Goal: Task Accomplishment & Management: Manage account settings

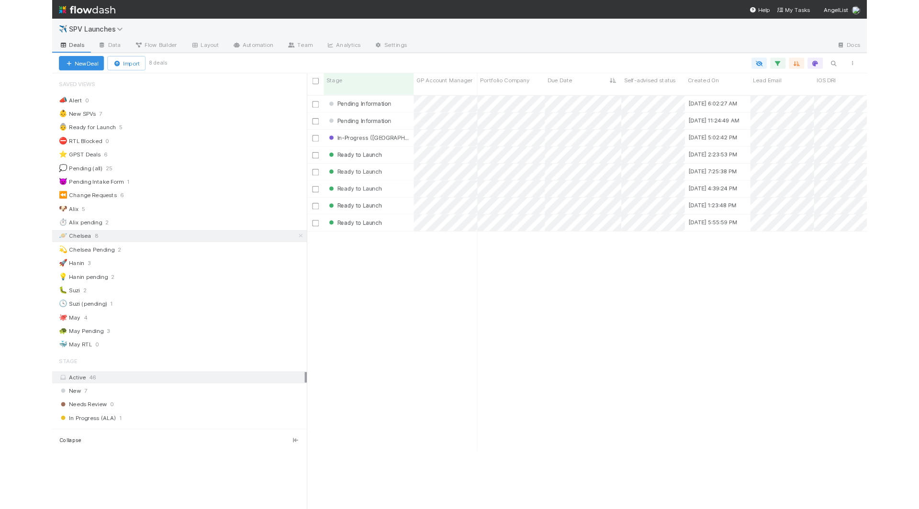
scroll to position [410, 632]
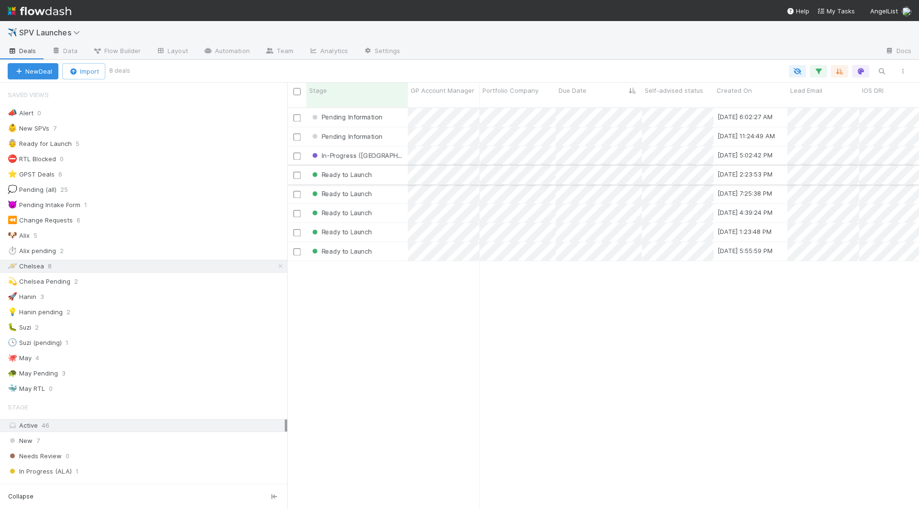
click at [383, 169] on div "Ready to Launch" at bounding box center [356, 175] width 101 height 19
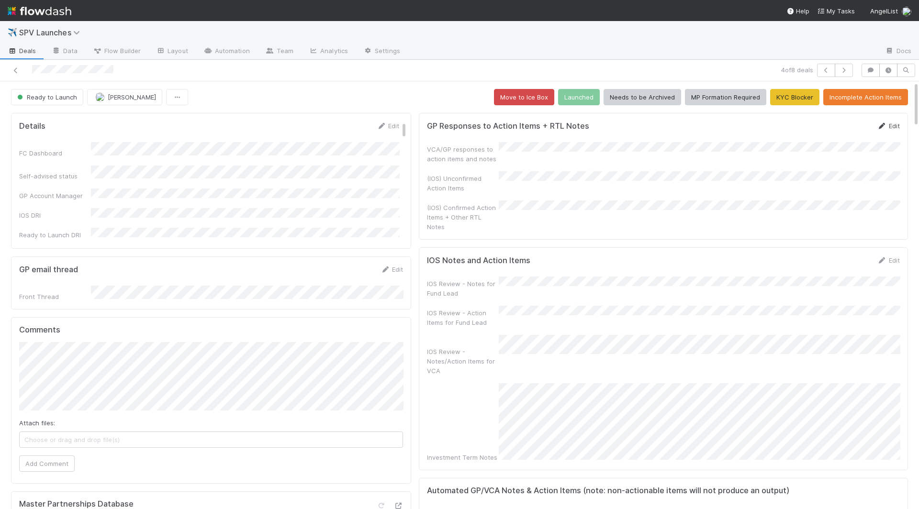
click at [696, 124] on icon at bounding box center [882, 126] width 10 height 6
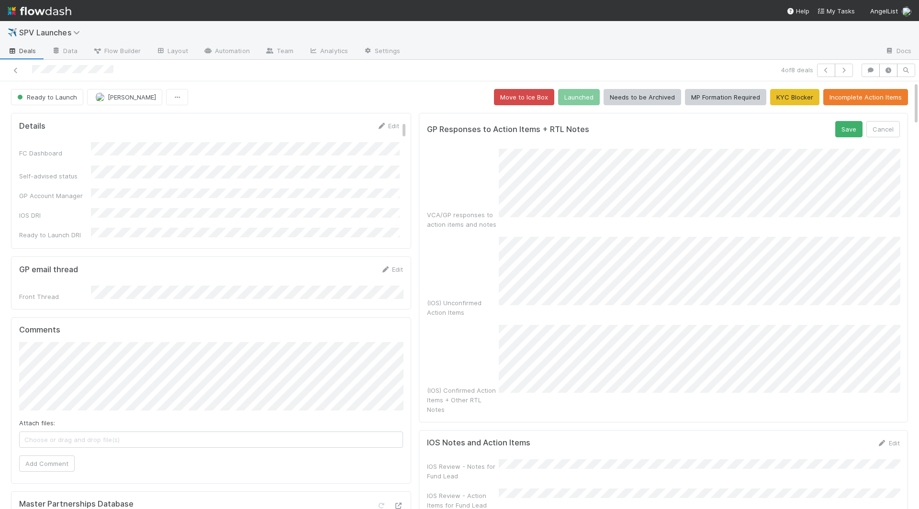
click at [466, 325] on div "(IOS) Confirmed Action Items + Other RTL Notes" at bounding box center [663, 370] width 473 height 90
click at [696, 126] on button "Save" at bounding box center [848, 129] width 27 height 16
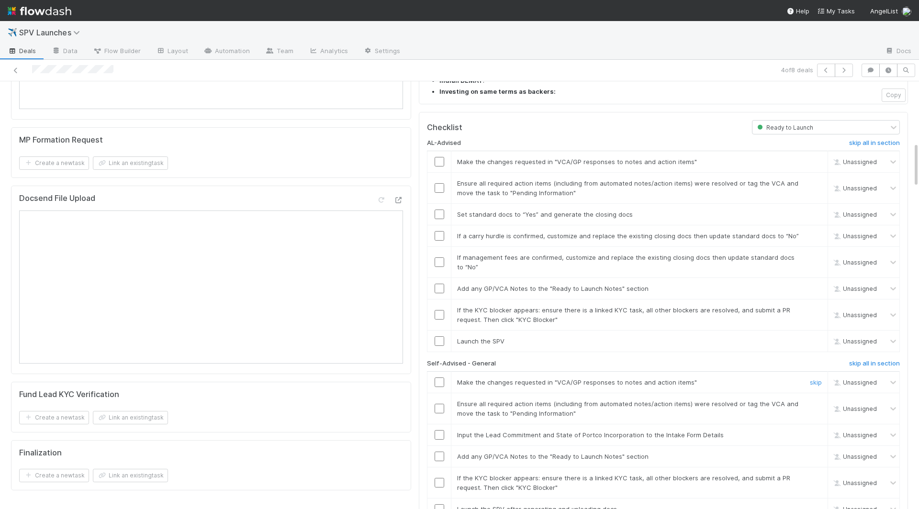
scroll to position [575, 0]
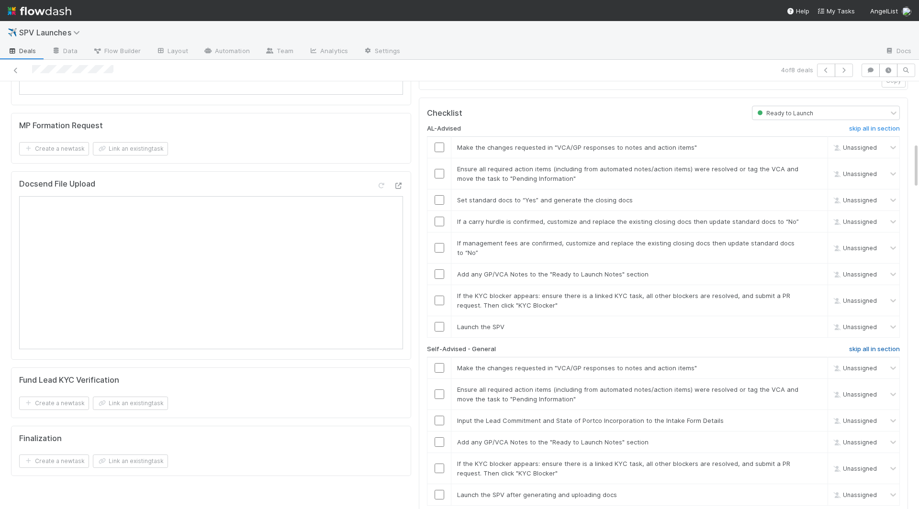
click at [696, 345] on h6 "skip all in section" at bounding box center [874, 349] width 51 height 8
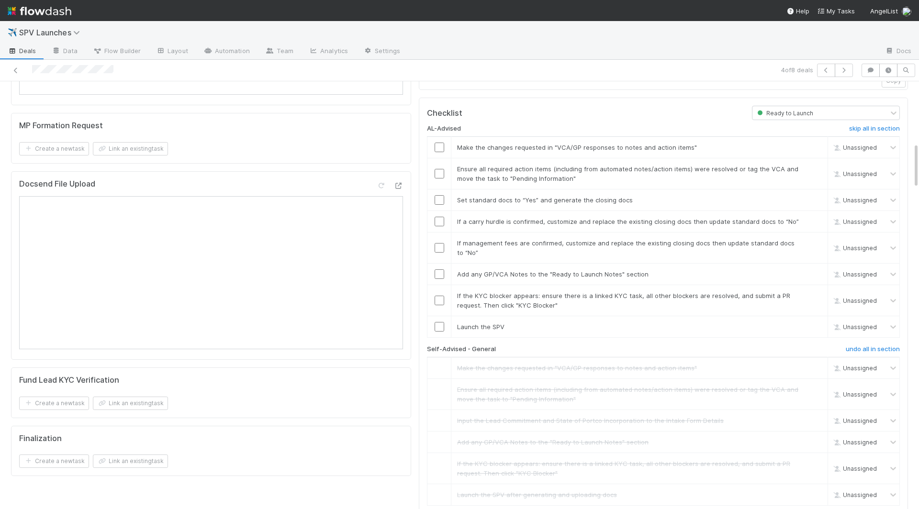
click at [696, 464] on h6 "skip all in section" at bounding box center [874, 517] width 51 height 8
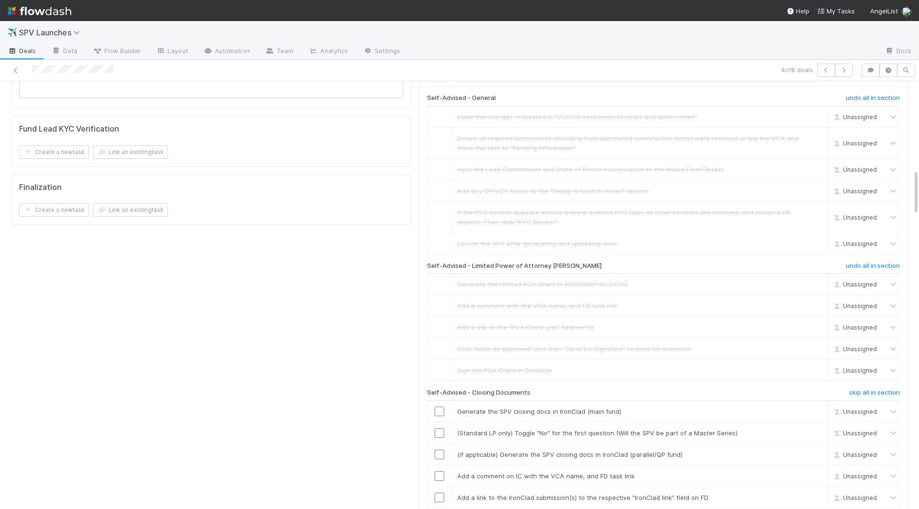
scroll to position [828, 0]
click at [696, 387] on h6 "skip all in section" at bounding box center [874, 391] width 51 height 8
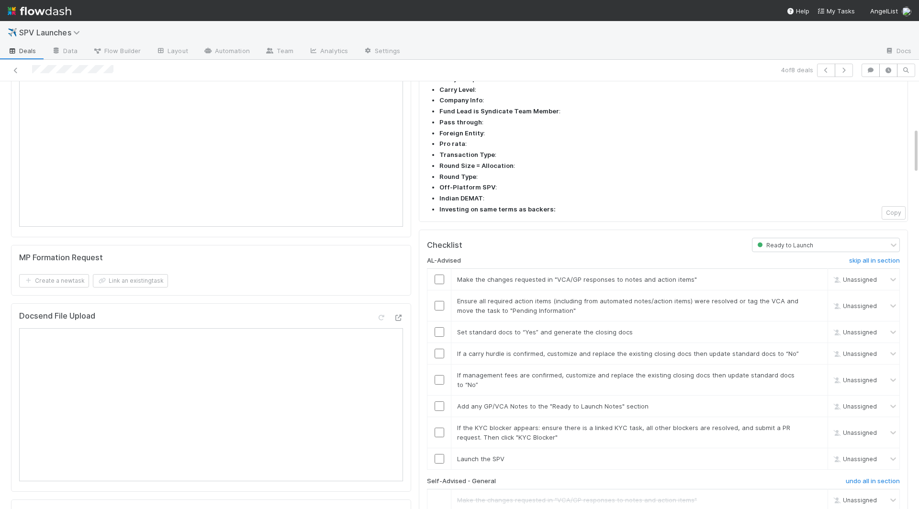
scroll to position [436, 0]
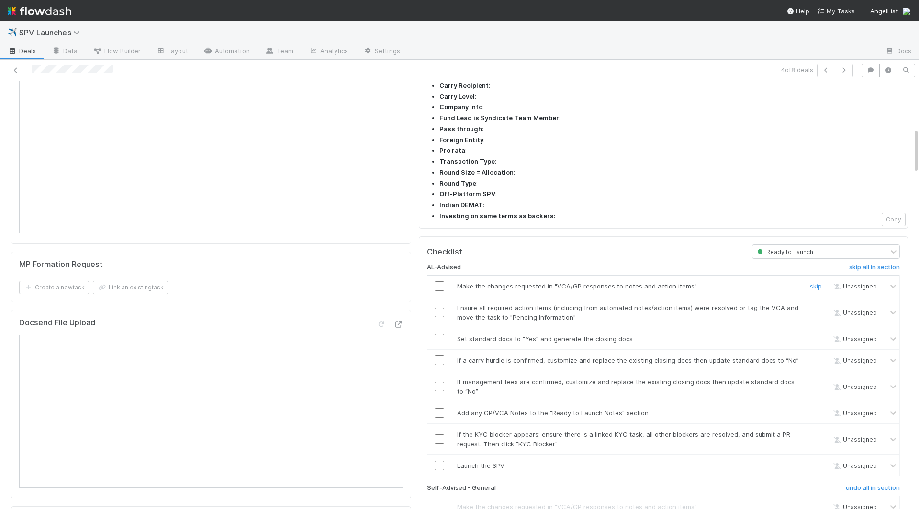
click at [440, 281] on input "checkbox" at bounding box center [439, 286] width 10 height 10
click at [439, 297] on td at bounding box center [439, 312] width 24 height 31
click at [439, 308] on input "checkbox" at bounding box center [439, 313] width 10 height 10
click at [439, 334] on input "checkbox" at bounding box center [439, 339] width 10 height 10
click at [438, 461] on input "checkbox" at bounding box center [439, 466] width 10 height 10
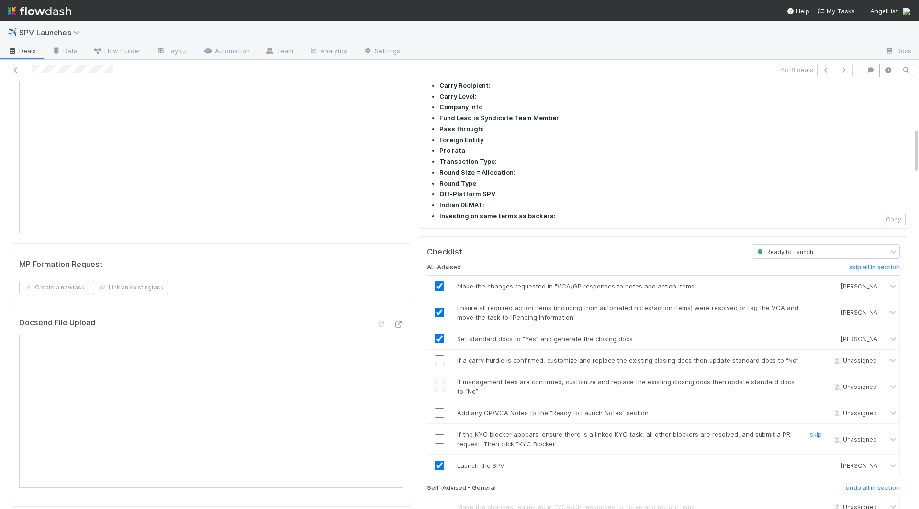
click at [440, 434] on input "checkbox" at bounding box center [439, 439] width 10 height 10
click at [440, 408] on input "checkbox" at bounding box center [439, 413] width 10 height 10
click at [438, 382] on input "checkbox" at bounding box center [439, 387] width 10 height 10
click at [438, 356] on input "checkbox" at bounding box center [439, 361] width 10 height 10
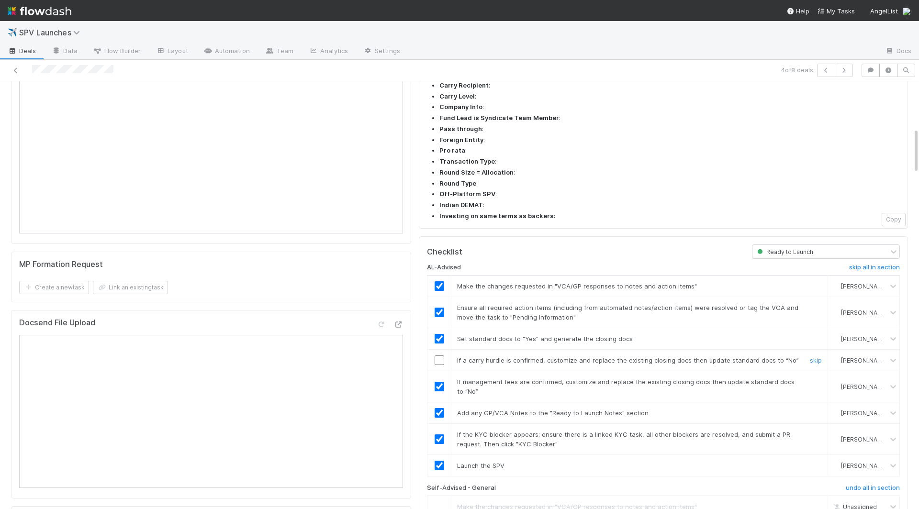
click at [437, 356] on input "checkbox" at bounding box center [439, 361] width 10 height 10
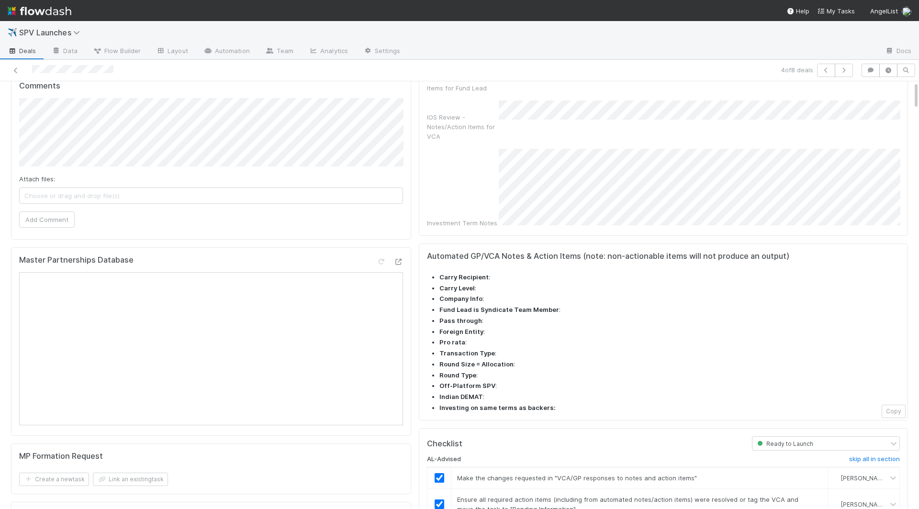
scroll to position [0, 0]
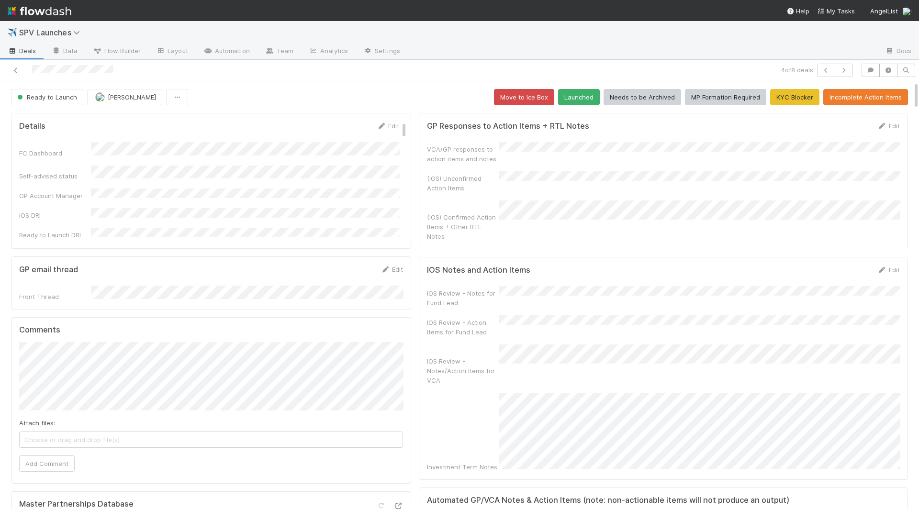
click at [590, 94] on button "Launched" at bounding box center [579, 97] width 42 height 16
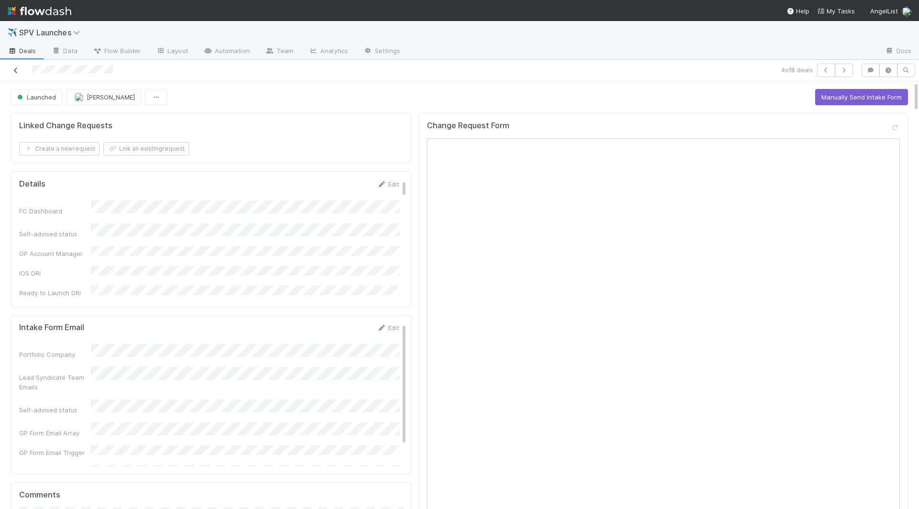
click at [12, 67] on icon at bounding box center [16, 70] width 10 height 6
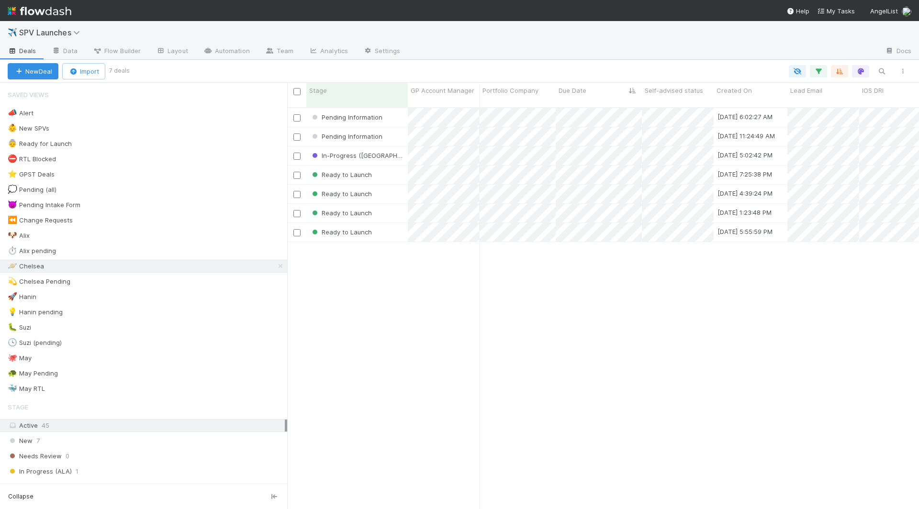
scroll to position [410, 632]
click at [398, 166] on div "Ready to Launch" at bounding box center [356, 175] width 101 height 19
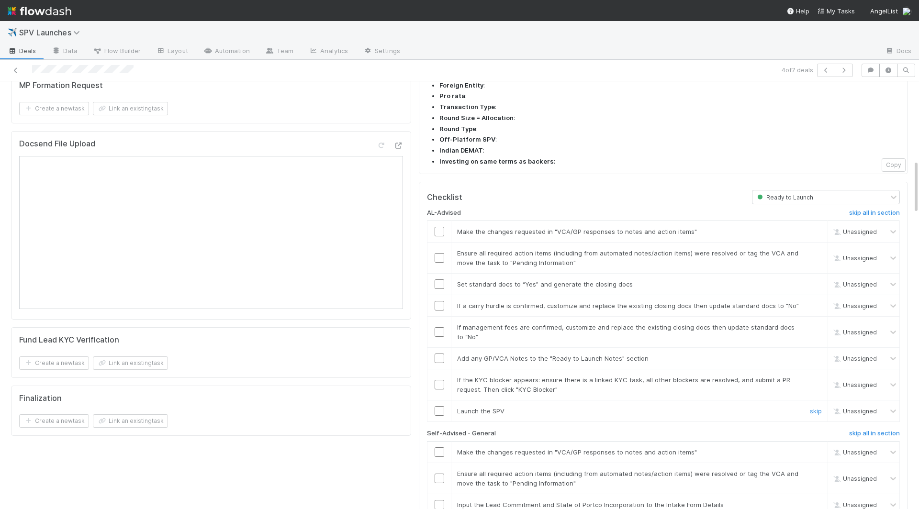
scroll to position [624, 0]
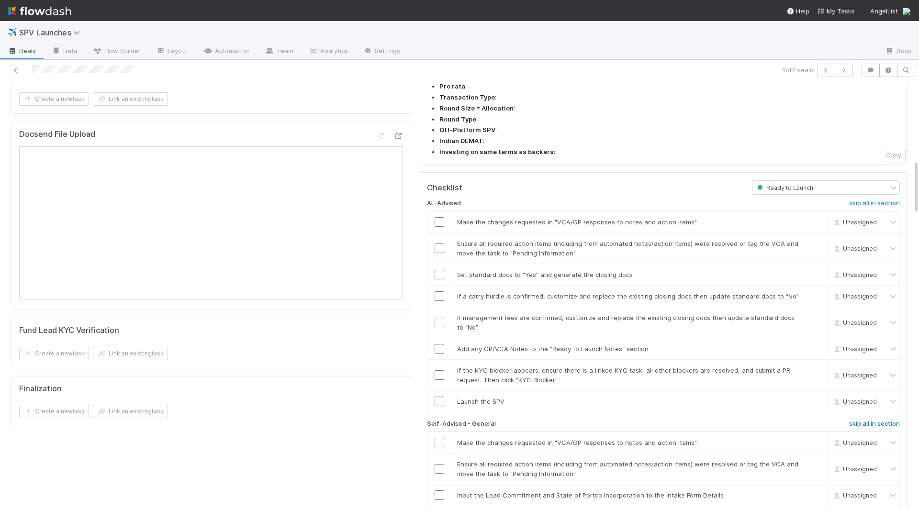
click at [696, 420] on h6 "skip all in section" at bounding box center [874, 424] width 51 height 8
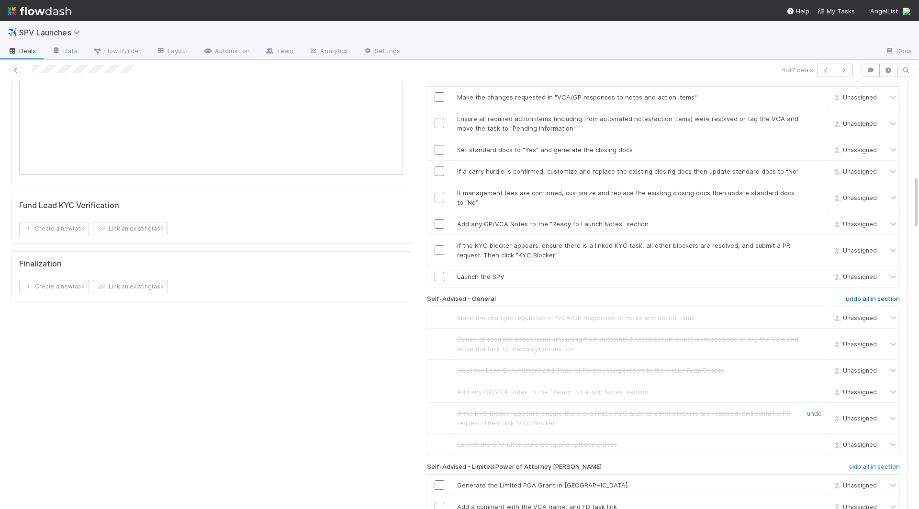
scroll to position [759, 0]
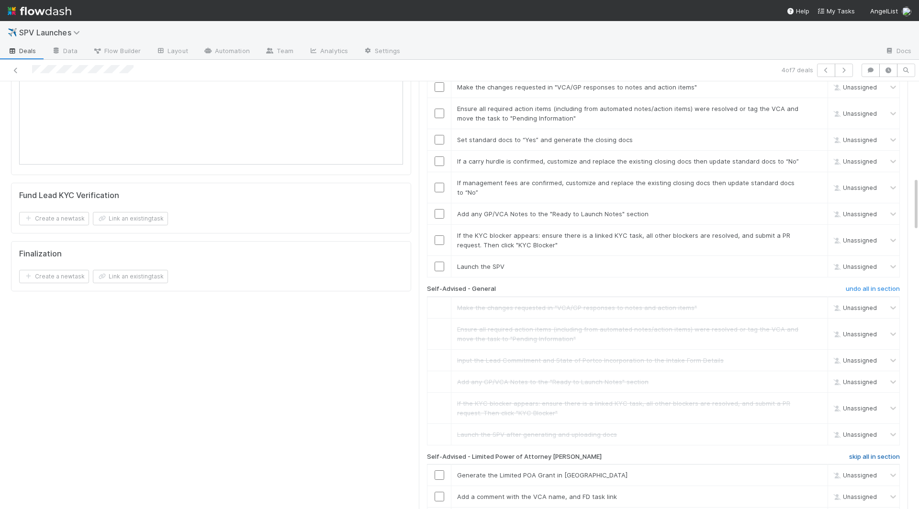
click at [696, 453] on h6 "skip all in section" at bounding box center [874, 457] width 51 height 8
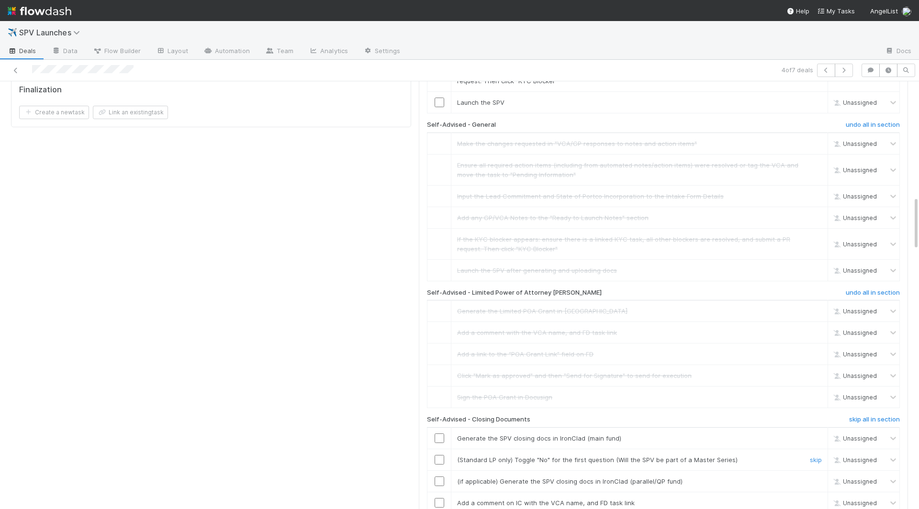
scroll to position [933, 0]
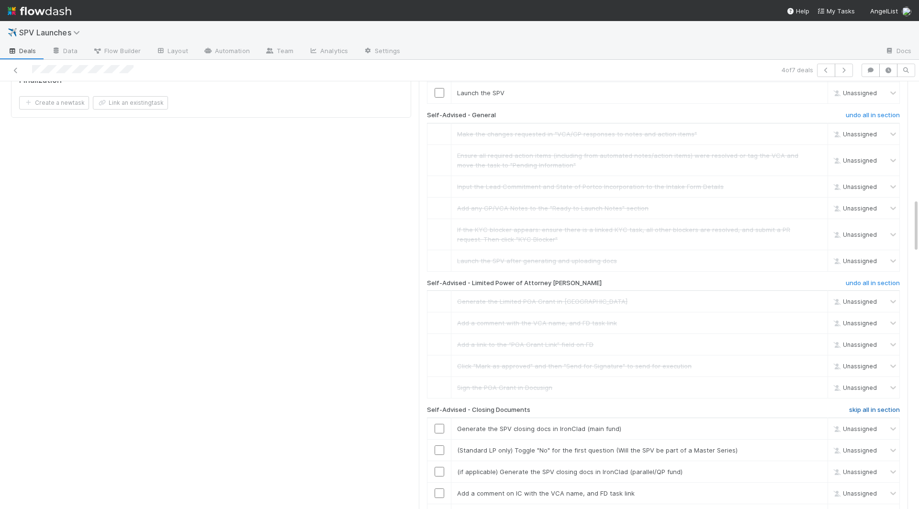
click at [696, 406] on h6 "skip all in section" at bounding box center [874, 410] width 51 height 8
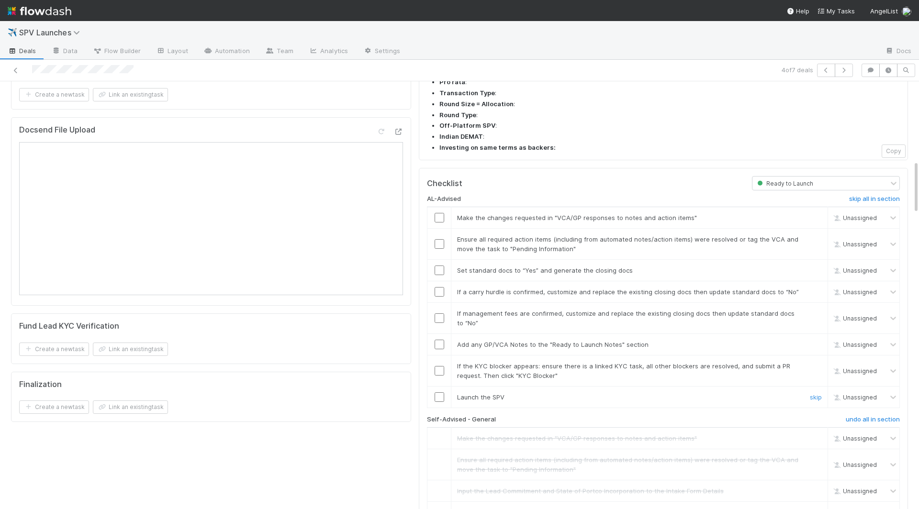
scroll to position [625, 0]
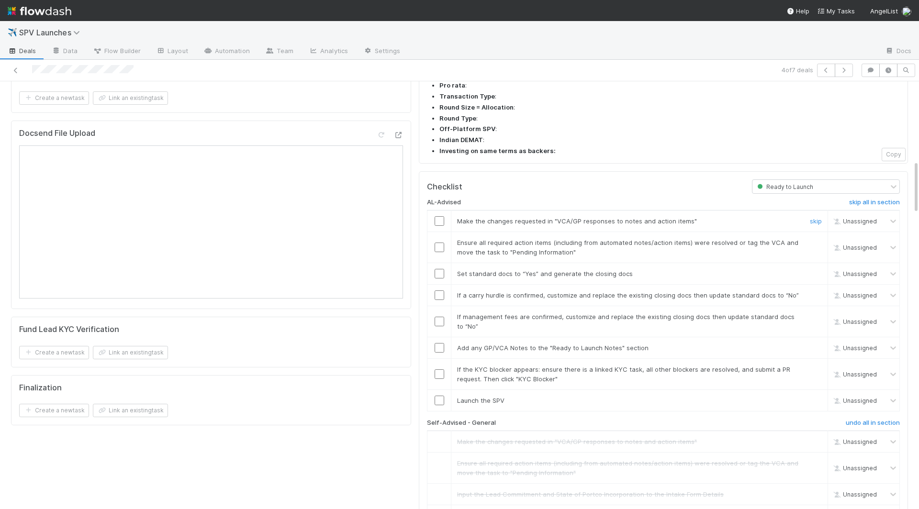
click at [440, 216] on input "checkbox" at bounding box center [439, 221] width 10 height 10
click at [440, 232] on td at bounding box center [439, 247] width 24 height 31
click at [440, 243] on input "checkbox" at bounding box center [439, 248] width 10 height 10
click at [439, 269] on input "checkbox" at bounding box center [439, 274] width 10 height 10
click at [440, 396] on input "checkbox" at bounding box center [439, 401] width 10 height 10
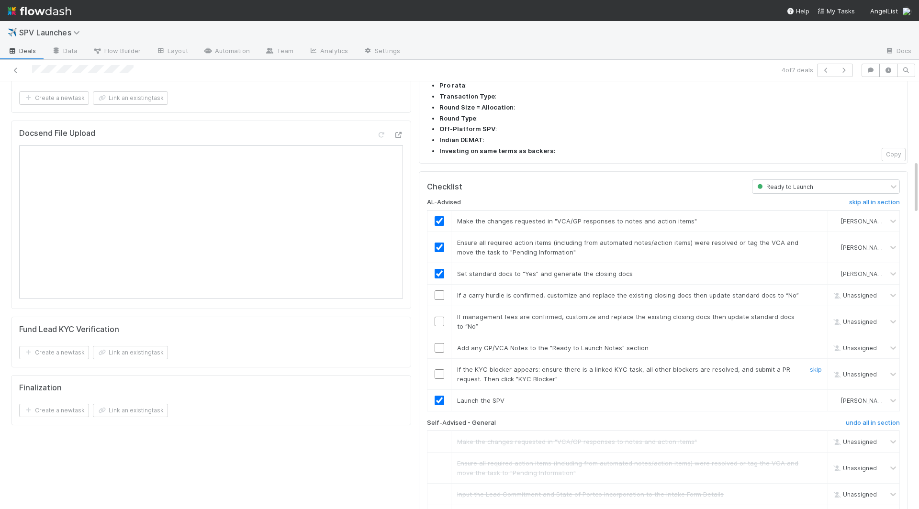
click at [440, 369] on input "checkbox" at bounding box center [439, 374] width 10 height 10
click at [440, 343] on input "checkbox" at bounding box center [439, 348] width 10 height 10
click at [440, 317] on input "checkbox" at bounding box center [439, 322] width 10 height 10
click at [439, 290] on input "checkbox" at bounding box center [439, 295] width 10 height 10
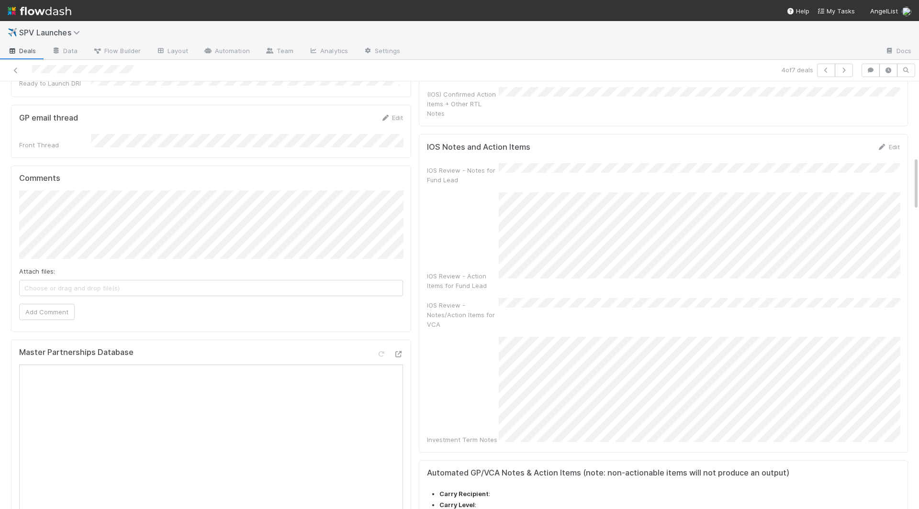
scroll to position [0, 0]
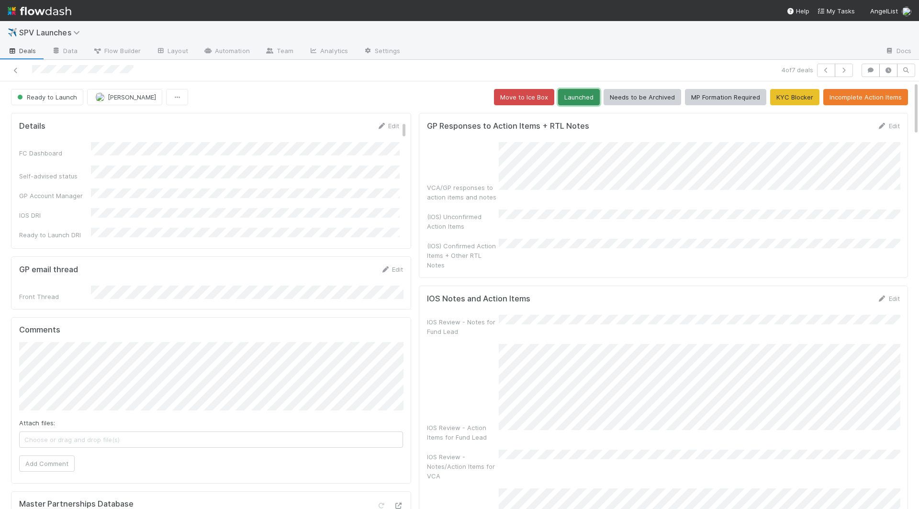
click at [578, 93] on button "Launched" at bounding box center [579, 97] width 42 height 16
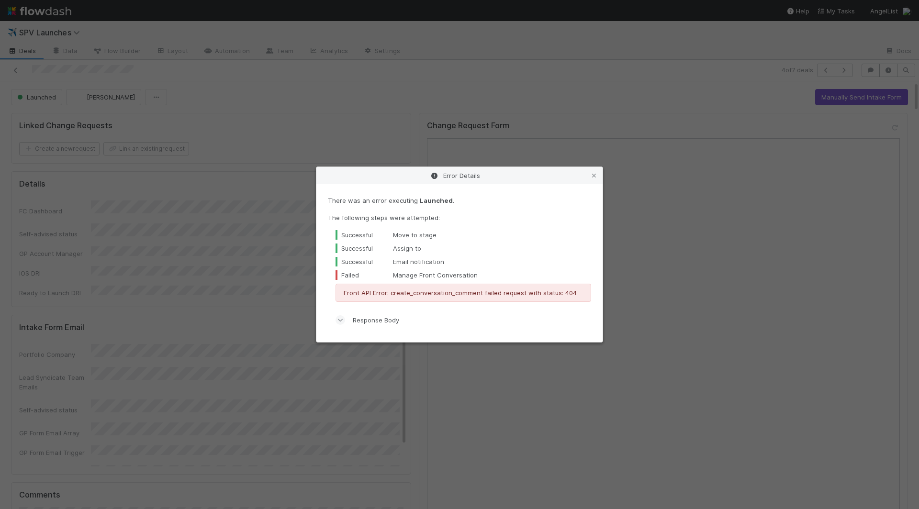
click at [252, 56] on div "Error Details There was an error executing Launched . The following steps were …" at bounding box center [459, 254] width 919 height 509
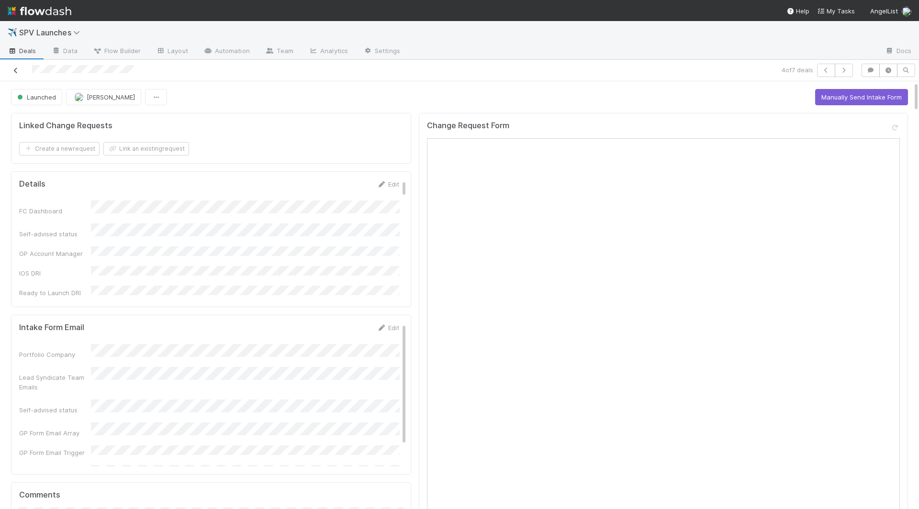
click at [15, 68] on icon at bounding box center [16, 70] width 10 height 6
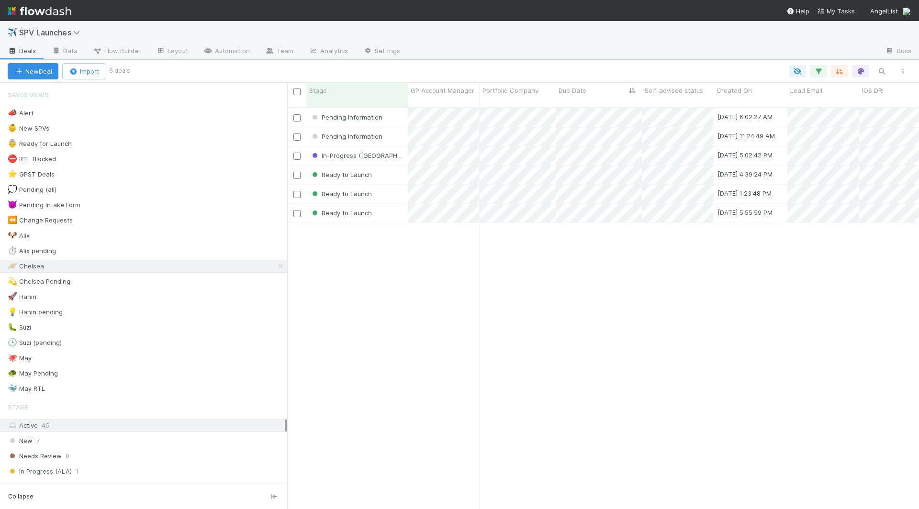
scroll to position [0, 0]
click at [396, 167] on div "Ready to Launch" at bounding box center [356, 175] width 101 height 19
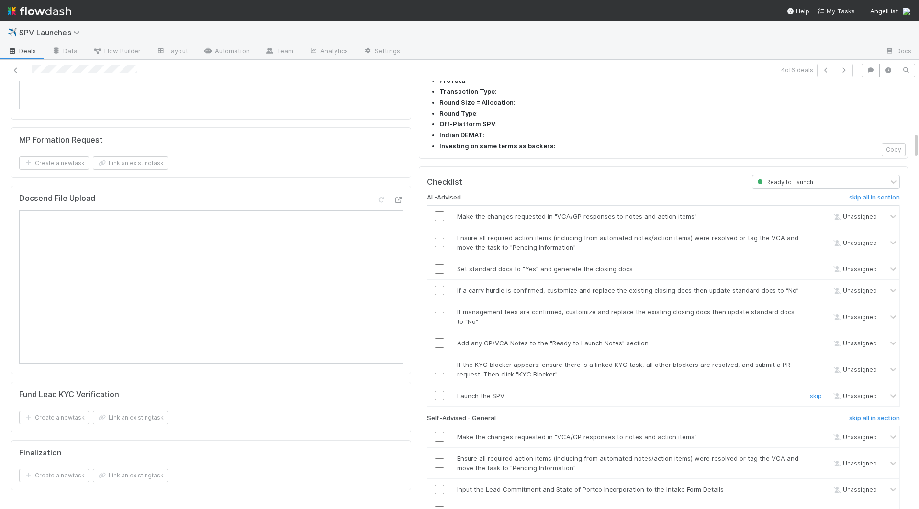
scroll to position [808, 0]
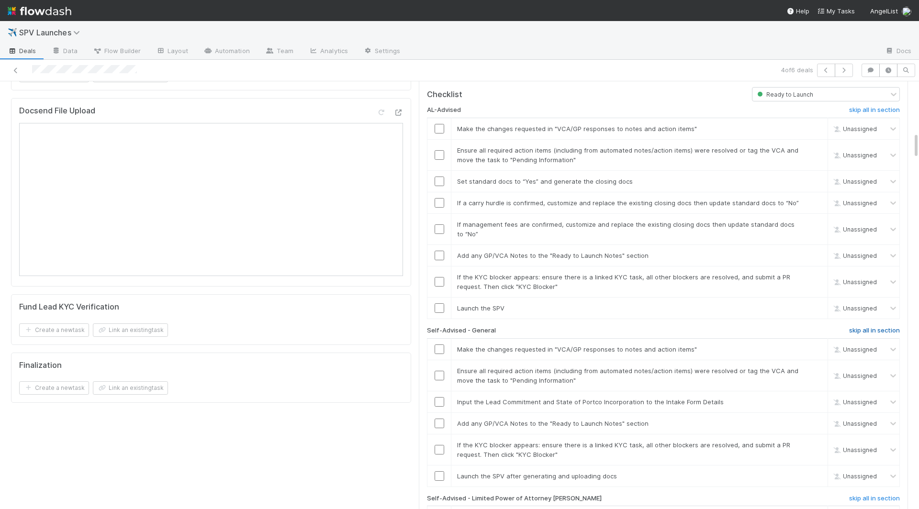
click at [696, 327] on h6 "skip all in section" at bounding box center [874, 331] width 51 height 8
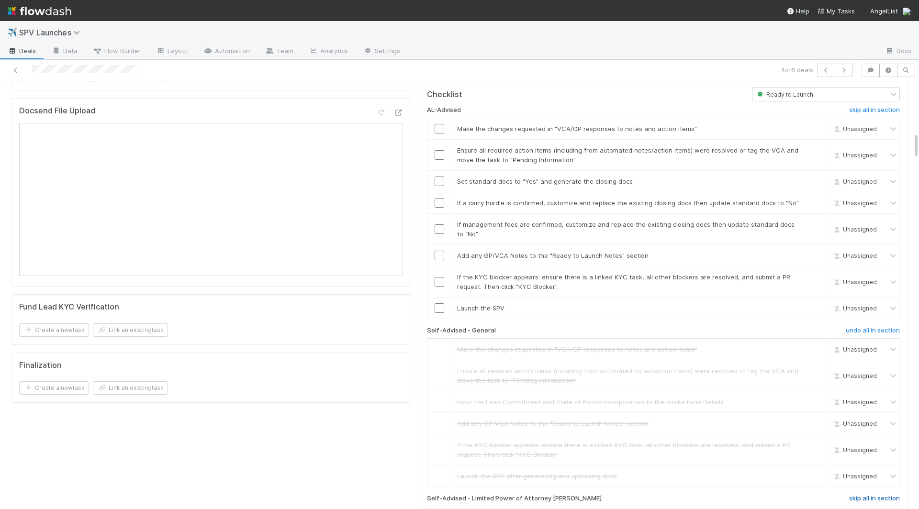
click at [696, 464] on h6 "skip all in section" at bounding box center [874, 499] width 51 height 8
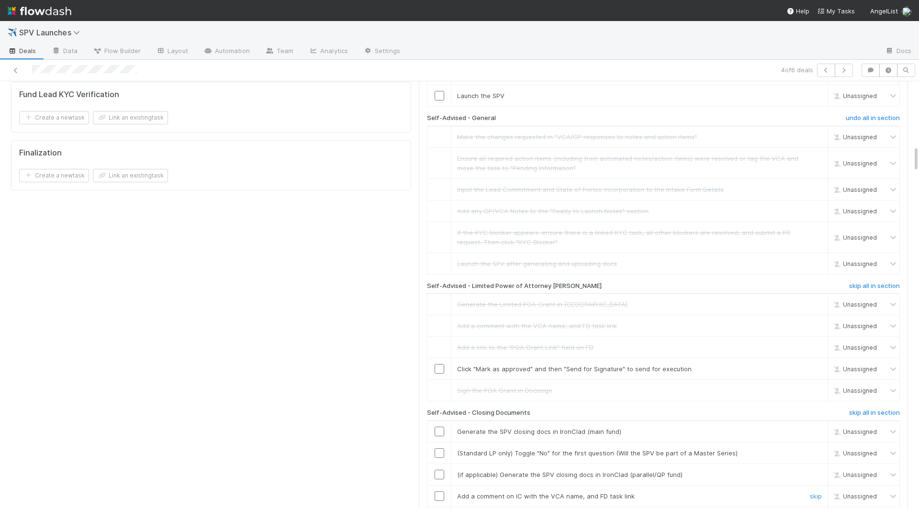
scroll to position [1026, 0]
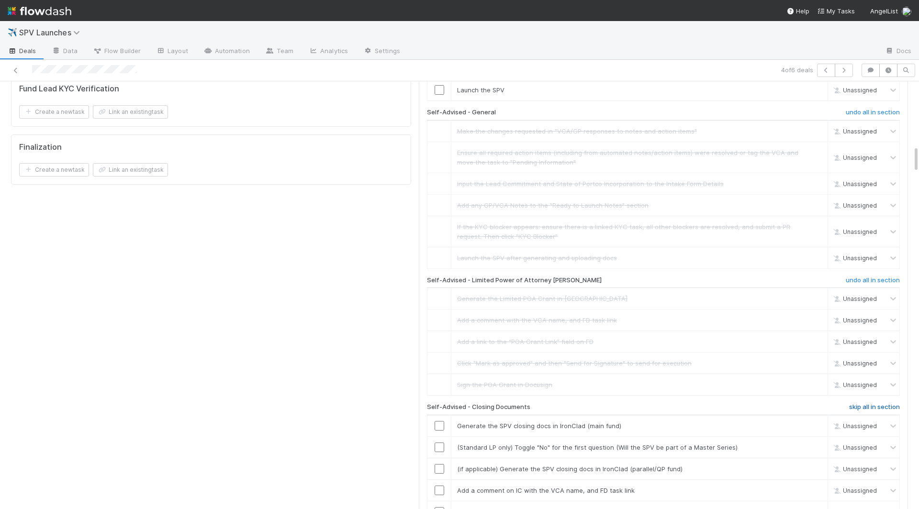
click at [696, 403] on h6 "skip all in section" at bounding box center [874, 407] width 51 height 8
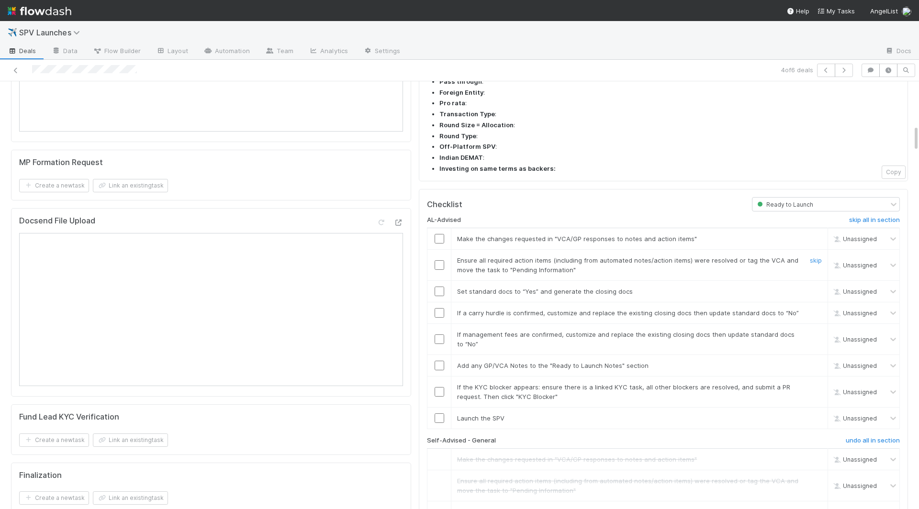
scroll to position [692, 0]
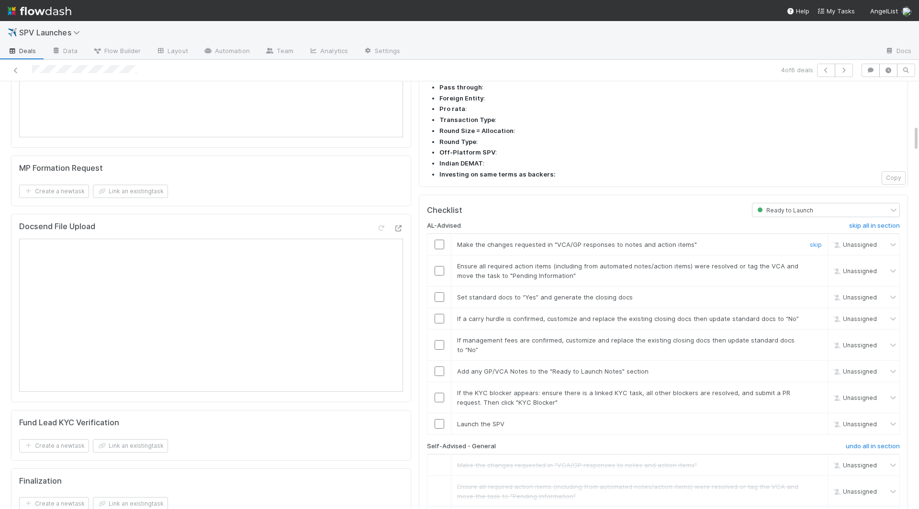
click at [436, 240] on input "checkbox" at bounding box center [439, 245] width 10 height 10
click at [438, 266] on input "checkbox" at bounding box center [439, 271] width 10 height 10
click at [439, 292] on input "checkbox" at bounding box center [439, 297] width 10 height 10
click at [439, 314] on input "checkbox" at bounding box center [439, 319] width 10 height 10
click at [439, 340] on input "checkbox" at bounding box center [439, 345] width 10 height 10
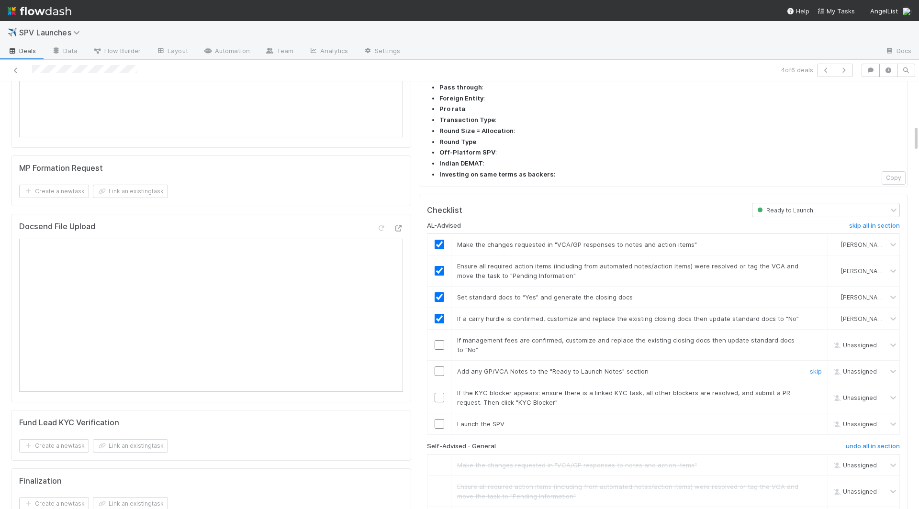
click at [439, 367] on input "checkbox" at bounding box center [439, 372] width 10 height 10
click at [441, 393] on input "checkbox" at bounding box center [439, 398] width 10 height 10
click at [441, 419] on input "checkbox" at bounding box center [439, 424] width 10 height 10
click at [437, 340] on input "checkbox" at bounding box center [439, 345] width 10 height 10
click at [437, 367] on input "checkbox" at bounding box center [439, 372] width 10 height 10
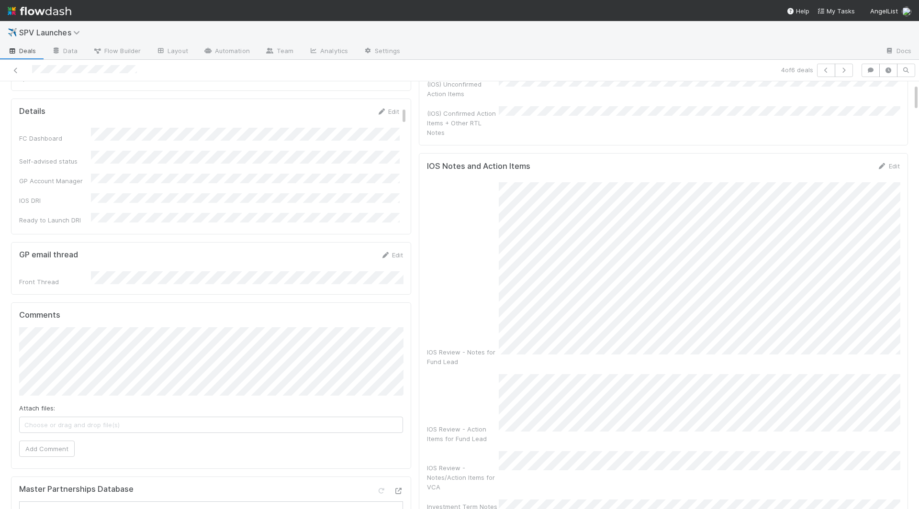
scroll to position [0, 0]
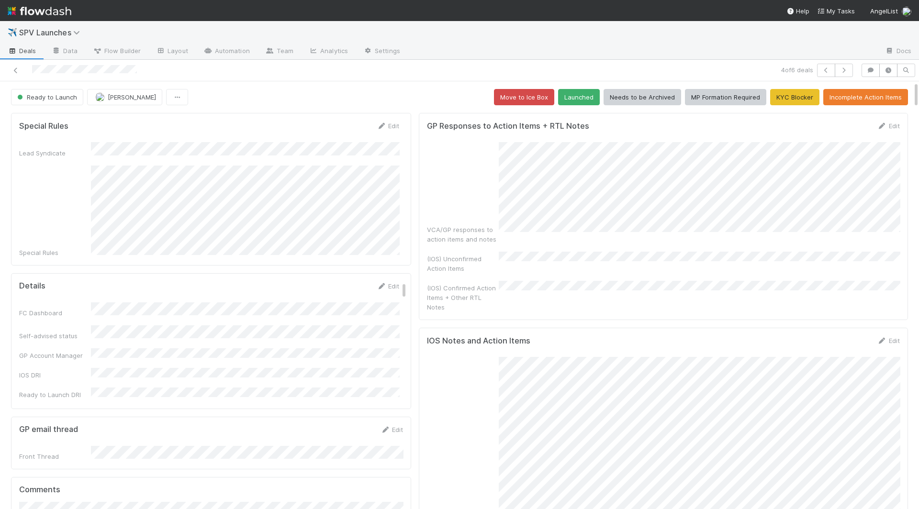
click at [438, 93] on div "Ready to Launch Chelsea Nazareth Move to Ice Box Launched Needs to be Archived …" at bounding box center [459, 97] width 897 height 16
click at [588, 97] on button "Launched" at bounding box center [579, 97] width 42 height 16
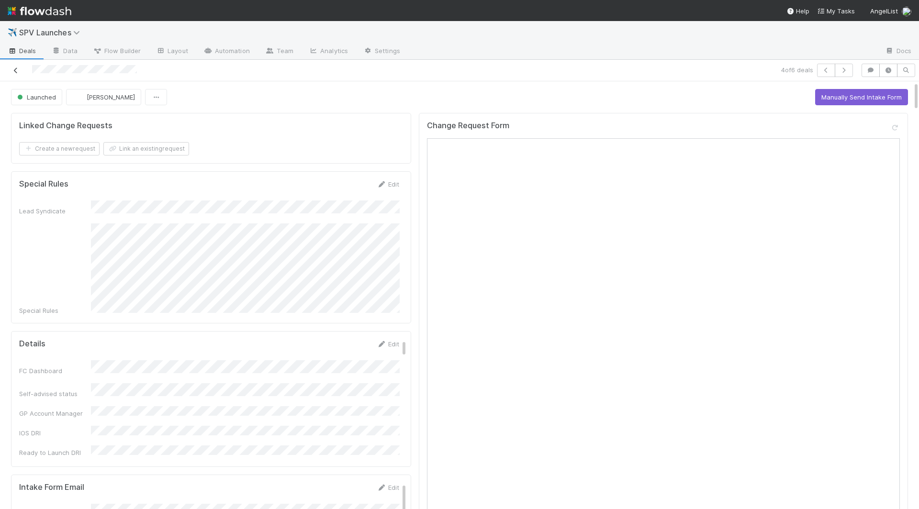
click at [16, 68] on icon at bounding box center [16, 70] width 10 height 6
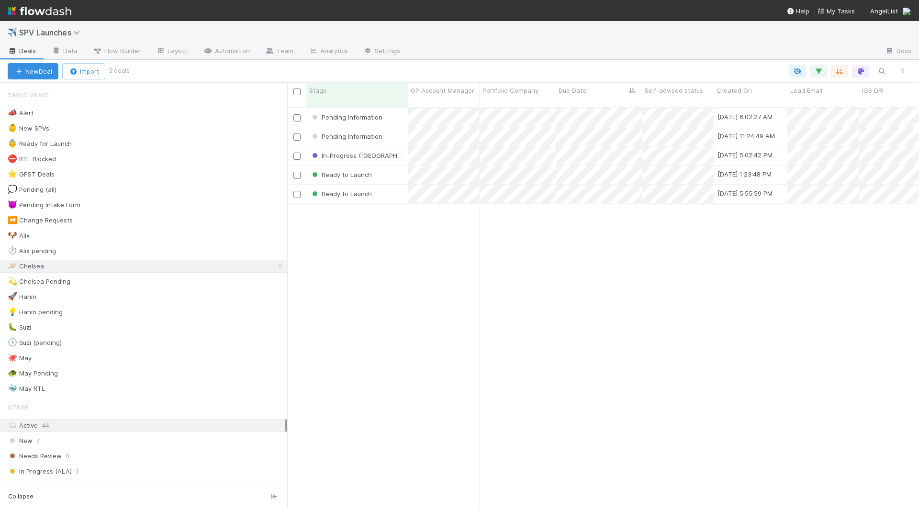
scroll to position [410, 632]
click at [400, 166] on div "Ready to Launch" at bounding box center [356, 175] width 101 height 19
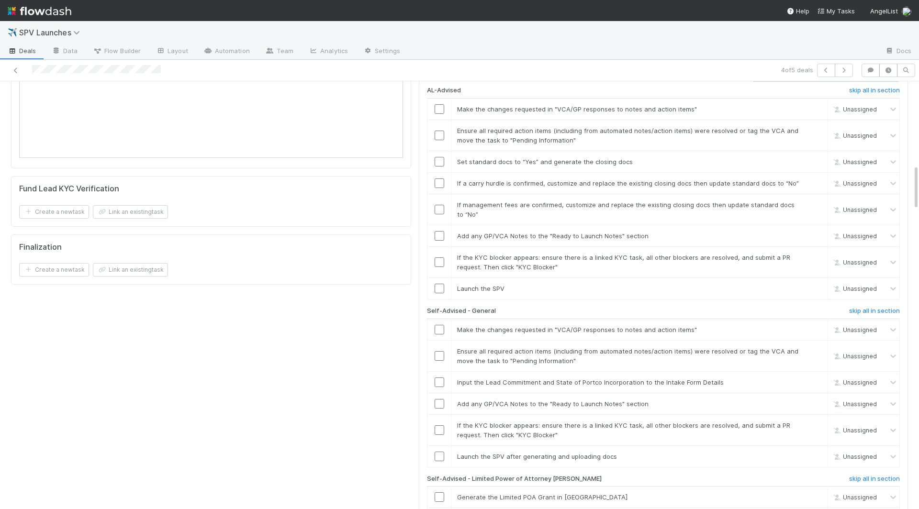
scroll to position [787, 0]
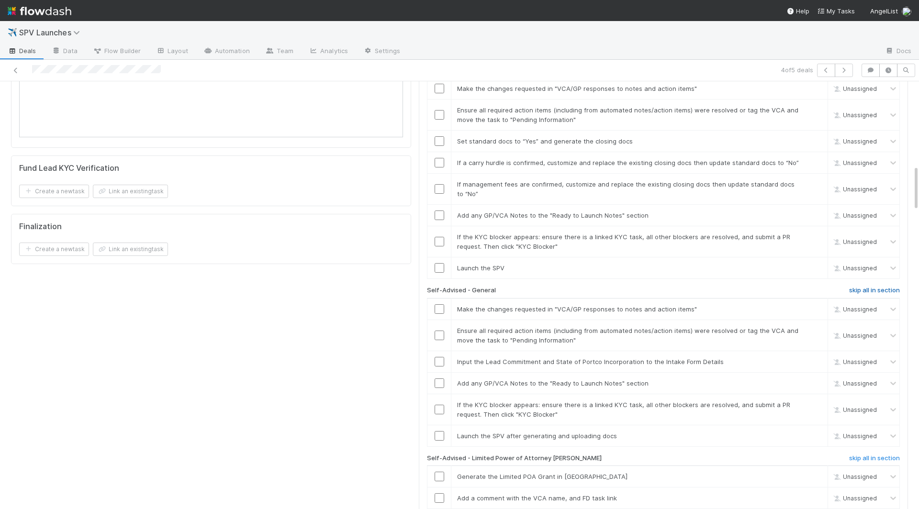
click at [696, 287] on h6 "skip all in section" at bounding box center [874, 291] width 51 height 8
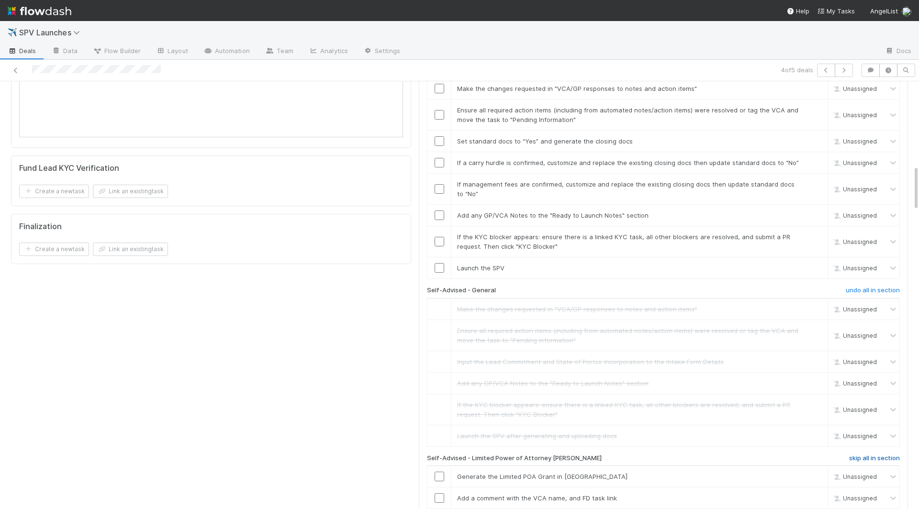
click at [696, 455] on h6 "skip all in section" at bounding box center [874, 459] width 51 height 8
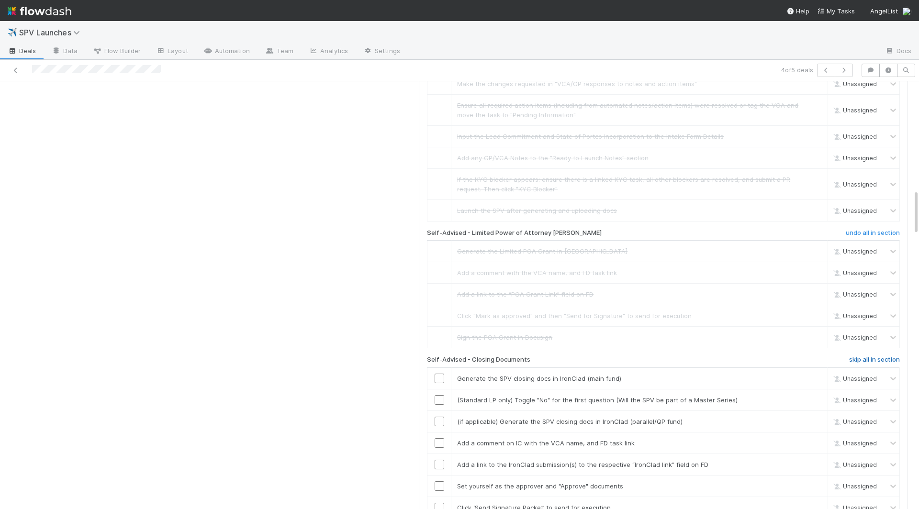
click at [696, 356] on h6 "skip all in section" at bounding box center [874, 360] width 51 height 8
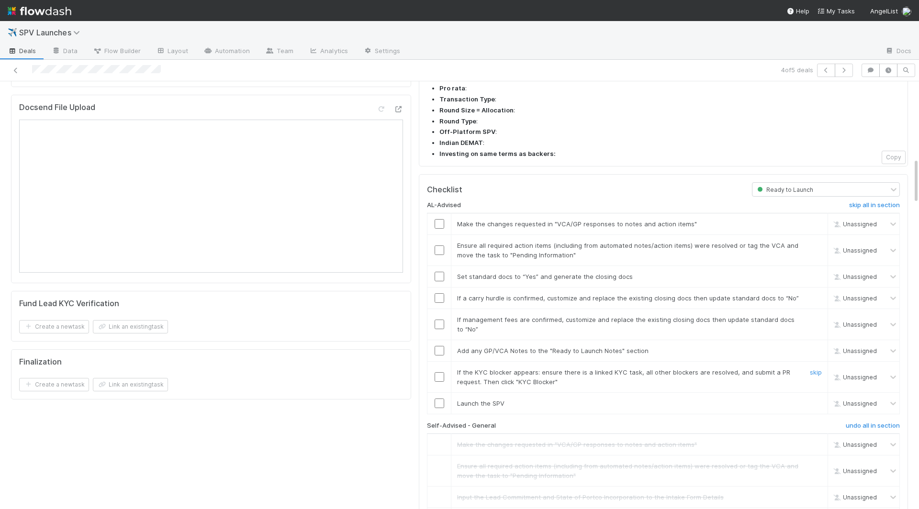
scroll to position [649, 0]
click at [439, 221] on input "checkbox" at bounding box center [439, 226] width 10 height 10
click at [438, 247] on input "checkbox" at bounding box center [439, 252] width 10 height 10
click at [439, 274] on input "checkbox" at bounding box center [439, 279] width 10 height 10
click at [441, 401] on input "checkbox" at bounding box center [439, 406] width 10 height 10
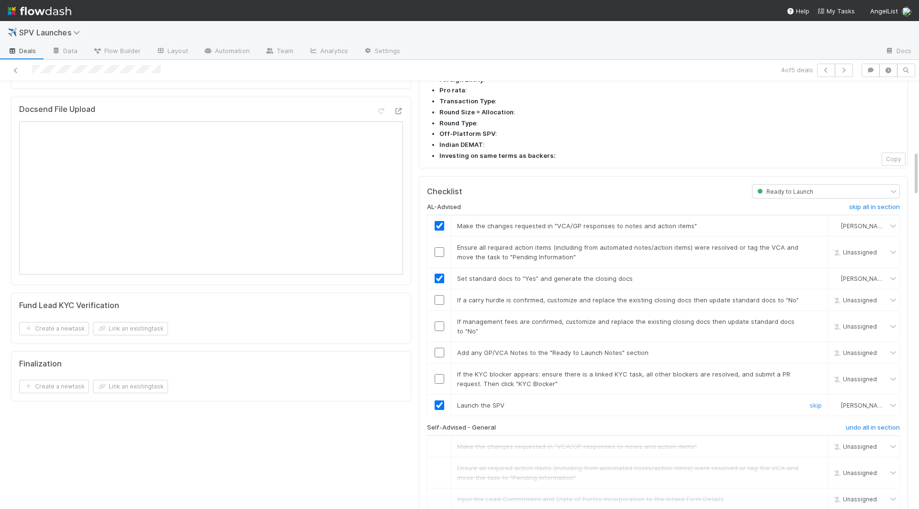
click at [442, 374] on input "checkbox" at bounding box center [439, 379] width 10 height 10
click at [438, 348] on input "checkbox" at bounding box center [439, 353] width 10 height 10
click at [440, 311] on td at bounding box center [439, 326] width 24 height 31
click at [440, 322] on input "checkbox" at bounding box center [439, 327] width 10 height 10
click at [440, 290] on td at bounding box center [439, 301] width 24 height 22
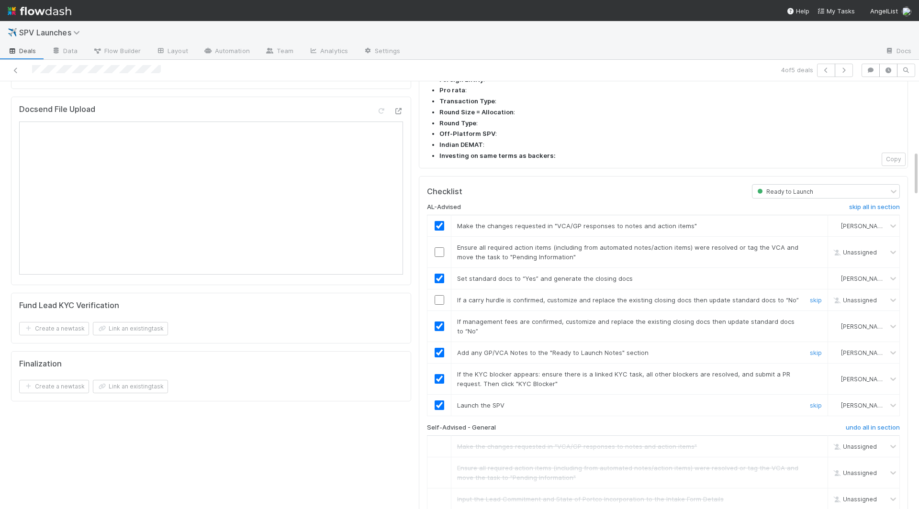
click at [440, 295] on input "checkbox" at bounding box center [439, 300] width 10 height 10
click at [438, 247] on input "checkbox" at bounding box center [439, 252] width 10 height 10
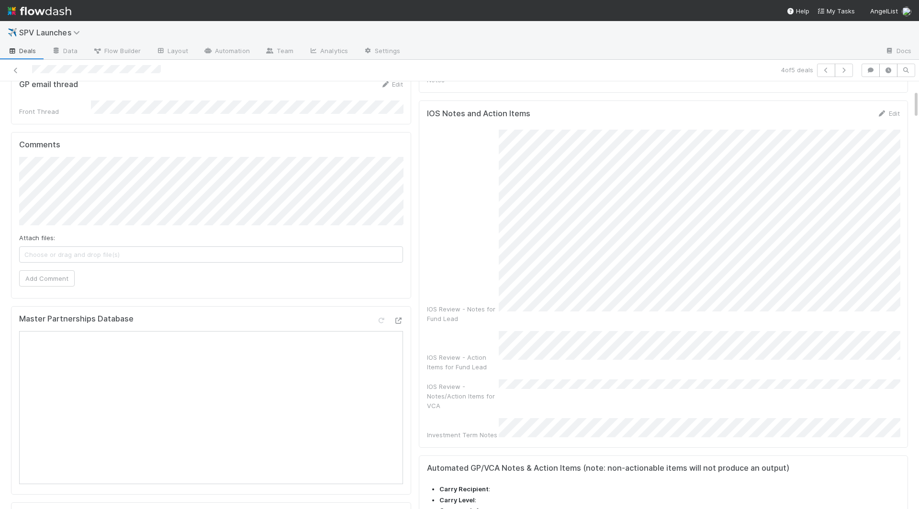
scroll to position [0, 0]
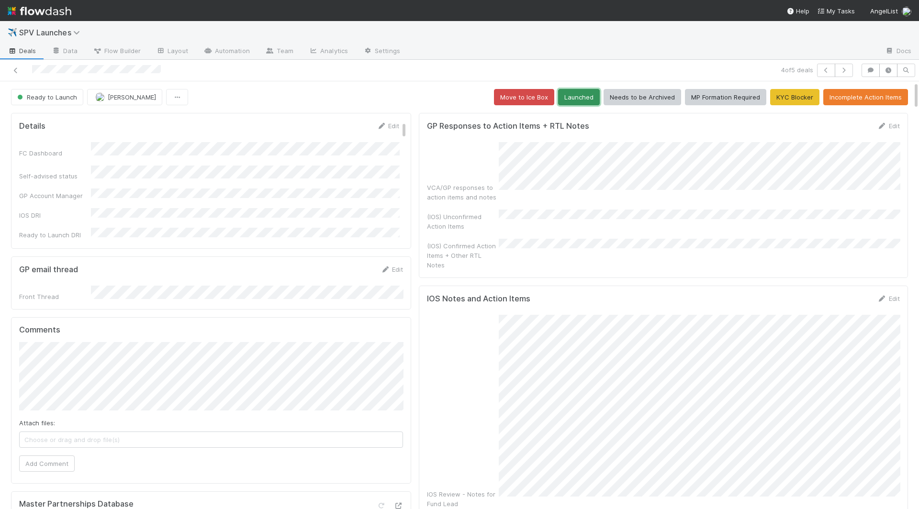
click at [579, 103] on button "Launched" at bounding box center [579, 97] width 42 height 16
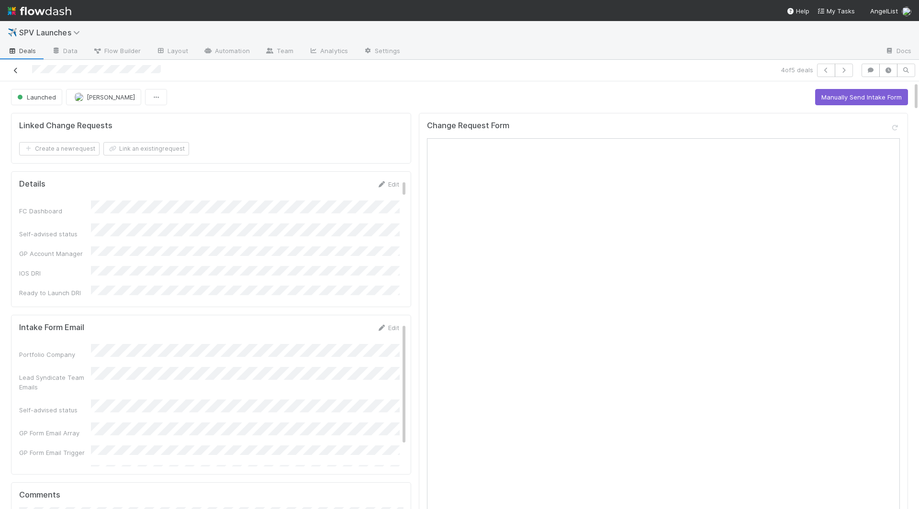
click at [15, 71] on icon at bounding box center [16, 70] width 10 height 6
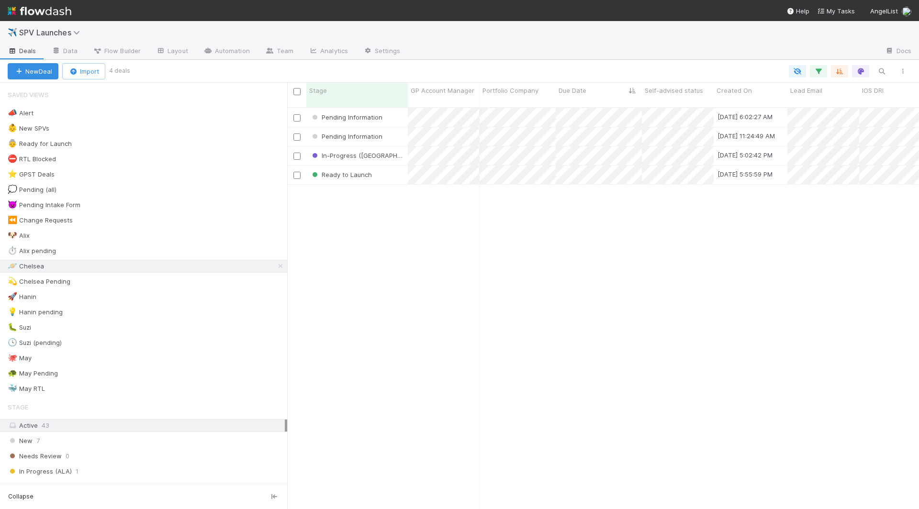
scroll to position [410, 632]
click at [379, 169] on div "Ready to Launch" at bounding box center [356, 175] width 101 height 19
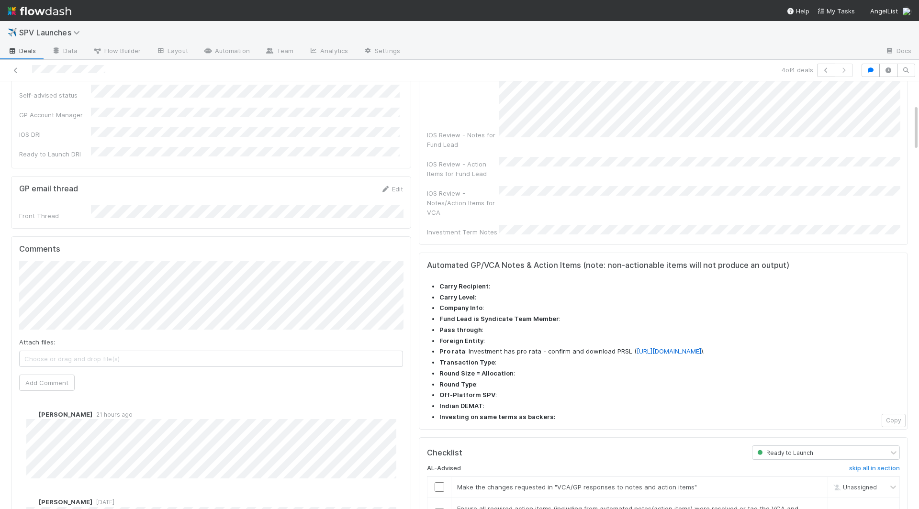
scroll to position [188, 0]
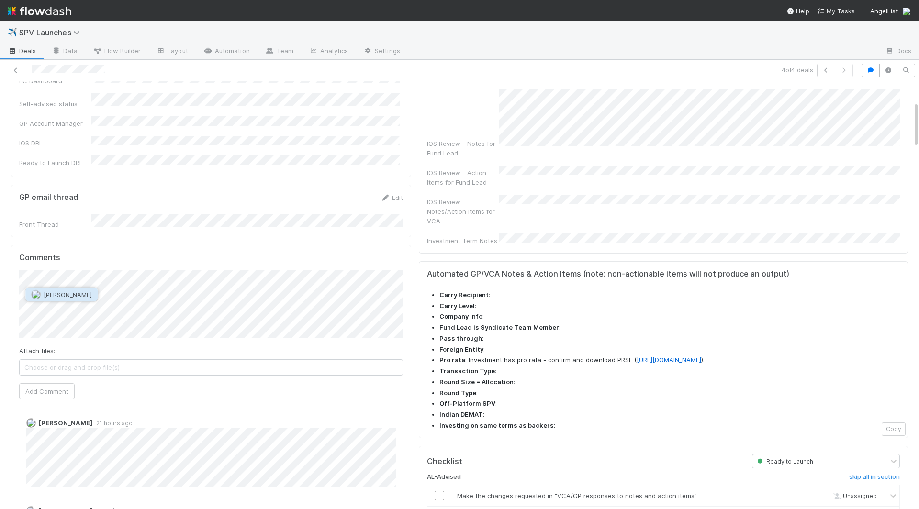
click at [74, 294] on span "Cody Maldonado" at bounding box center [68, 295] width 48 height 8
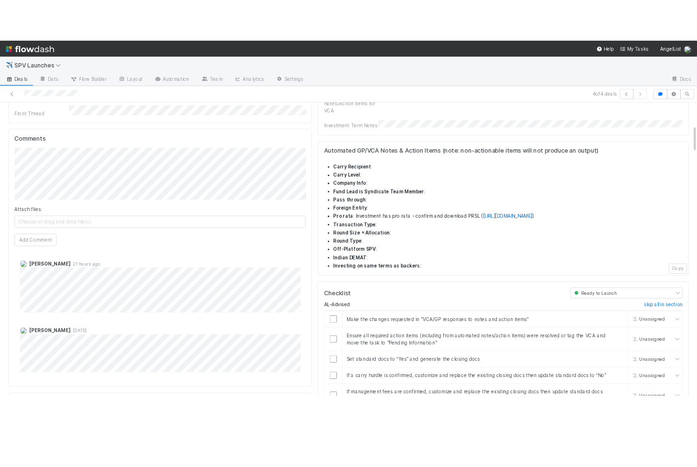
scroll to position [326, 0]
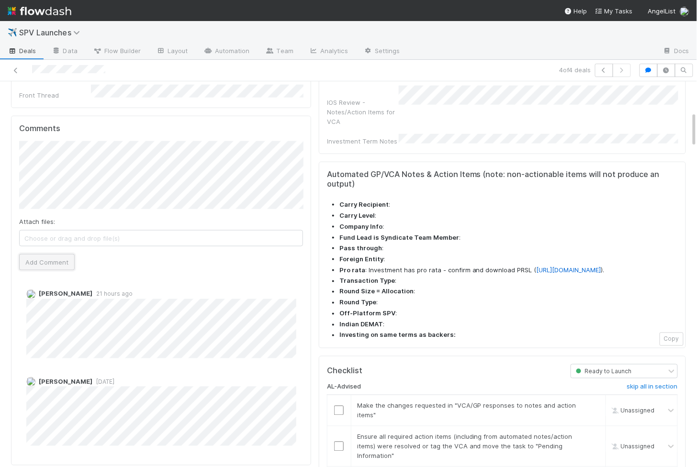
click at [50, 254] on button "Add Comment" at bounding box center [47, 262] width 56 height 16
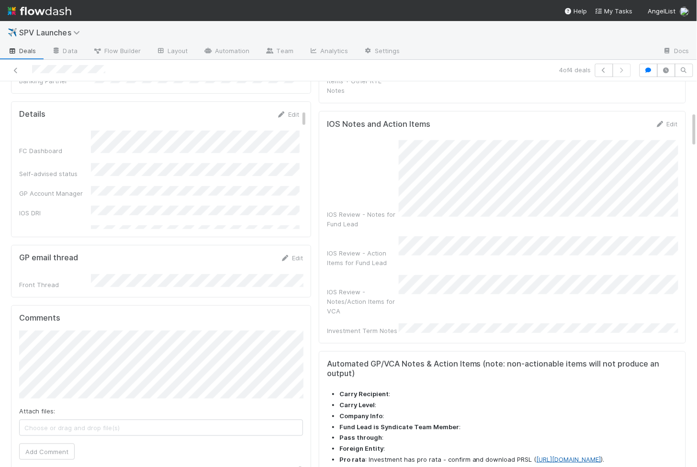
scroll to position [0, 0]
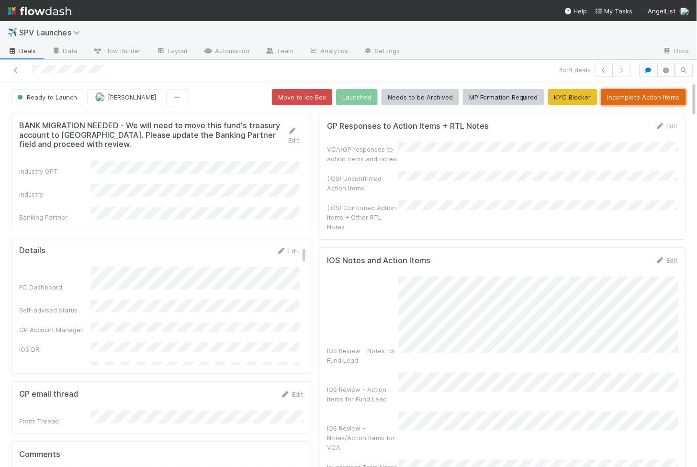
click at [621, 100] on button "Incomplete Action Items" at bounding box center [643, 97] width 85 height 16
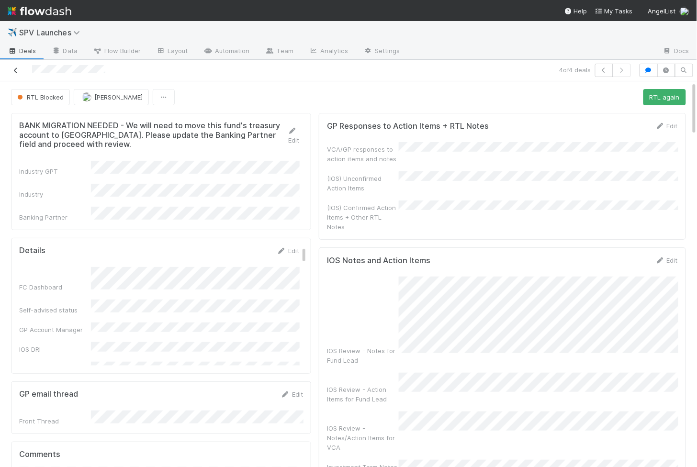
click at [20, 70] on icon at bounding box center [16, 70] width 10 height 6
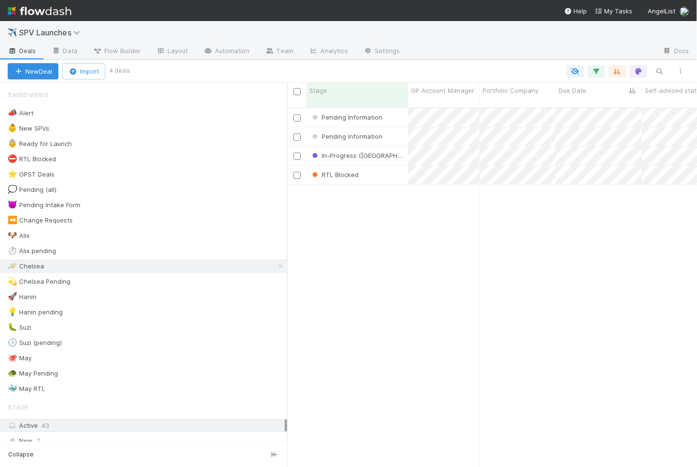
scroll to position [368, 410]
click at [398, 108] on div "Pending Information" at bounding box center [356, 117] width 101 height 19
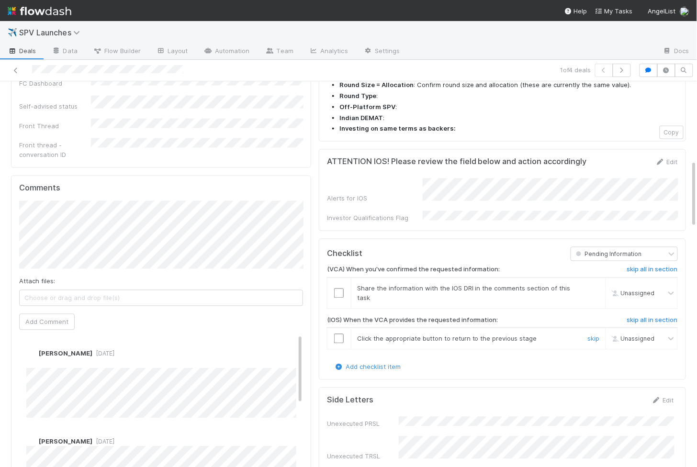
scroll to position [482, 0]
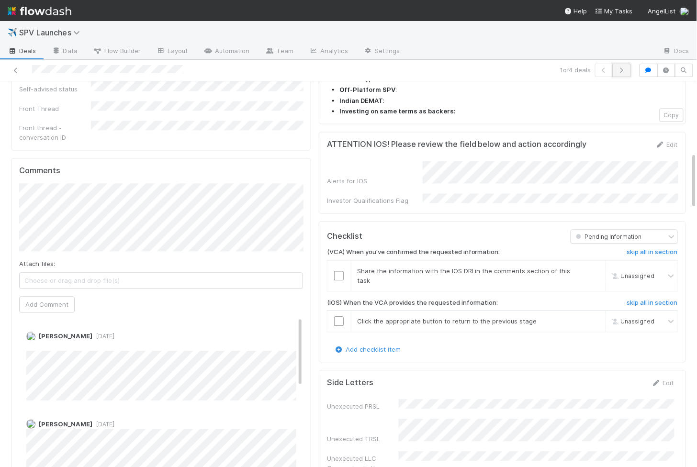
click at [619, 71] on icon "button" at bounding box center [622, 70] width 10 height 6
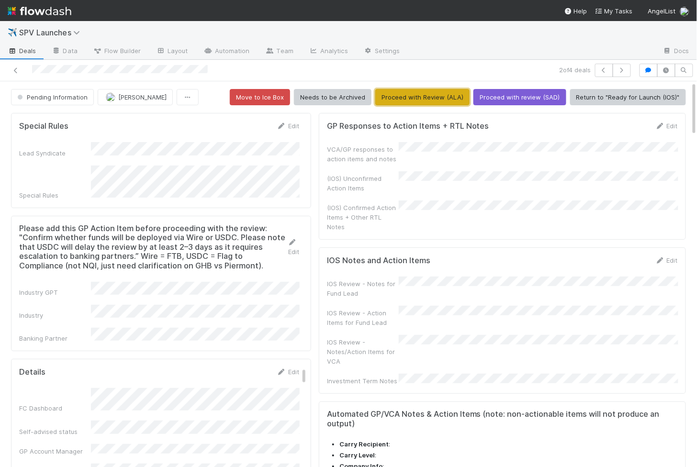
click at [418, 97] on button "Proceed with Review (ALA)" at bounding box center [422, 97] width 94 height 16
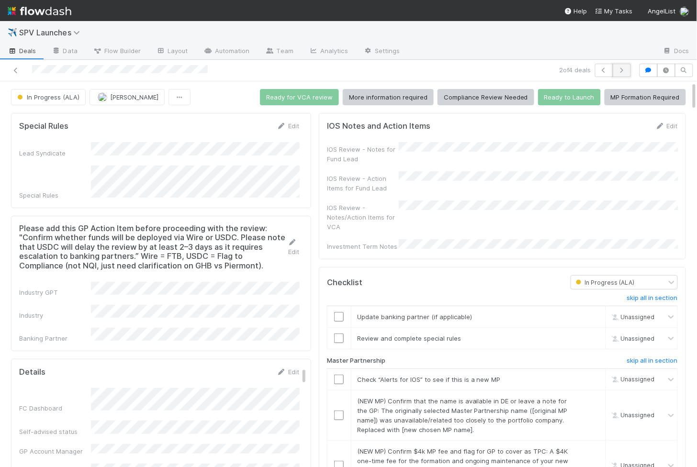
click at [629, 71] on button "button" at bounding box center [622, 70] width 18 height 13
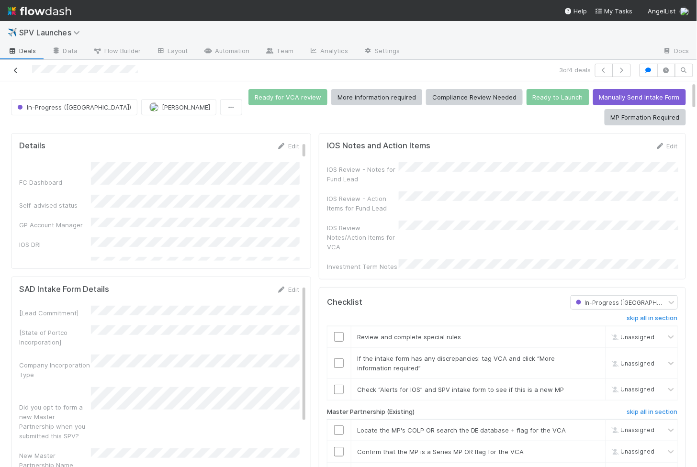
click at [14, 72] on icon at bounding box center [16, 70] width 10 height 6
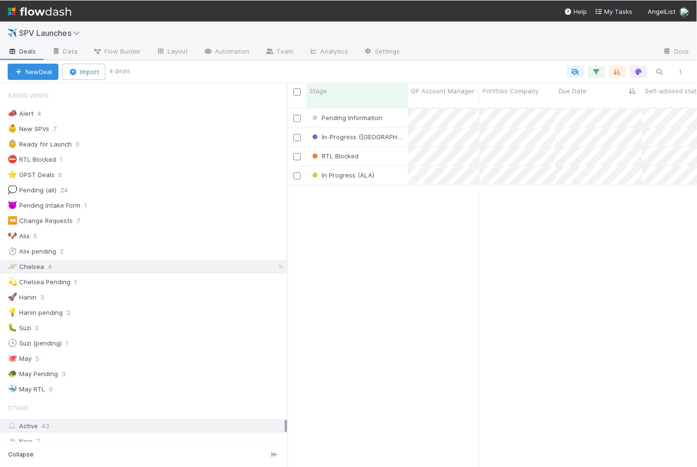
scroll to position [367, 410]
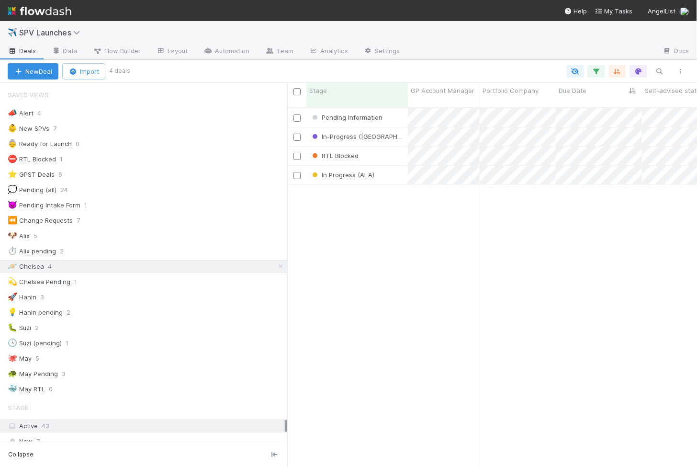
click at [671, 452] on div "Pending Information 7/22/25, 6:02:27 AM Chelsea Nazareth 0 1 0 0 0 1 0 0 0 0 0 …" at bounding box center [492, 291] width 410 height 367
click at [671, 464] on div "Pending Information 7/22/25, 6:02:27 AM Chelsea Nazareth 0 1 0 0 0 1 0 0 0 0 0 …" at bounding box center [492, 291] width 410 height 367
click at [393, 127] on div "In-Progress (SAD)" at bounding box center [356, 136] width 101 height 19
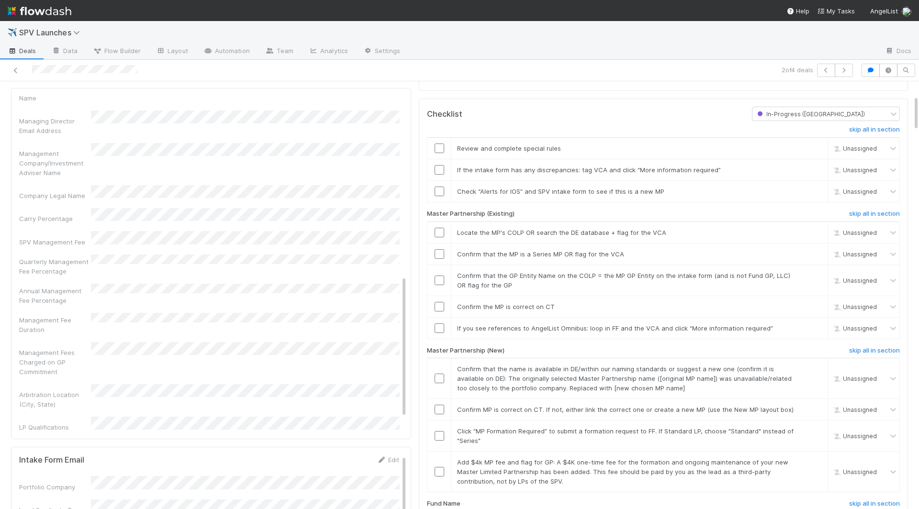
scroll to position [457, 0]
click at [440, 144] on input "checkbox" at bounding box center [439, 149] width 10 height 10
click at [437, 165] on input "checkbox" at bounding box center [439, 170] width 10 height 10
click at [438, 187] on input "checkbox" at bounding box center [439, 192] width 10 height 10
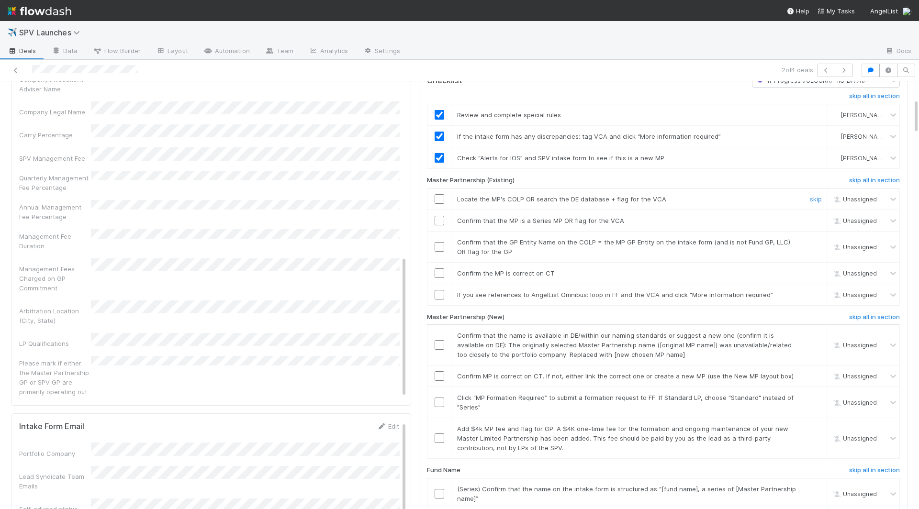
scroll to position [204, 0]
click at [696, 312] on h6 "skip all in section" at bounding box center [874, 316] width 51 height 8
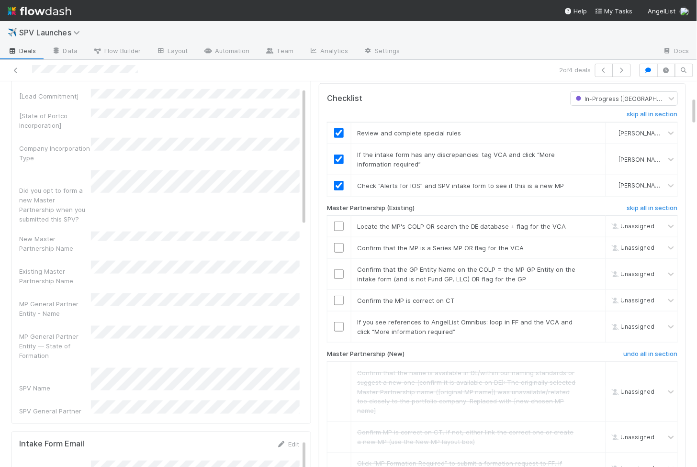
scroll to position [0, 0]
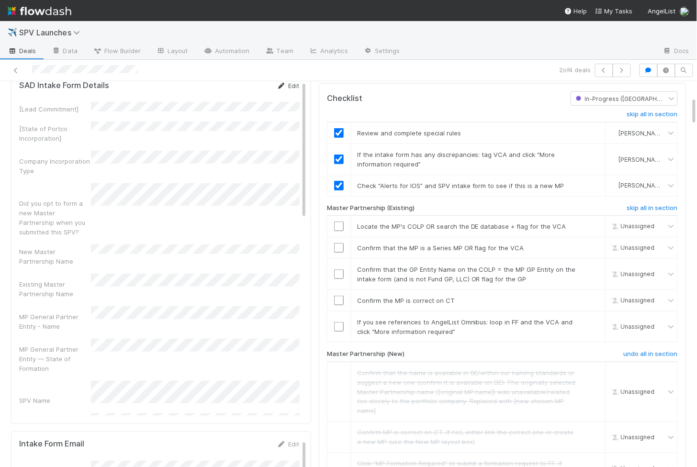
click at [287, 82] on link "Edit" at bounding box center [288, 86] width 22 height 8
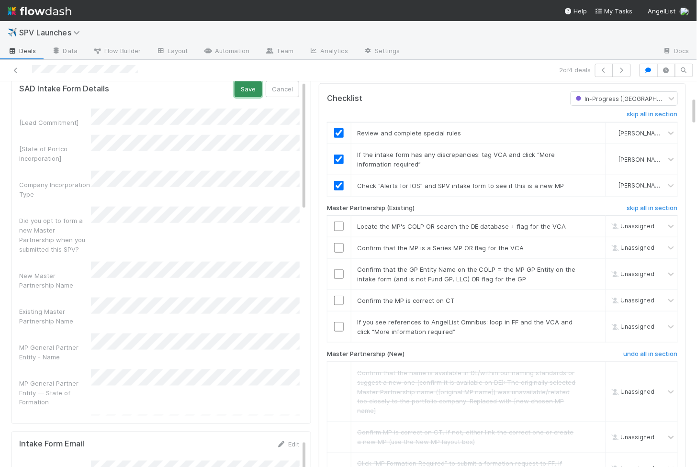
click at [244, 82] on button "Save" at bounding box center [247, 89] width 27 height 16
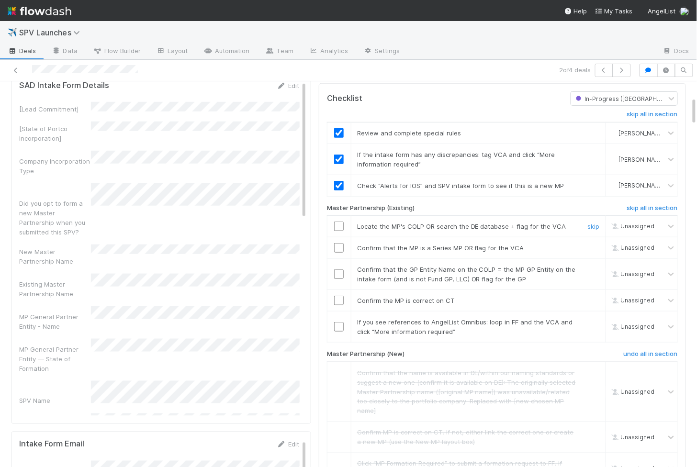
click at [340, 222] on input "checkbox" at bounding box center [339, 227] width 10 height 10
click at [341, 243] on input "checkbox" at bounding box center [339, 248] width 10 height 10
click at [340, 222] on input "checkbox" at bounding box center [339, 227] width 10 height 10
click at [339, 243] on input "checkbox" at bounding box center [339, 248] width 10 height 10
click at [339, 269] on input "checkbox" at bounding box center [339, 274] width 10 height 10
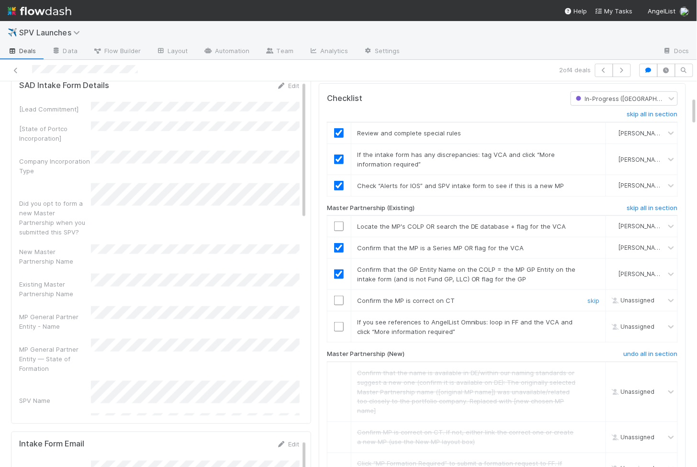
click at [340, 296] on input "checkbox" at bounding box center [339, 301] width 10 height 10
click at [591, 318] on link "skip" at bounding box center [594, 322] width 12 height 8
click at [341, 222] on input "checkbox" at bounding box center [339, 227] width 10 height 10
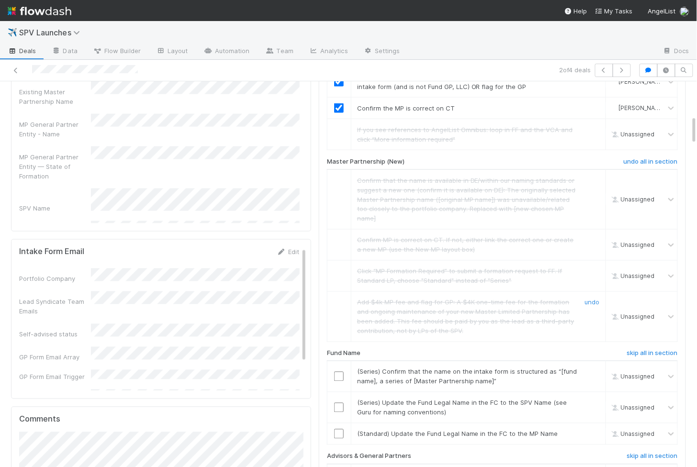
scroll to position [514, 0]
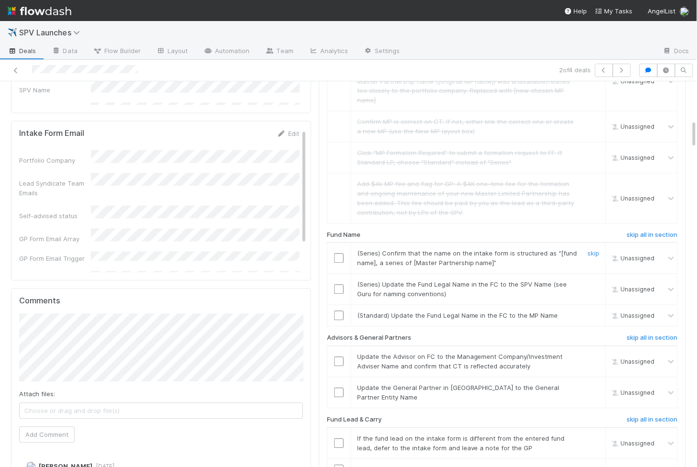
click at [339, 254] on input "checkbox" at bounding box center [339, 259] width 10 height 10
click at [335, 285] on input "checkbox" at bounding box center [339, 290] width 10 height 10
click at [595, 312] on link "skip" at bounding box center [594, 316] width 12 height 8
click at [340, 254] on input "checkbox" at bounding box center [339, 259] width 10 height 10
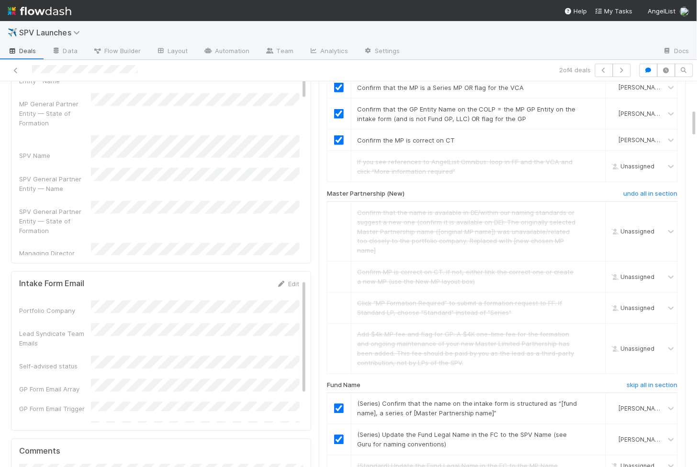
scroll to position [127, 0]
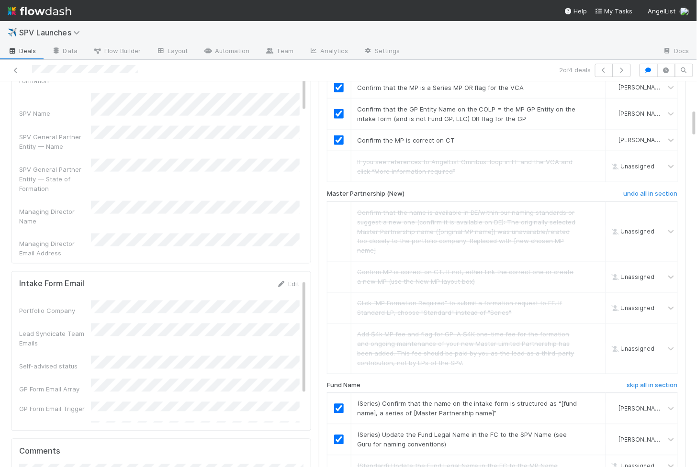
click at [145, 266] on div "Management Company/Investment Adviser Name" at bounding box center [159, 283] width 280 height 34
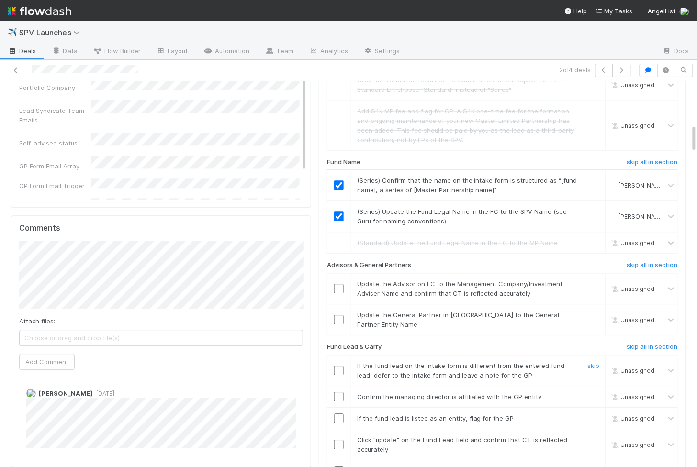
scroll to position [596, 0]
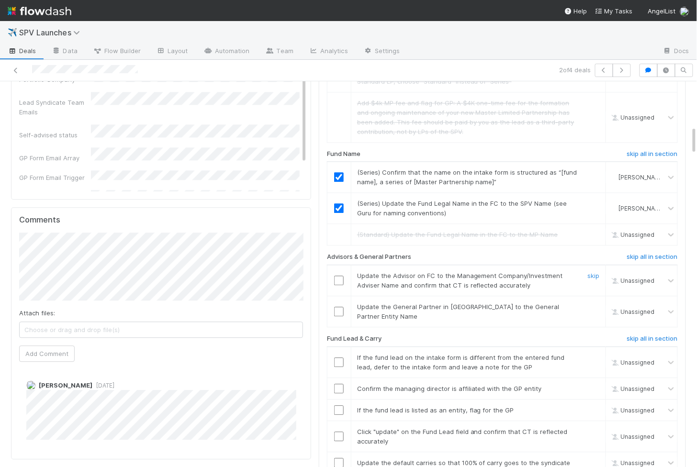
click at [340, 276] on input "checkbox" at bounding box center [339, 281] width 10 height 10
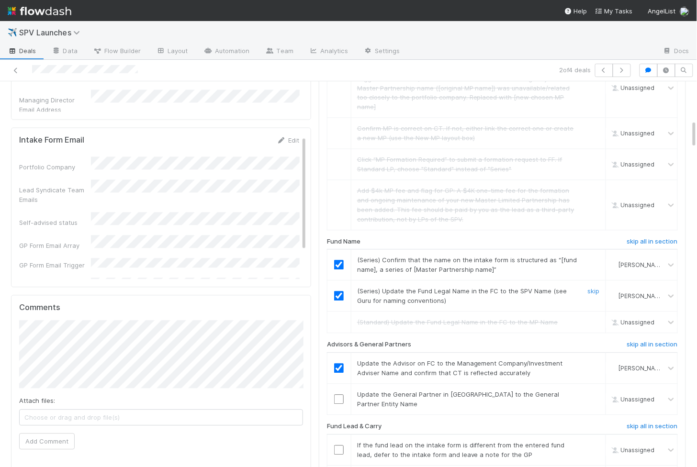
scroll to position [515, 0]
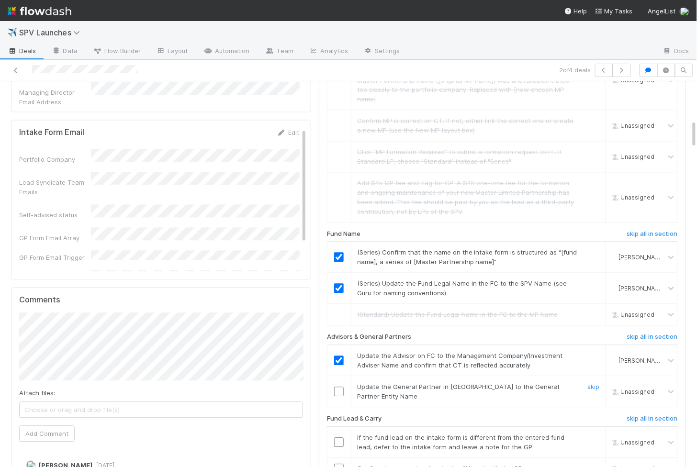
click at [340, 387] on input "checkbox" at bounding box center [339, 392] width 10 height 10
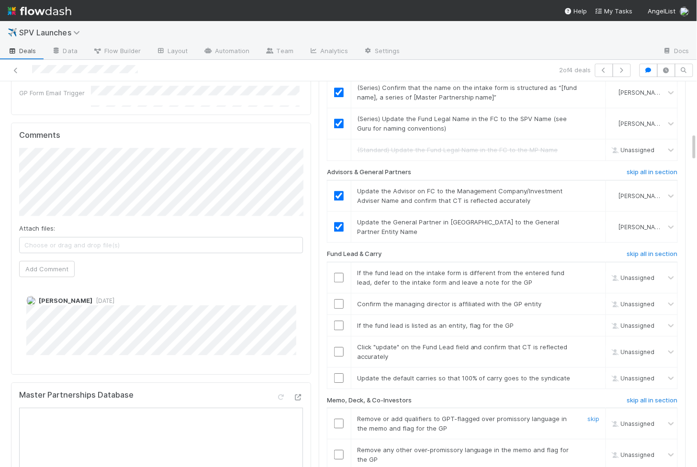
scroll to position [690, 0]
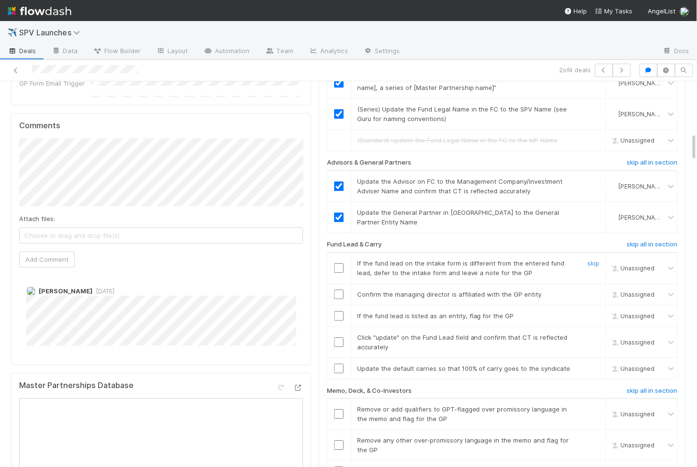
click at [340, 263] on input "checkbox" at bounding box center [339, 268] width 10 height 10
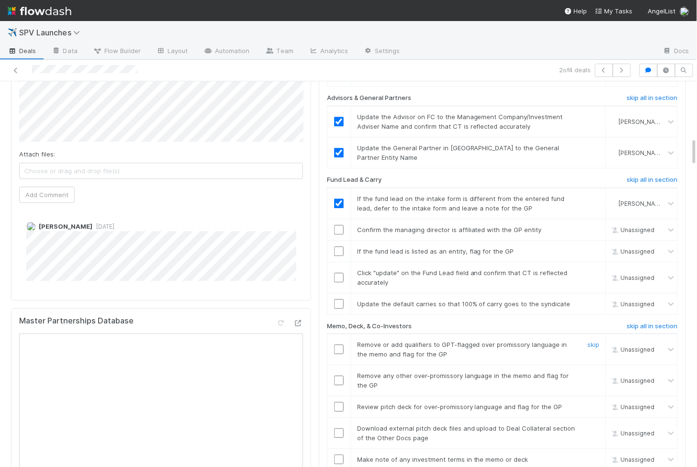
scroll to position [748, 0]
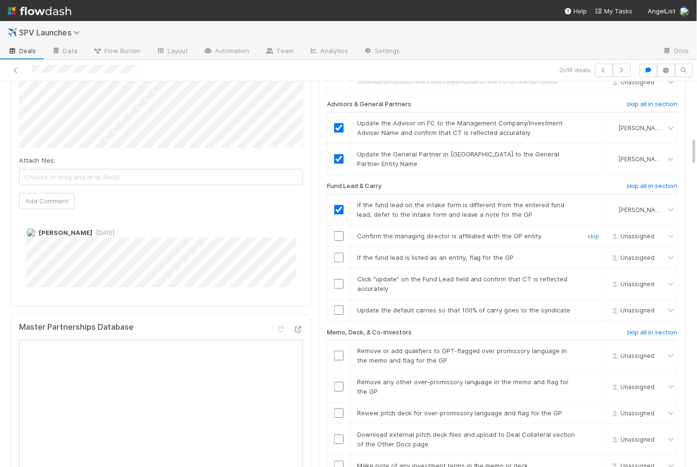
click at [336, 231] on input "checkbox" at bounding box center [339, 236] width 10 height 10
click at [339, 253] on input "checkbox" at bounding box center [339, 258] width 10 height 10
checkbox input "true"
click at [339, 279] on input "checkbox" at bounding box center [339, 284] width 10 height 10
click at [339, 305] on input "checkbox" at bounding box center [339, 310] width 10 height 10
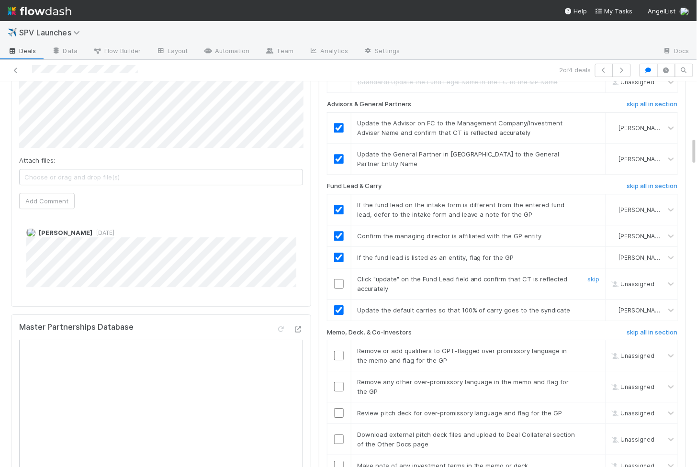
click at [340, 279] on input "checkbox" at bounding box center [339, 284] width 10 height 10
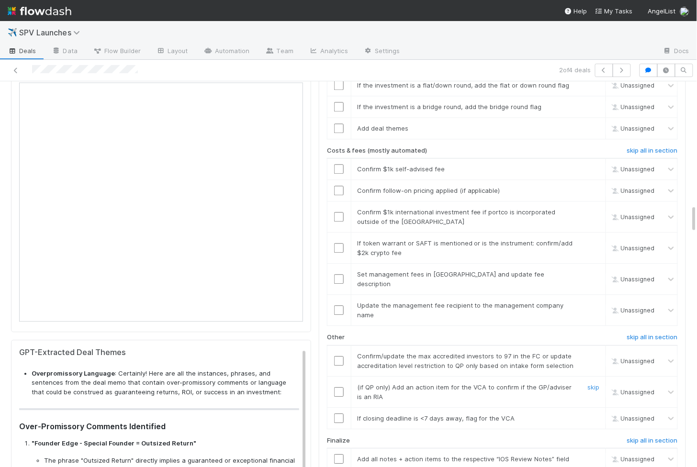
scroll to position [1654, 0]
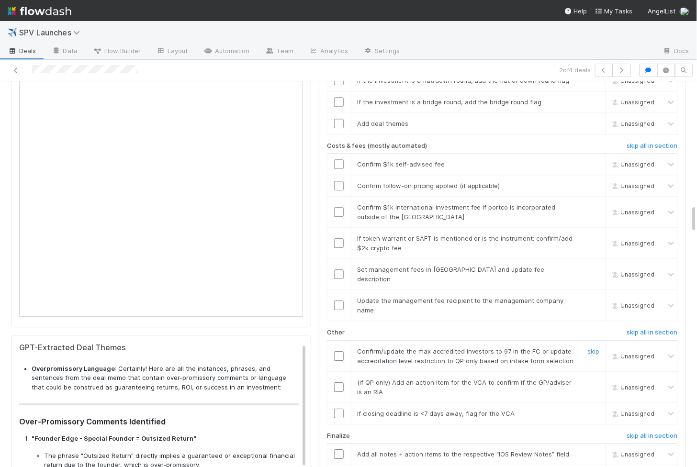
click at [342, 351] on input "checkbox" at bounding box center [339, 356] width 10 height 10
click at [339, 382] on input "checkbox" at bounding box center [339, 387] width 10 height 10
click at [341, 409] on input "checkbox" at bounding box center [339, 414] width 10 height 10
click at [596, 379] on link "skip" at bounding box center [594, 383] width 12 height 8
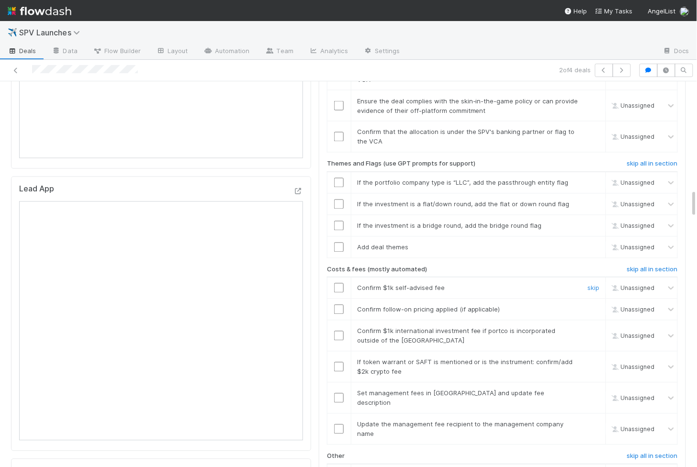
scroll to position [1536, 0]
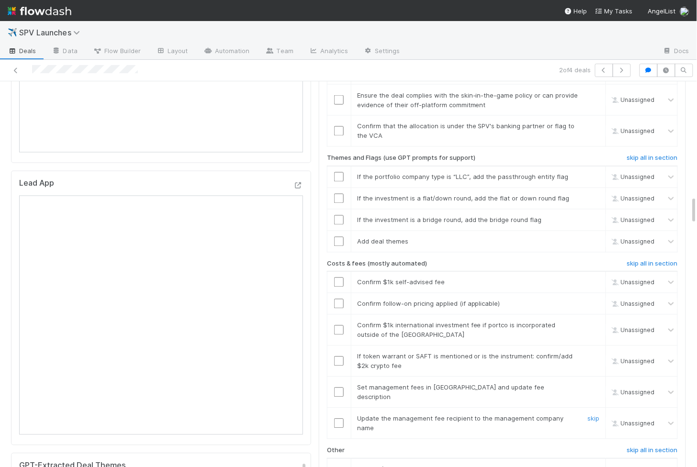
click at [341, 419] on input "checkbox" at bounding box center [339, 424] width 10 height 10
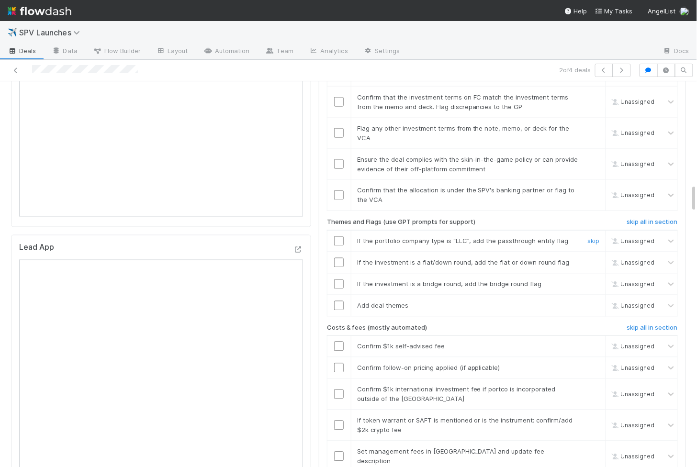
scroll to position [1519, 0]
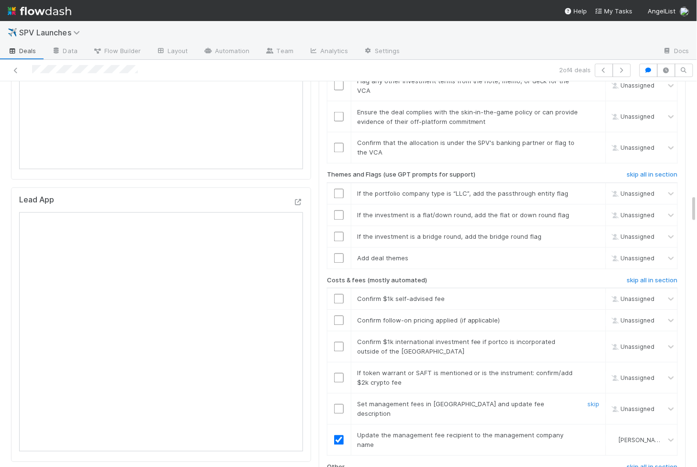
click at [338, 404] on input "checkbox" at bounding box center [339, 409] width 10 height 10
click at [338, 373] on input "checkbox" at bounding box center [339, 378] width 10 height 10
click at [339, 342] on input "checkbox" at bounding box center [339, 347] width 10 height 10
click at [338, 316] on input "checkbox" at bounding box center [339, 321] width 10 height 10
click at [338, 294] on input "checkbox" at bounding box center [339, 299] width 10 height 10
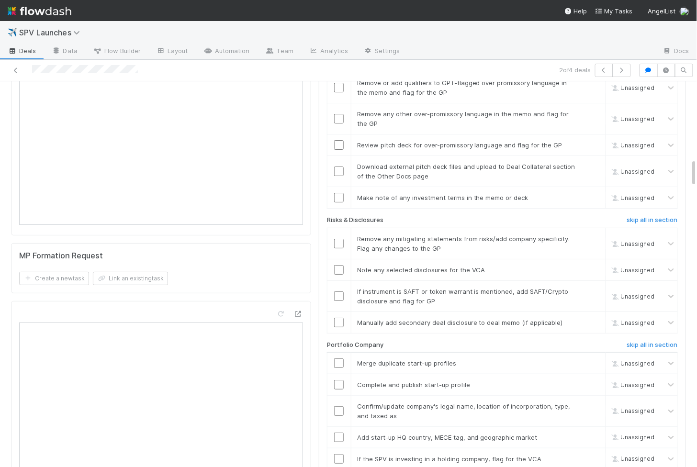
scroll to position [1104, 0]
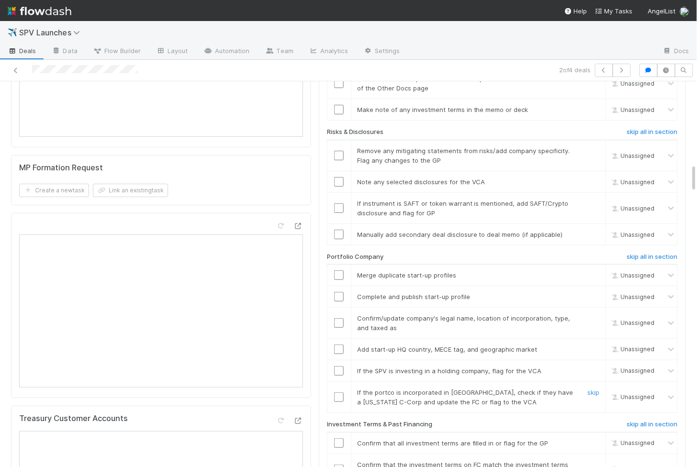
click at [339, 392] on input "checkbox" at bounding box center [339, 397] width 10 height 10
click at [335, 270] on input "checkbox" at bounding box center [339, 275] width 10 height 10
click at [337, 292] on input "checkbox" at bounding box center [339, 297] width 10 height 10
click at [341, 270] on input "checkbox" at bounding box center [339, 275] width 10 height 10
click at [341, 318] on input "checkbox" at bounding box center [339, 323] width 10 height 10
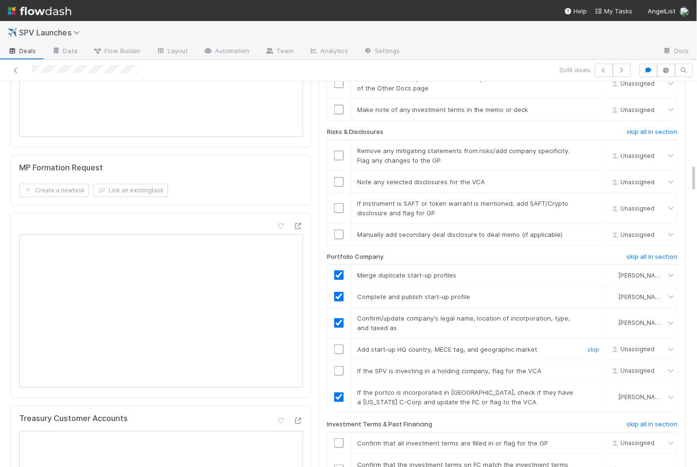
click at [340, 345] on input "checkbox" at bounding box center [339, 350] width 10 height 10
click at [342, 366] on input "checkbox" at bounding box center [339, 371] width 10 height 10
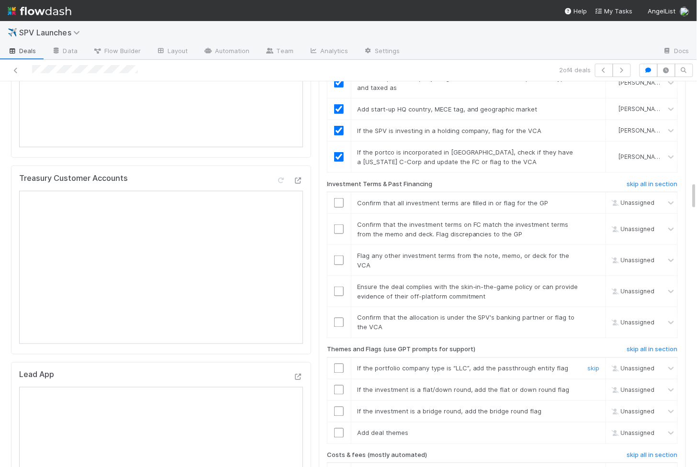
scroll to position [1347, 0]
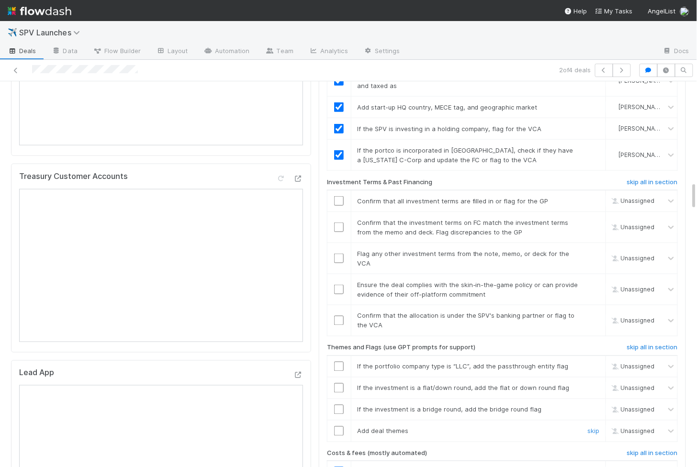
click at [337, 426] on input "checkbox" at bounding box center [339, 431] width 10 height 10
click at [339, 405] on input "checkbox" at bounding box center [339, 410] width 10 height 10
click at [337, 383] on input "checkbox" at bounding box center [339, 388] width 10 height 10
click at [337, 362] on input "checkbox" at bounding box center [339, 367] width 10 height 10
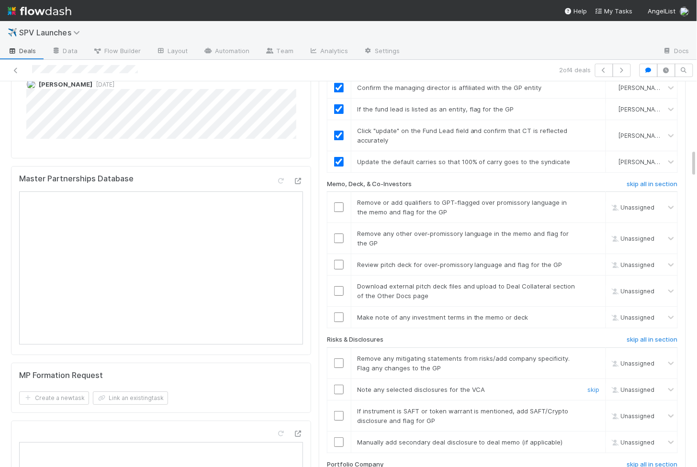
scroll to position [887, 0]
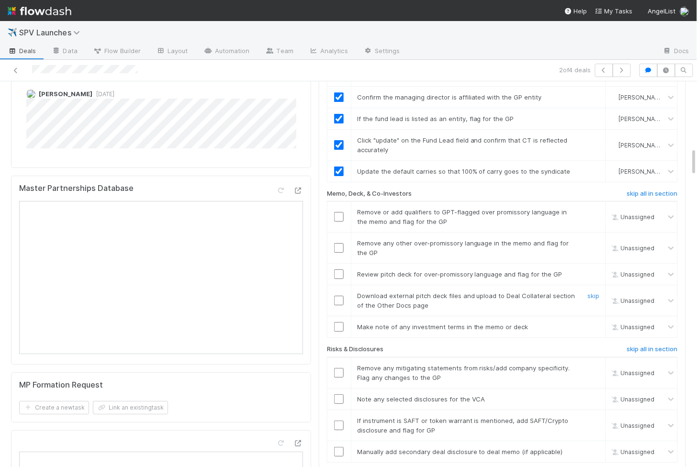
click at [343, 296] on input "checkbox" at bounding box center [339, 301] width 10 height 10
click at [337, 264] on td at bounding box center [339, 275] width 24 height 22
click at [338, 269] on input "checkbox" at bounding box center [339, 274] width 10 height 10
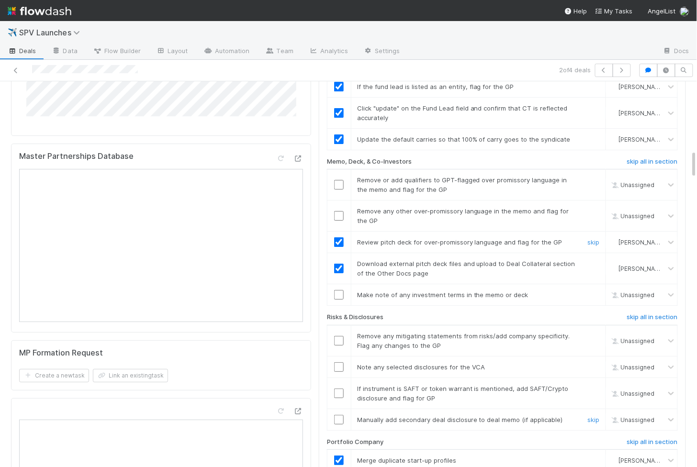
click at [340, 415] on input "checkbox" at bounding box center [339, 420] width 10 height 10
click at [341, 389] on input "checkbox" at bounding box center [339, 394] width 10 height 10
click at [339, 362] on input "checkbox" at bounding box center [339, 367] width 10 height 10
click at [339, 336] on input "checkbox" at bounding box center [339, 341] width 10 height 10
click at [339, 389] on input "checkbox" at bounding box center [339, 394] width 10 height 10
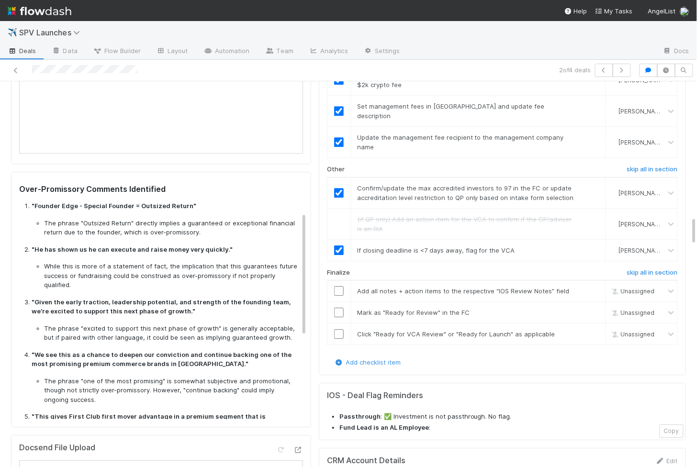
scroll to position [46, 0]
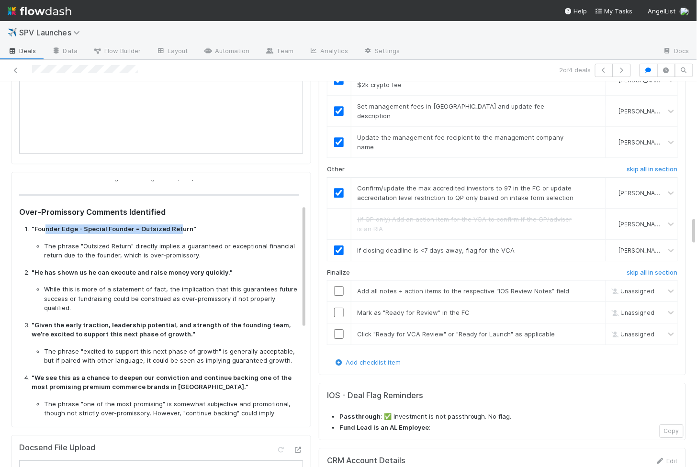
drag, startPoint x: 45, startPoint y: 221, endPoint x: 176, endPoint y: 222, distance: 130.6
click at [176, 225] on strong ""Founder Edge - Special Founder = Outsized Return"" at bounding box center [114, 229] width 165 height 8
copy strong "nder Edge - Special Founder = Outsized Ret"
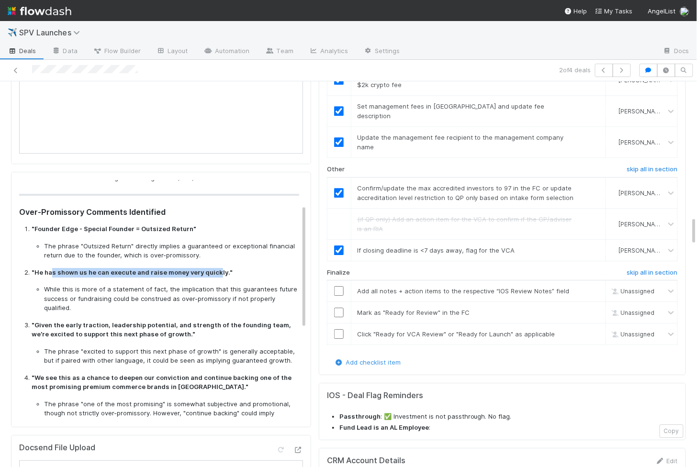
drag, startPoint x: 51, startPoint y: 264, endPoint x: 215, endPoint y: 265, distance: 163.7
click at [215, 268] on strong ""He has shown us he can execute and raise money very quickly."" at bounding box center [132, 272] width 201 height 8
copy strong "s shown us he can execute and raise money very quick"
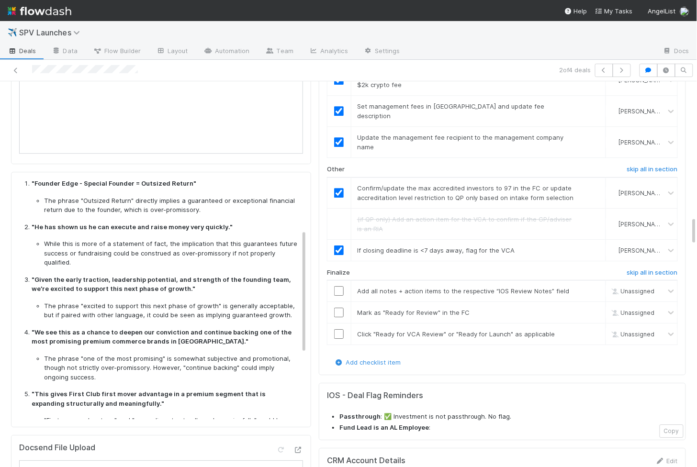
scroll to position [94, 0]
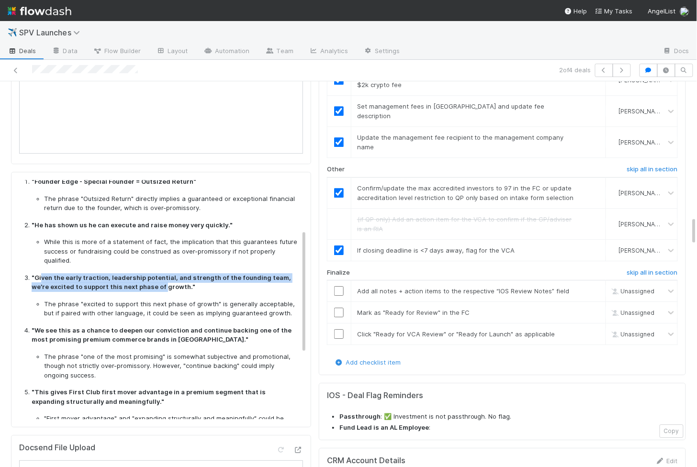
drag, startPoint x: 42, startPoint y: 261, endPoint x: 145, endPoint y: 267, distance: 103.0
click at [145, 273] on p ""Given the early traction, leadership potential, and strength of the founding t…" at bounding box center [165, 282] width 267 height 19
copy strong "ven the early traction, leadership potential, and strength of the founding team…"
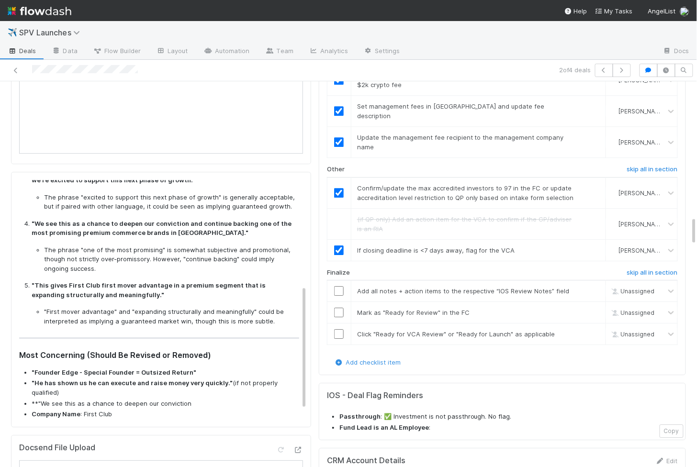
scroll to position [201, 0]
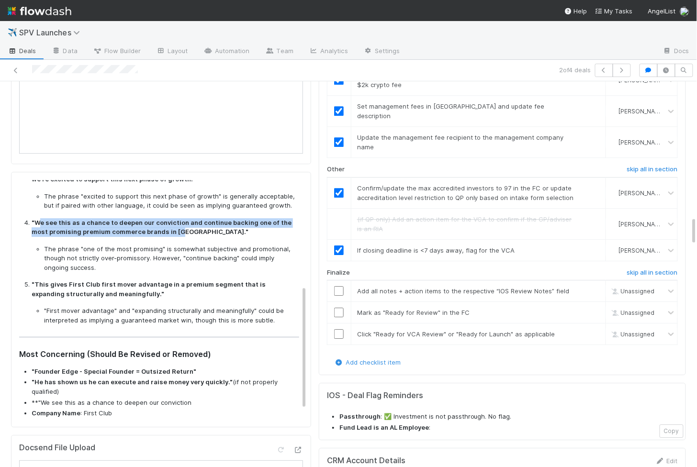
drag, startPoint x: 41, startPoint y: 207, endPoint x: 159, endPoint y: 215, distance: 118.5
click at [159, 219] on strong ""We see this as a chance to deepen our conviction and continue backing one of t…" at bounding box center [162, 227] width 260 height 17
copy strong "e see this as a chance to deepen our conviction and continue backing one of the…"
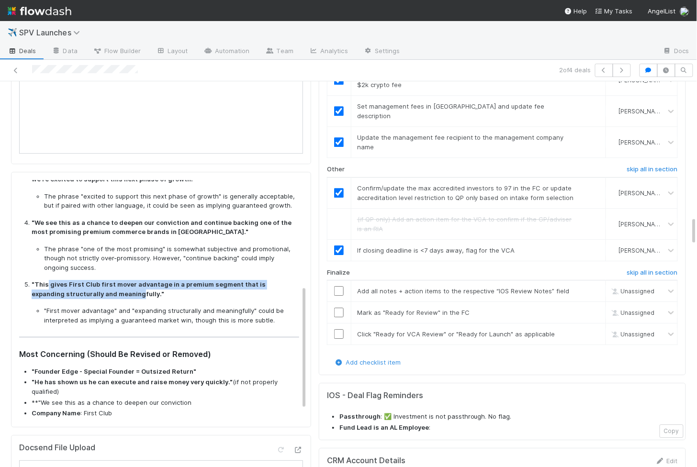
drag, startPoint x: 45, startPoint y: 266, endPoint x: 106, endPoint y: 276, distance: 61.6
click at [106, 280] on strong ""This gives First Club first mover advantage in a premium segment that is expan…" at bounding box center [149, 288] width 234 height 17
copy strong "gives First Club first mover advantage in a premium segment that is expanding s…"
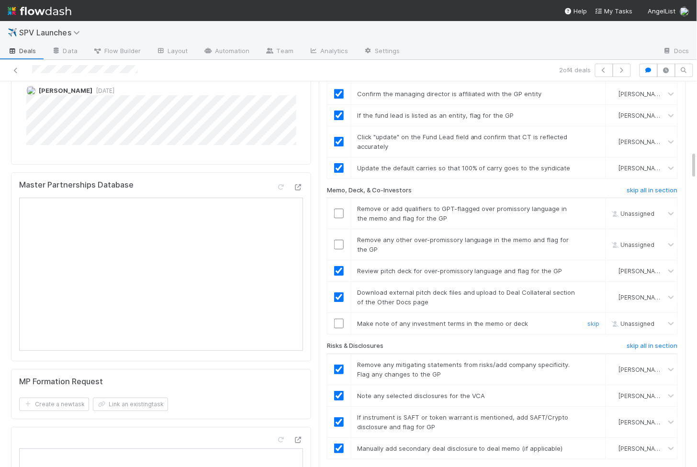
scroll to position [885, 0]
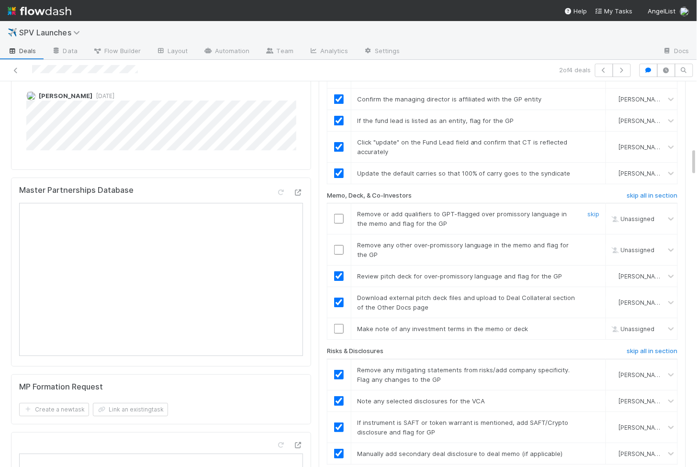
click at [341, 214] on input "checkbox" at bounding box center [339, 219] width 10 height 10
click at [339, 234] on td at bounding box center [339, 249] width 24 height 31
click at [341, 245] on input "checkbox" at bounding box center [339, 250] width 10 height 10
click at [342, 203] on td at bounding box center [339, 218] width 24 height 31
click at [342, 214] on input "checkbox" at bounding box center [339, 219] width 10 height 10
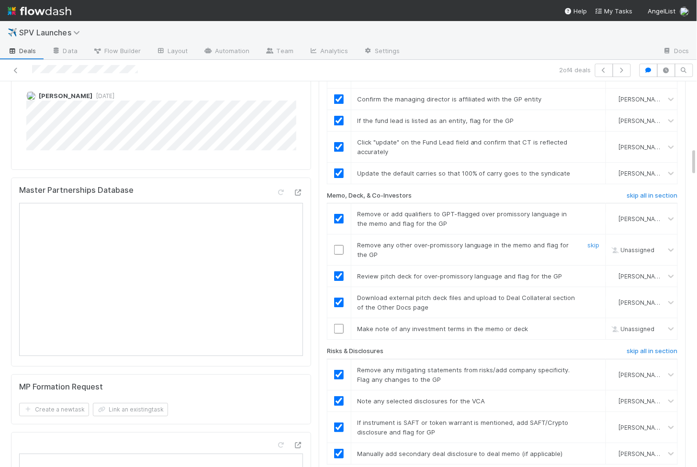
click at [342, 245] on input "checkbox" at bounding box center [339, 250] width 10 height 10
click at [339, 324] on input "checkbox" at bounding box center [339, 329] width 10 height 10
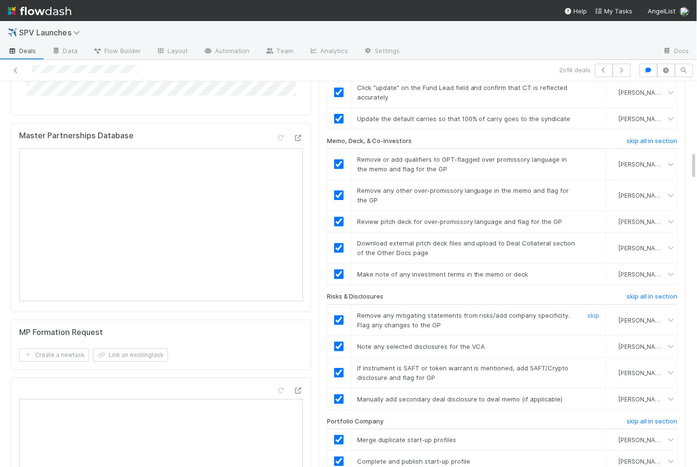
scroll to position [1336, 0]
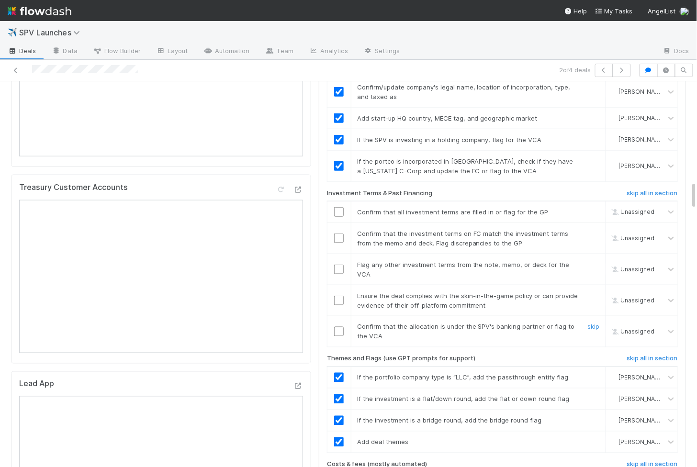
click at [341, 327] on input "checkbox" at bounding box center [339, 332] width 10 height 10
click at [339, 296] on input "checkbox" at bounding box center [339, 301] width 10 height 10
click at [339, 265] on input "checkbox" at bounding box center [339, 270] width 10 height 10
click at [342, 234] on input "checkbox" at bounding box center [339, 239] width 10 height 10
click at [341, 207] on input "checkbox" at bounding box center [339, 212] width 10 height 10
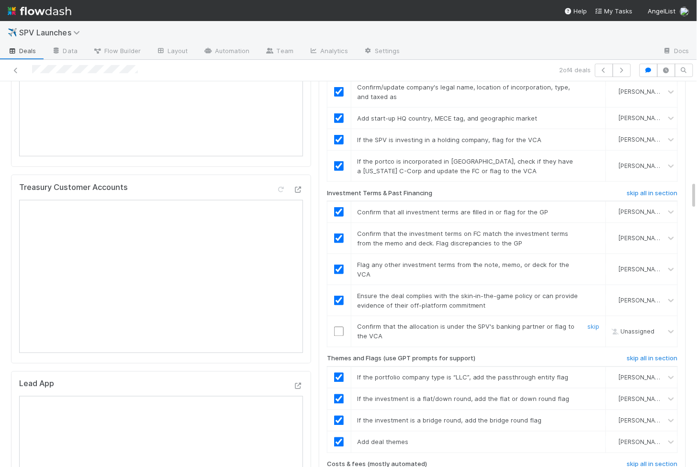
click at [341, 327] on input "checkbox" at bounding box center [339, 332] width 10 height 10
click at [339, 327] on input "checkbox" at bounding box center [339, 332] width 10 height 10
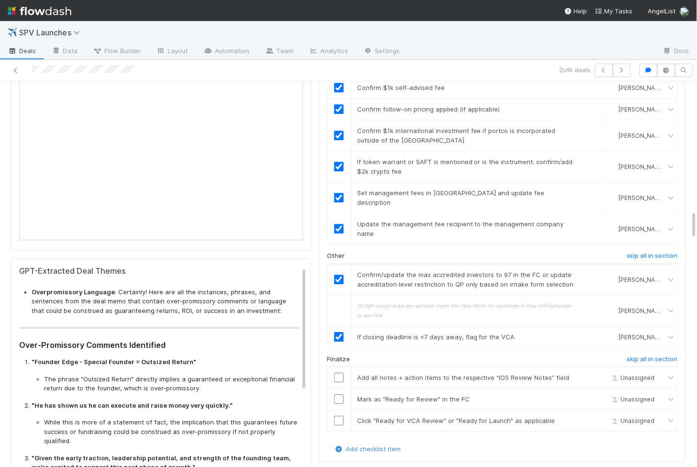
scroll to position [1741, 0]
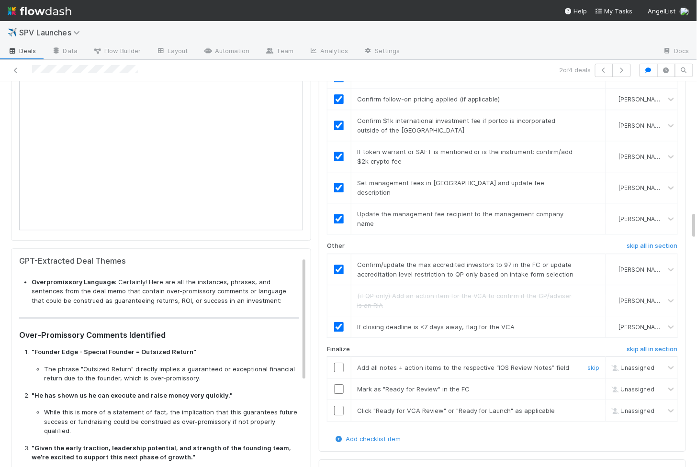
click at [338, 357] on td at bounding box center [339, 368] width 24 height 22
click at [339, 363] on input "checkbox" at bounding box center [339, 368] width 10 height 10
click at [339, 384] on input "checkbox" at bounding box center [339, 389] width 10 height 10
click at [340, 406] on input "checkbox" at bounding box center [339, 411] width 10 height 10
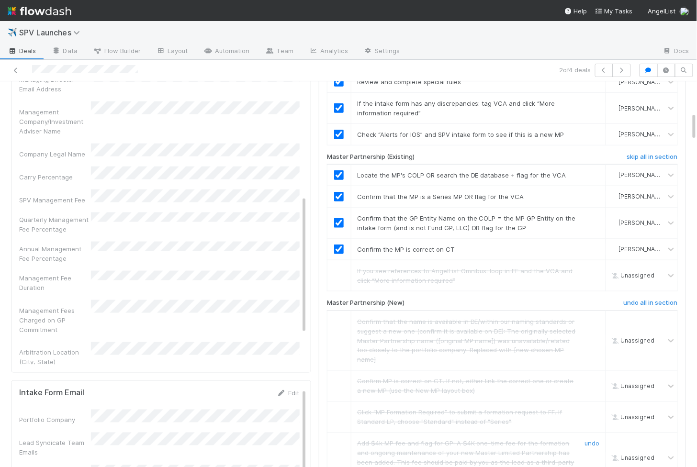
scroll to position [0, 0]
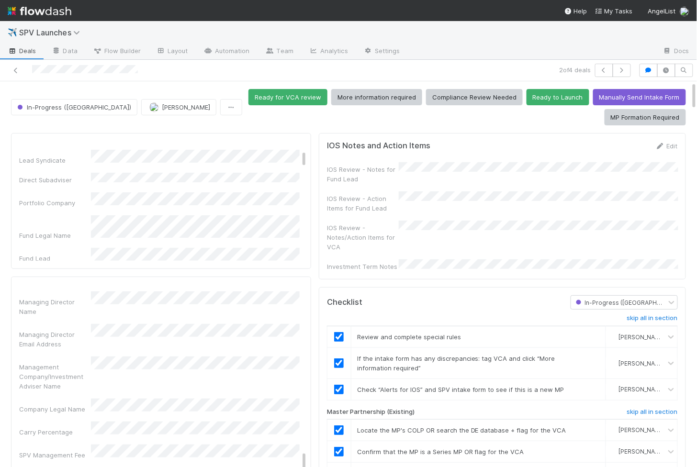
click at [669, 149] on form "IOS Notes and Action Items Edit IOS Review - Notes for Fund Lead IOS Review - A…" at bounding box center [502, 206] width 351 height 130
click at [670, 144] on link "Edit" at bounding box center [666, 146] width 22 height 8
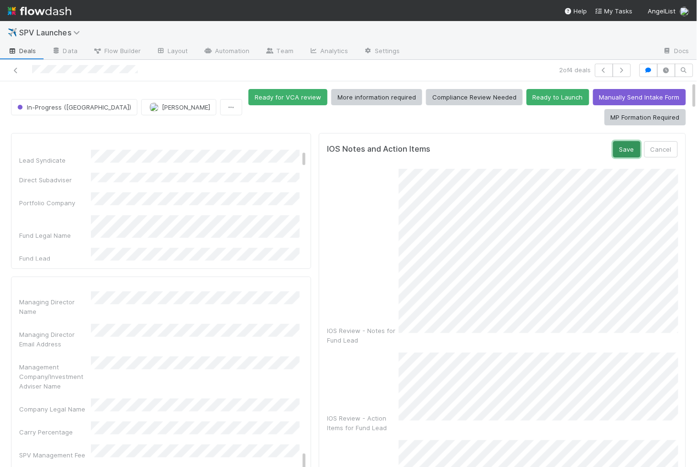
click at [630, 141] on button "Save" at bounding box center [626, 149] width 27 height 16
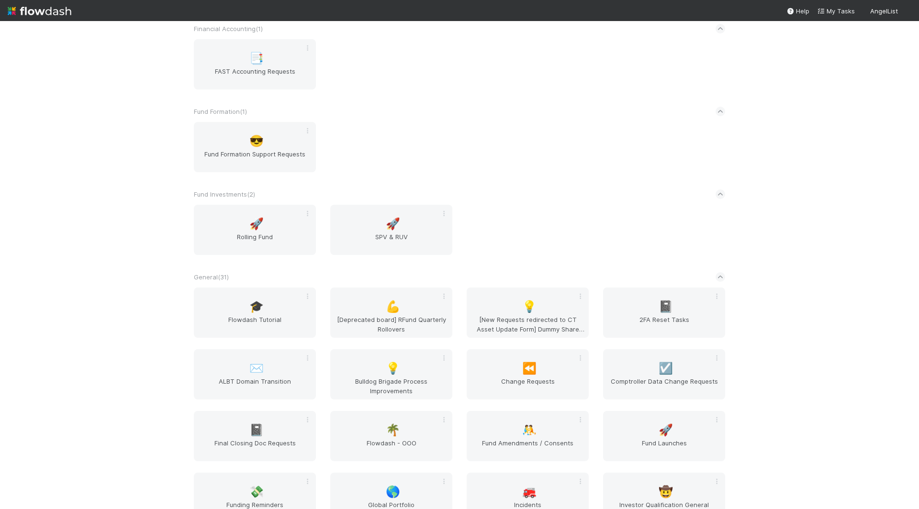
scroll to position [959, 0]
click at [524, 378] on span "Change Requests" at bounding box center [527, 387] width 114 height 19
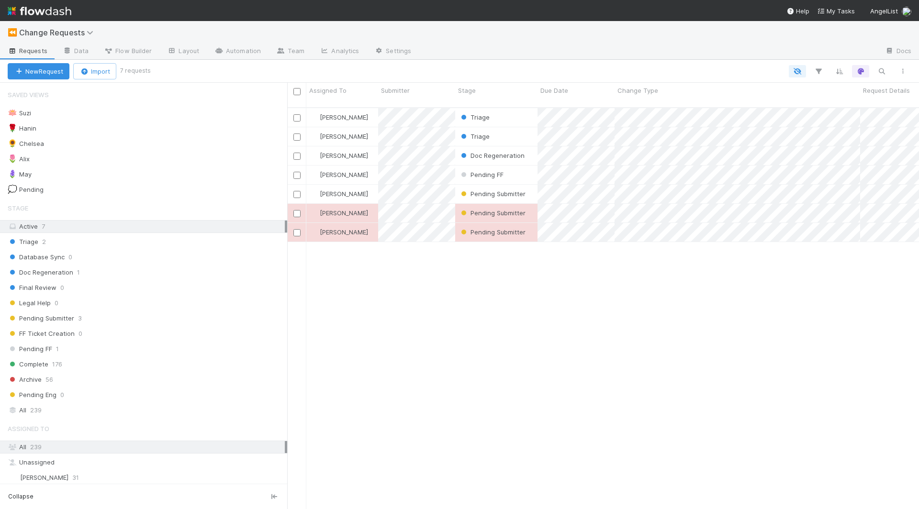
scroll to position [410, 632]
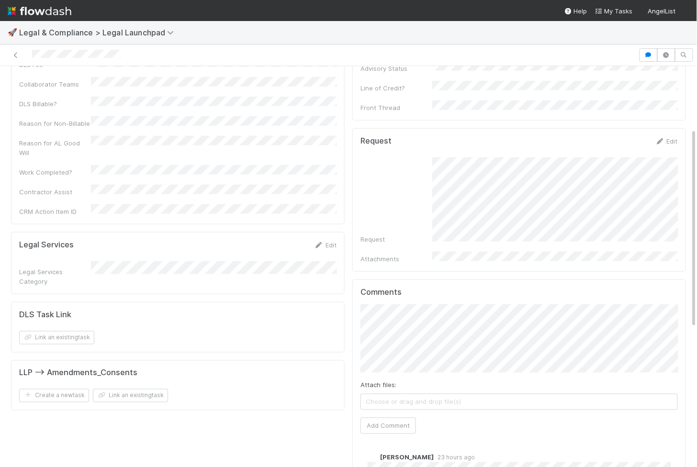
scroll to position [407, 0]
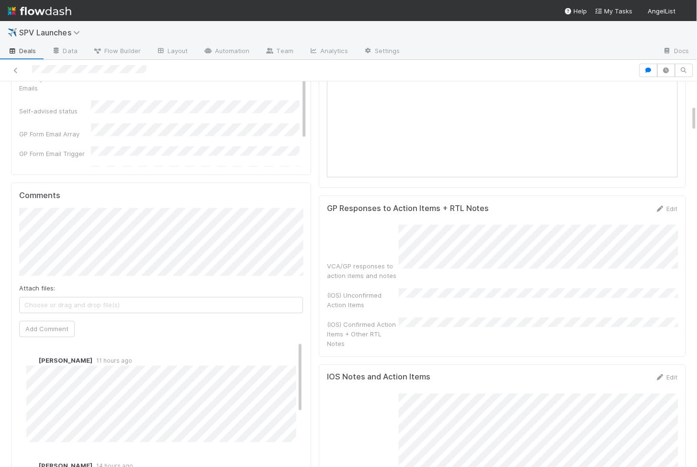
scroll to position [345, 0]
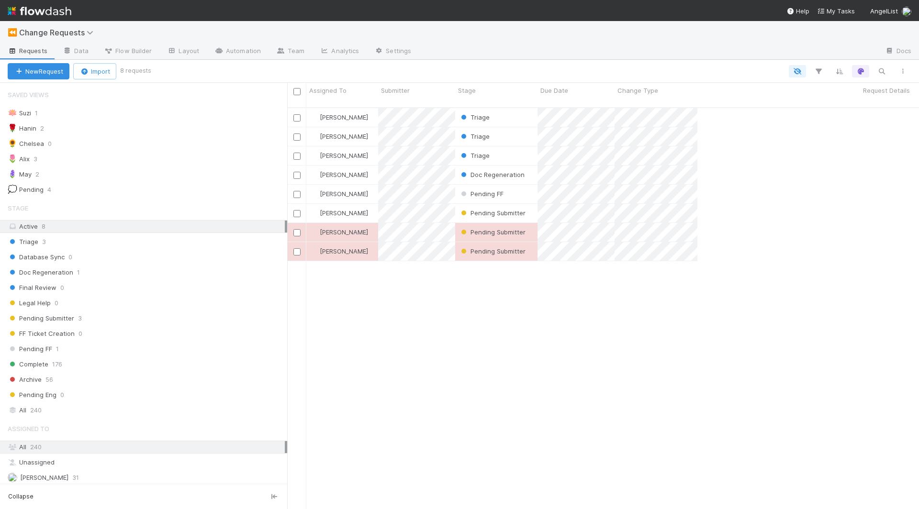
scroll to position [410, 632]
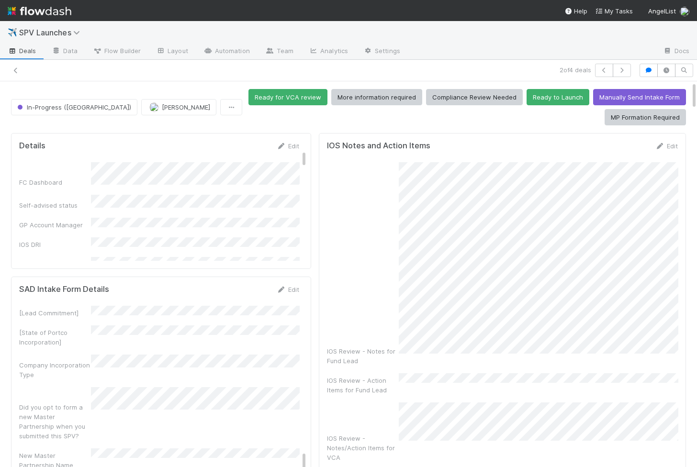
click at [281, 103] on button "Ready for VCA review" at bounding box center [287, 97] width 79 height 16
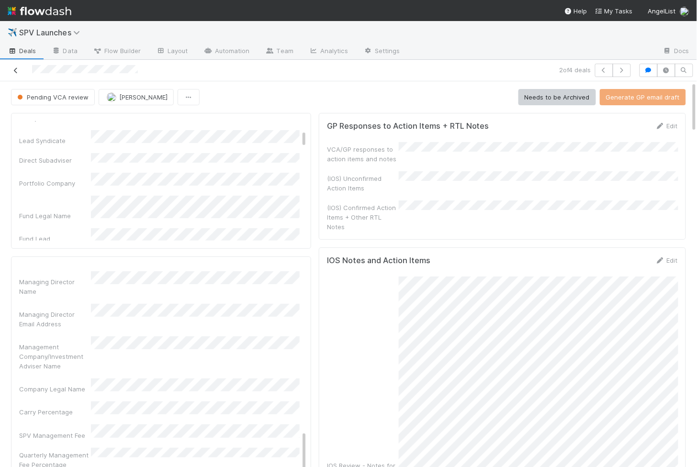
click at [11, 70] on icon at bounding box center [16, 70] width 10 height 6
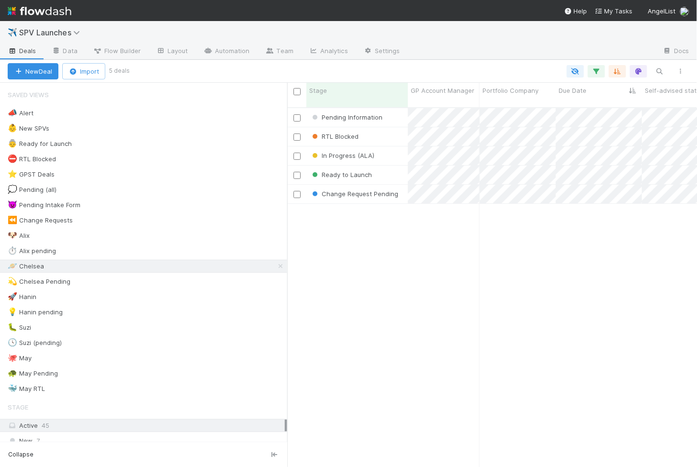
scroll to position [0, 0]
click at [397, 168] on div "Ready to Launch" at bounding box center [356, 175] width 101 height 19
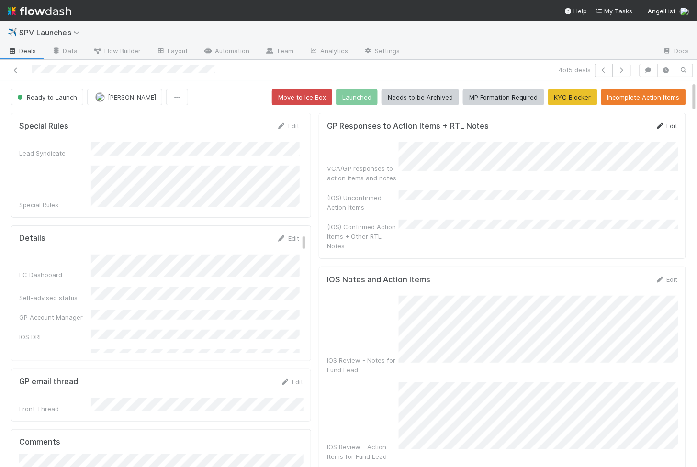
click at [666, 122] on link "Edit" at bounding box center [666, 126] width 22 height 8
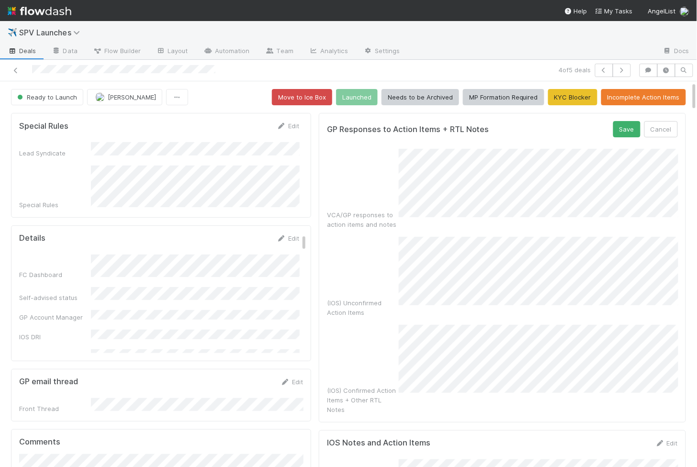
click at [627, 137] on form "GP Responses to Action Items + RTL Notes Save Cancel VCA/GP responses to action…" at bounding box center [502, 267] width 351 height 293
click at [629, 126] on button "Save" at bounding box center [626, 129] width 27 height 16
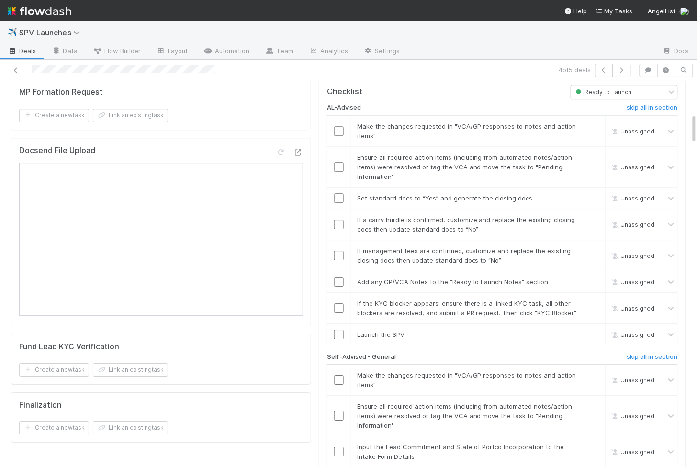
scroll to position [777, 0]
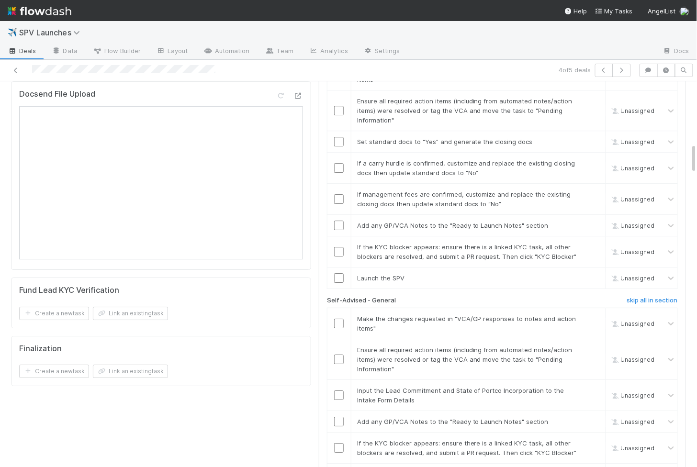
click at [671, 244] on div "AL-Advised skip all in section Make the changes requested in "VCA/GP responses …" at bounding box center [502, 460] width 351 height 834
click at [670, 297] on h6 "skip all in section" at bounding box center [652, 301] width 51 height 8
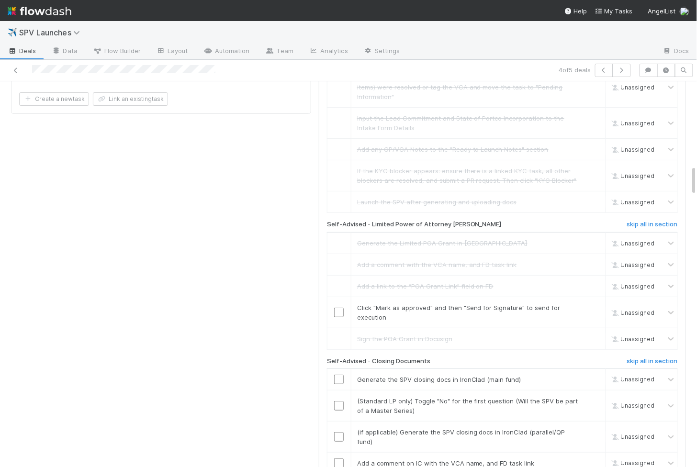
scroll to position [1054, 0]
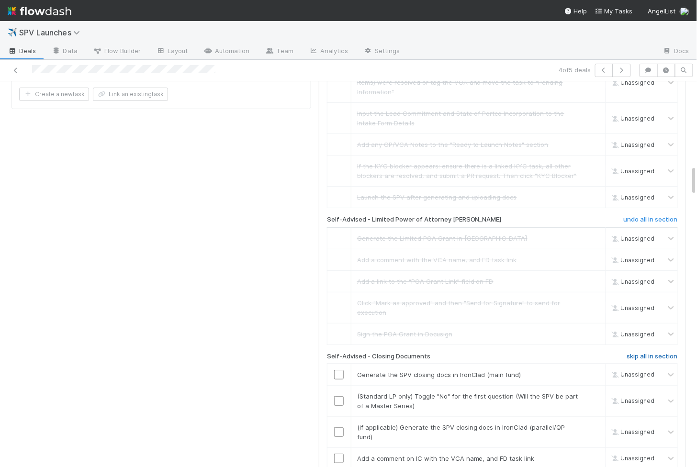
click at [633, 353] on h6 "skip all in section" at bounding box center [652, 357] width 51 height 8
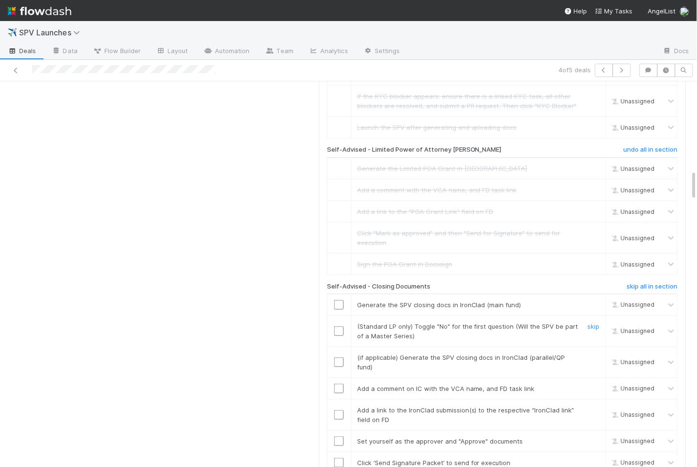
scroll to position [1132, 0]
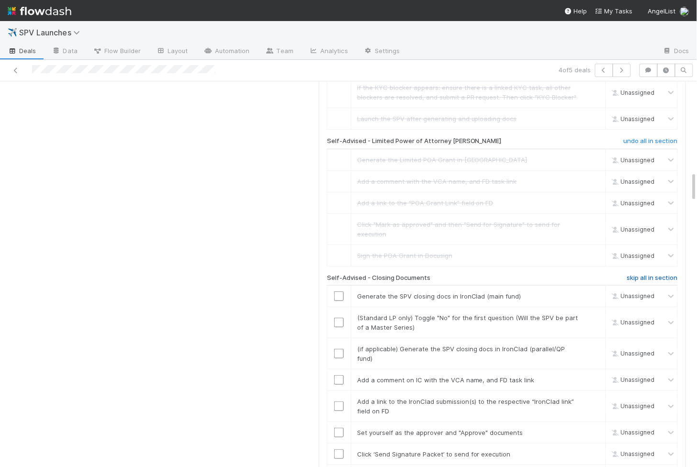
click at [640, 274] on h6 "skip all in section" at bounding box center [652, 278] width 51 height 8
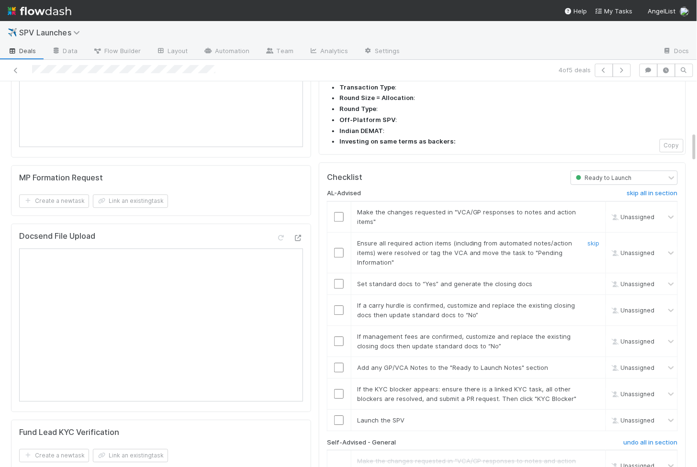
scroll to position [633, 0]
click at [341, 213] on input "checkbox" at bounding box center [339, 218] width 10 height 10
click at [341, 249] on input "checkbox" at bounding box center [339, 254] width 10 height 10
click at [343, 280] on input "checkbox" at bounding box center [339, 285] width 10 height 10
click at [340, 296] on td at bounding box center [339, 311] width 24 height 31
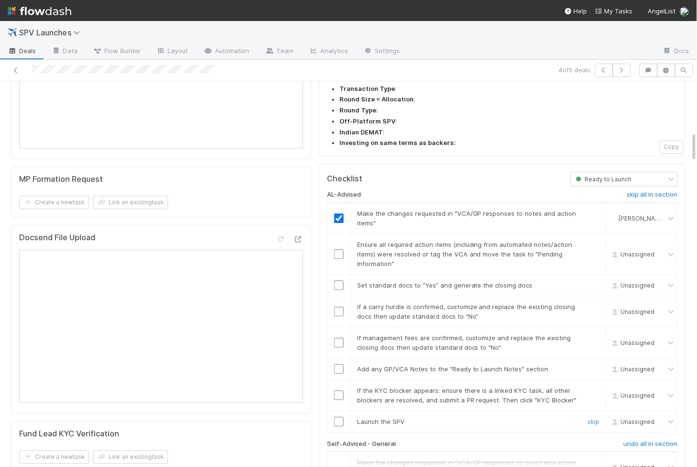
click at [335, 417] on input "checkbox" at bounding box center [339, 422] width 10 height 10
click at [337, 379] on td at bounding box center [339, 394] width 24 height 31
click at [338, 390] on input "checkbox" at bounding box center [339, 395] width 10 height 10
checkbox input "true"
click at [338, 358] on td at bounding box center [339, 369] width 24 height 22
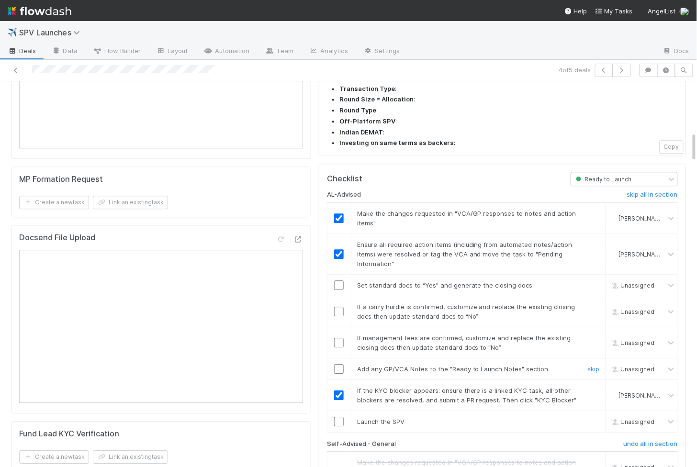
click at [338, 364] on input "checkbox" at bounding box center [339, 369] width 10 height 10
click at [338, 338] on input "checkbox" at bounding box center [339, 343] width 10 height 10
click at [338, 307] on input "checkbox" at bounding box center [339, 312] width 10 height 10
click at [339, 280] on input "checkbox" at bounding box center [339, 285] width 10 height 10
click at [339, 417] on input "checkbox" at bounding box center [339, 422] width 10 height 10
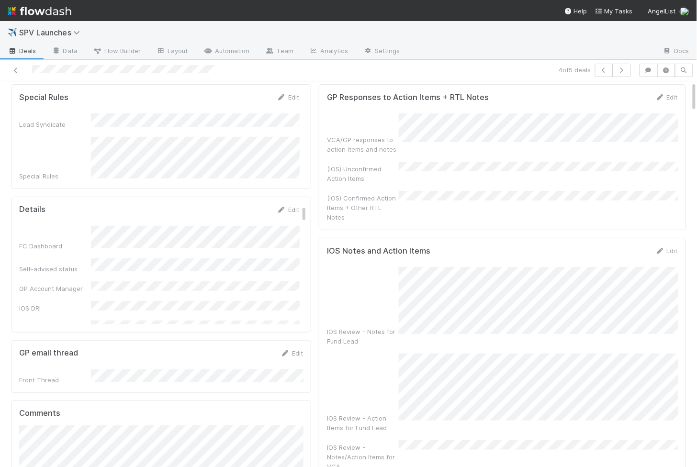
scroll to position [0, 0]
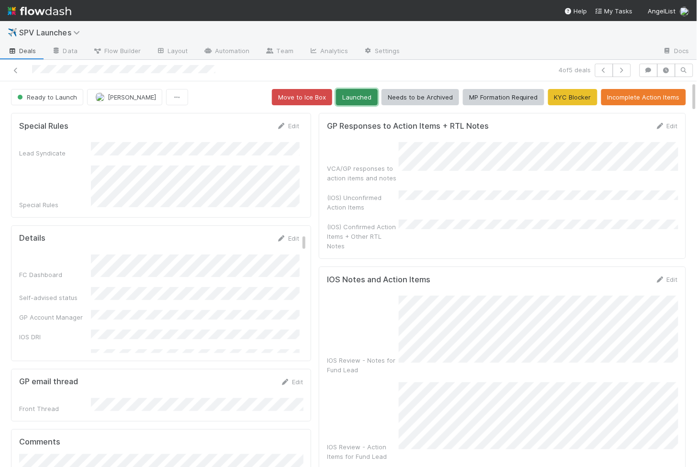
click at [353, 99] on button "Launched" at bounding box center [357, 97] width 42 height 16
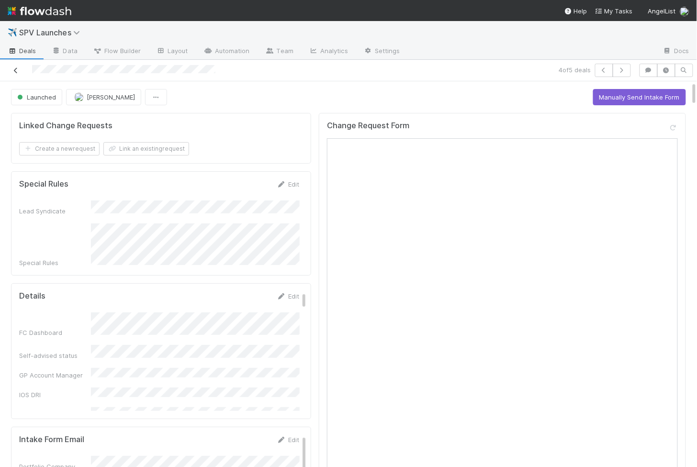
click at [14, 68] on icon at bounding box center [16, 70] width 10 height 6
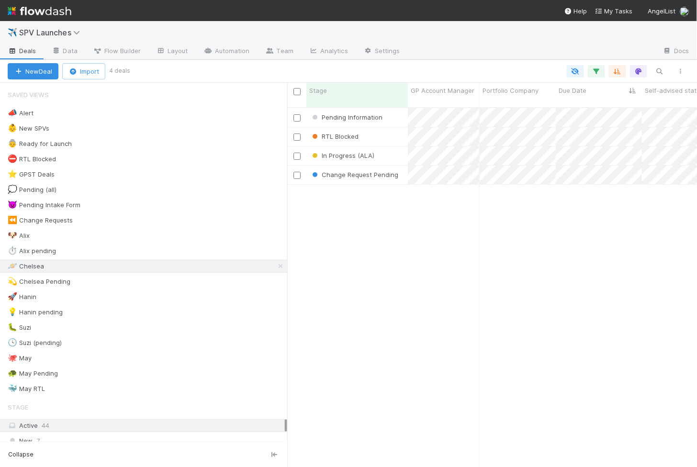
scroll to position [368, 410]
click at [666, 450] on div "Pending Information 7/22/25, 6:02:27 AM Chelsea Nazareth 0 1 0 0 0 1 0 0 0 0 0 …" at bounding box center [492, 292] width 410 height 368
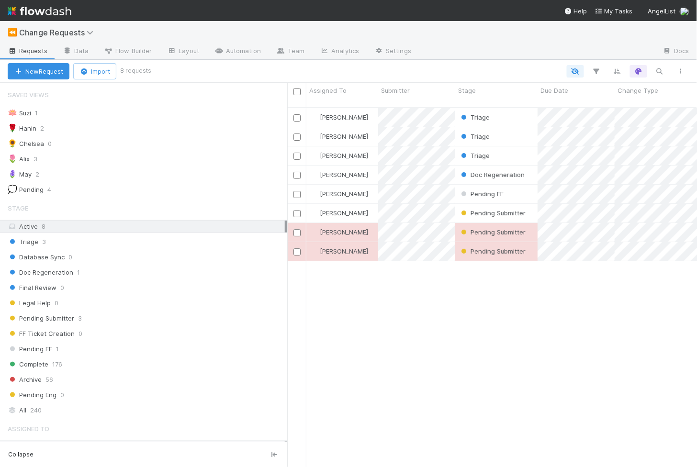
scroll to position [368, 410]
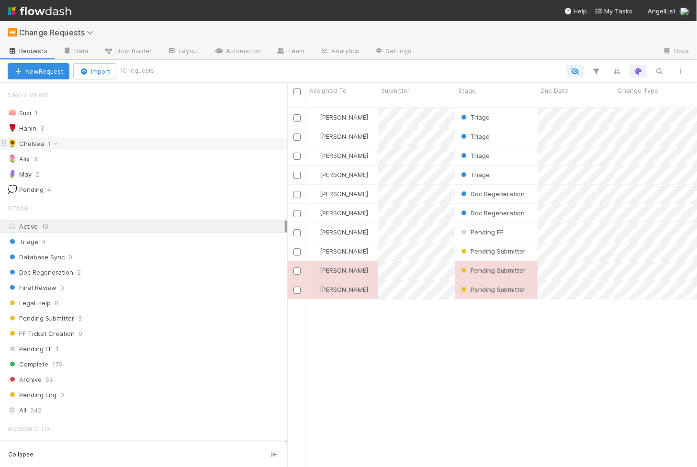
click at [33, 143] on div "🌻 Chelsea" at bounding box center [26, 144] width 36 height 12
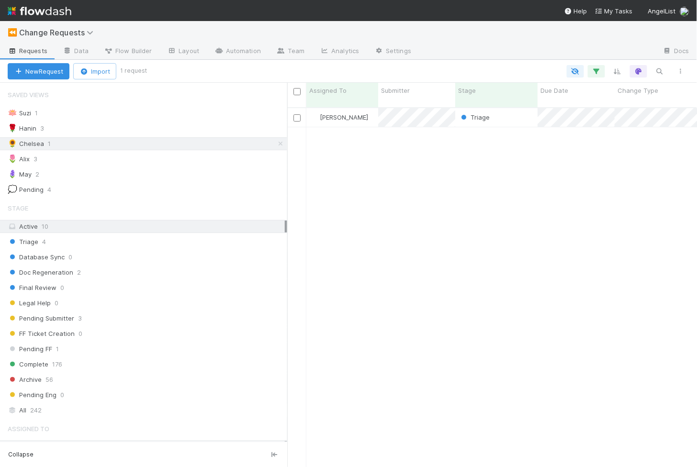
scroll to position [368, 410]
click at [516, 111] on div "Triage" at bounding box center [496, 117] width 82 height 19
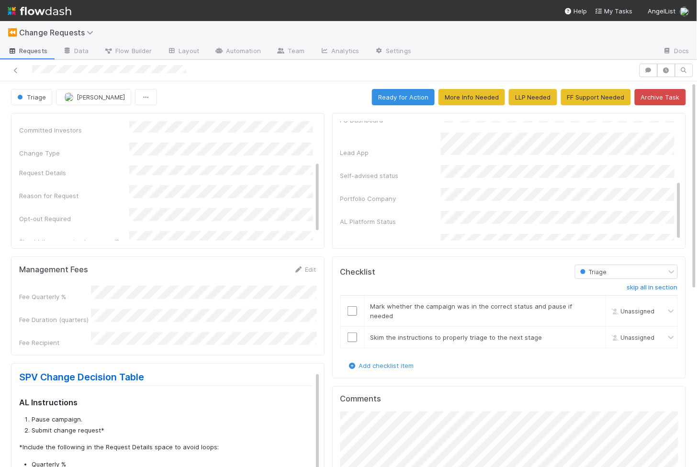
scroll to position [78, 0]
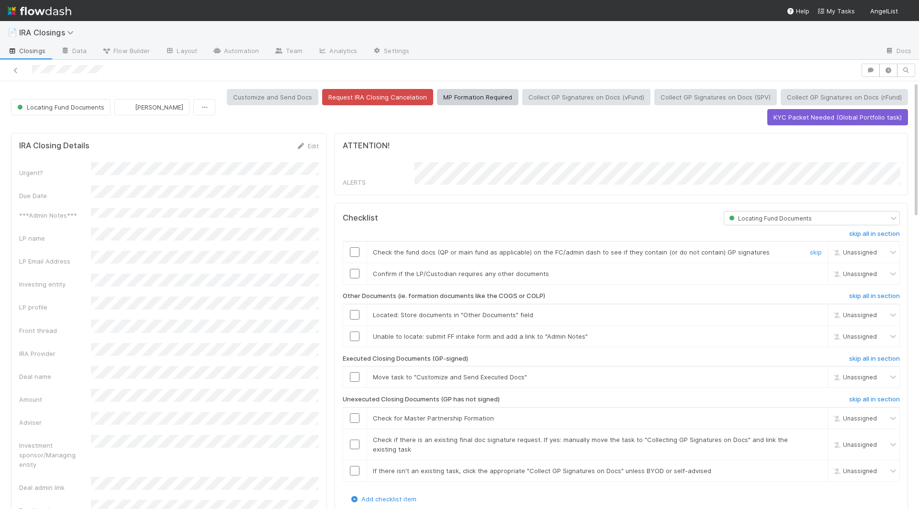
click at [358, 248] on input "checkbox" at bounding box center [355, 252] width 10 height 10
click at [353, 272] on input "checkbox" at bounding box center [355, 274] width 10 height 10
click at [353, 310] on input "checkbox" at bounding box center [355, 315] width 10 height 10
click at [353, 332] on input "checkbox" at bounding box center [355, 337] width 10 height 10
click at [355, 367] on td at bounding box center [355, 378] width 24 height 22
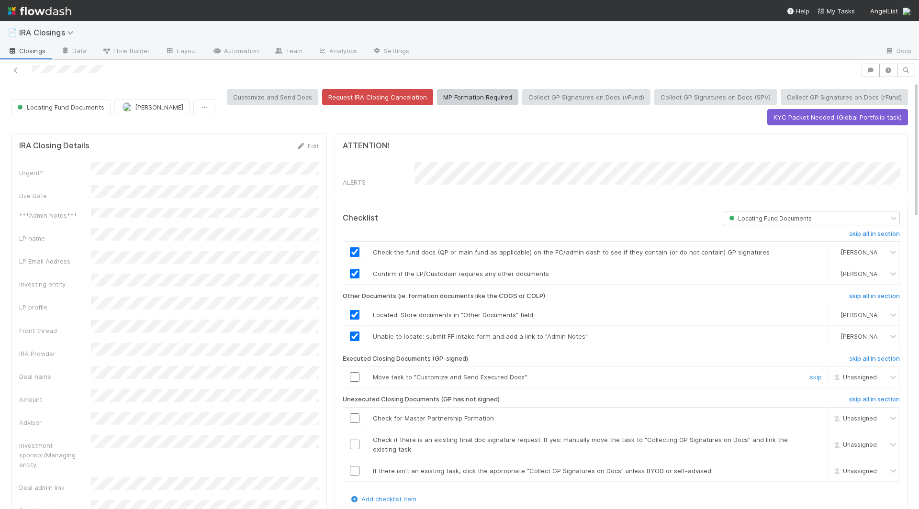
click at [355, 372] on input "checkbox" at bounding box center [355, 377] width 10 height 10
click at [355, 466] on input "checkbox" at bounding box center [355, 471] width 10 height 10
click at [355, 431] on td at bounding box center [355, 444] width 24 height 31
click at [355, 440] on input "checkbox" at bounding box center [355, 445] width 10 height 10
checkbox input "true"
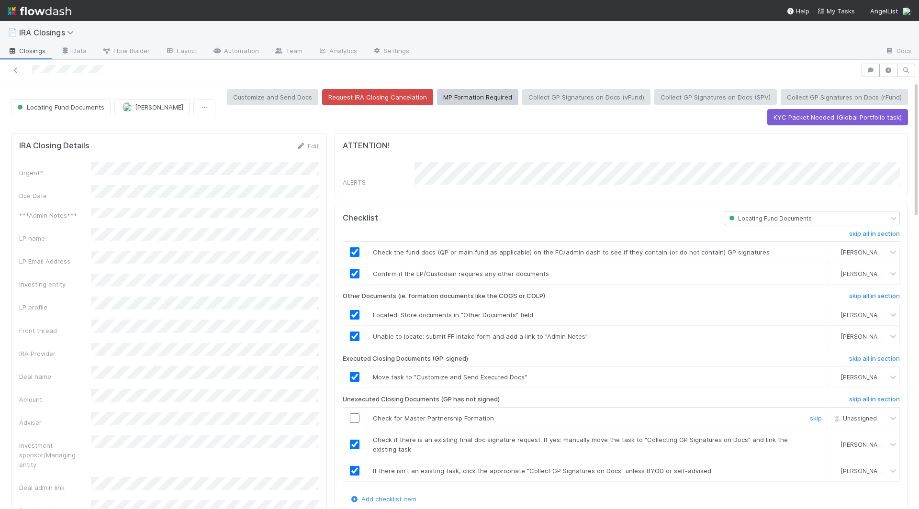
click at [355, 413] on input "checkbox" at bounding box center [355, 418] width 10 height 10
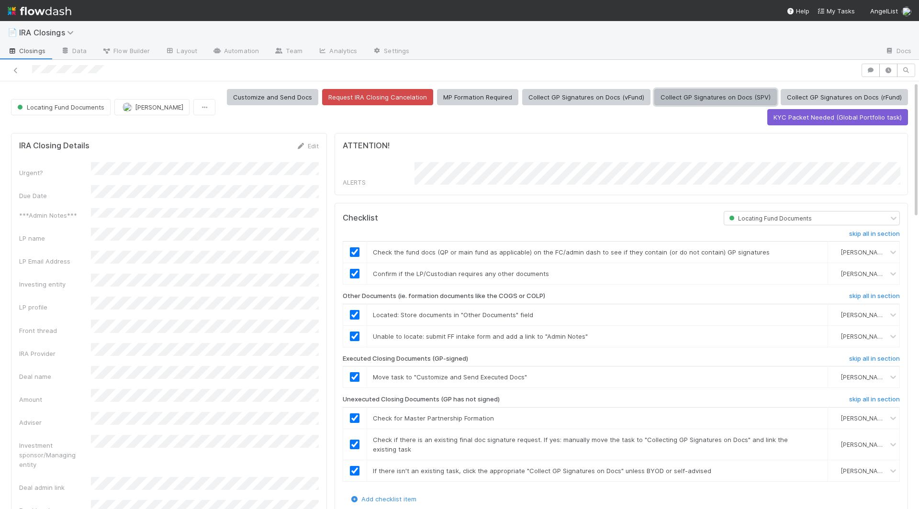
click at [715, 97] on button "Collect GP Signatures on Docs (SPV)" at bounding box center [715, 97] width 123 height 16
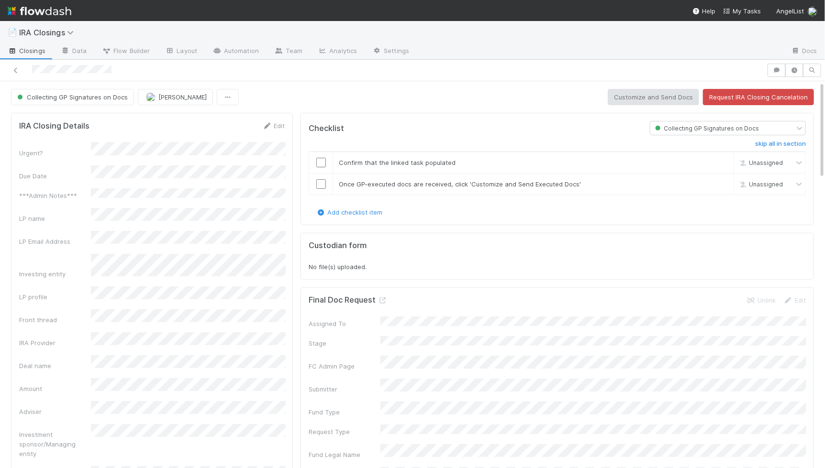
scroll to position [0, 0]
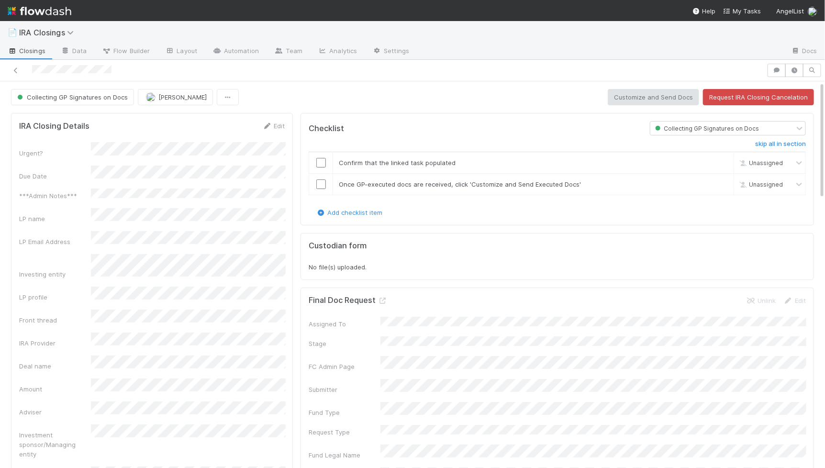
scroll to position [195, 266]
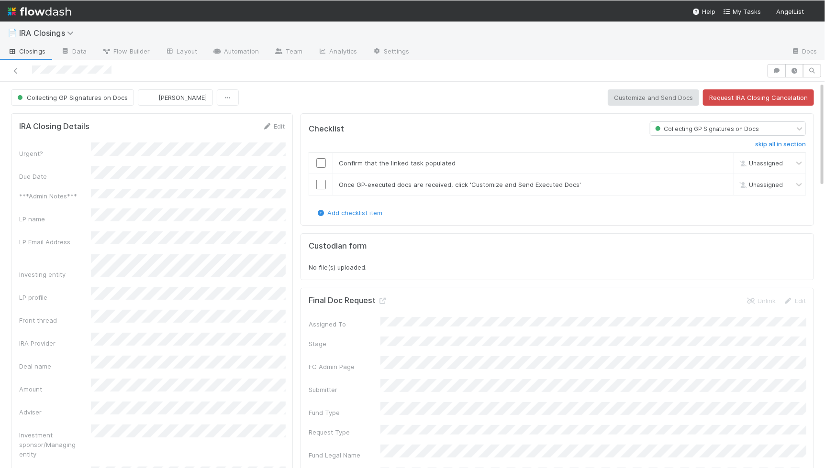
scroll to position [195, 266]
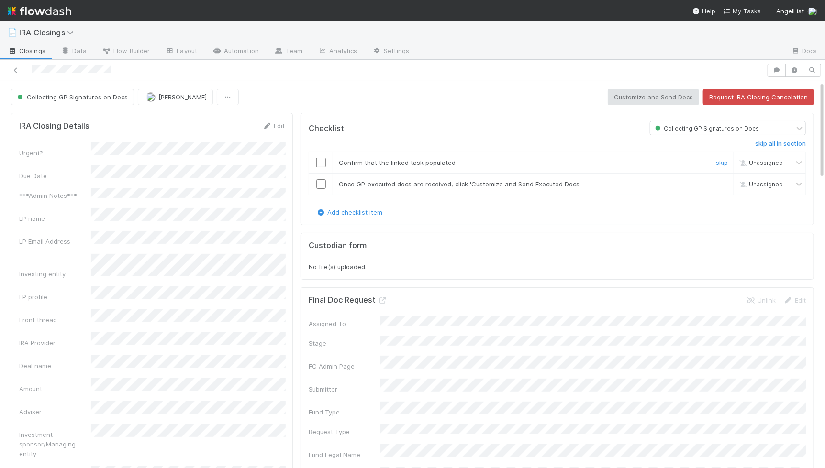
click at [322, 167] on td at bounding box center [321, 163] width 24 height 22
click at [319, 182] on input "checkbox" at bounding box center [321, 184] width 10 height 10
drag, startPoint x: 319, startPoint y: 182, endPoint x: 319, endPoint y: 176, distance: 6.2
click at [319, 182] on div "Loading..." at bounding box center [321, 184] width 11 height 11
click at [319, 170] on td at bounding box center [321, 163] width 24 height 22
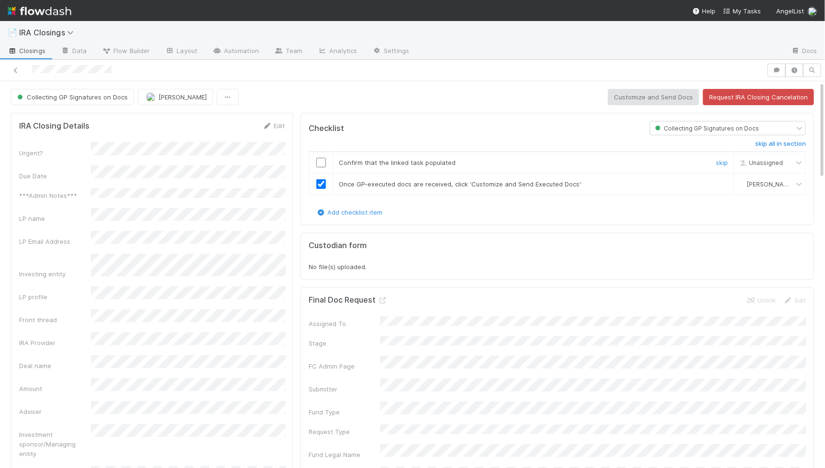
click at [320, 161] on input "checkbox" at bounding box center [321, 163] width 10 height 10
click at [669, 100] on button "Customize and Send Docs" at bounding box center [653, 97] width 91 height 16
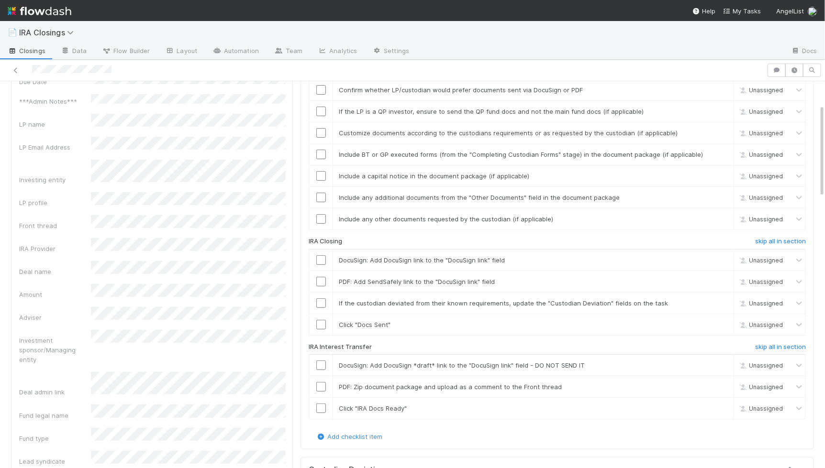
scroll to position [113, 0]
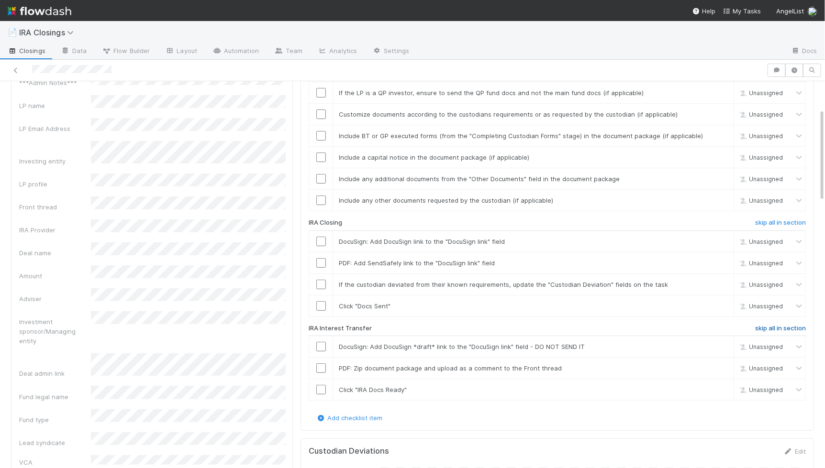
click at [779, 325] on h6 "skip all in section" at bounding box center [780, 329] width 51 height 8
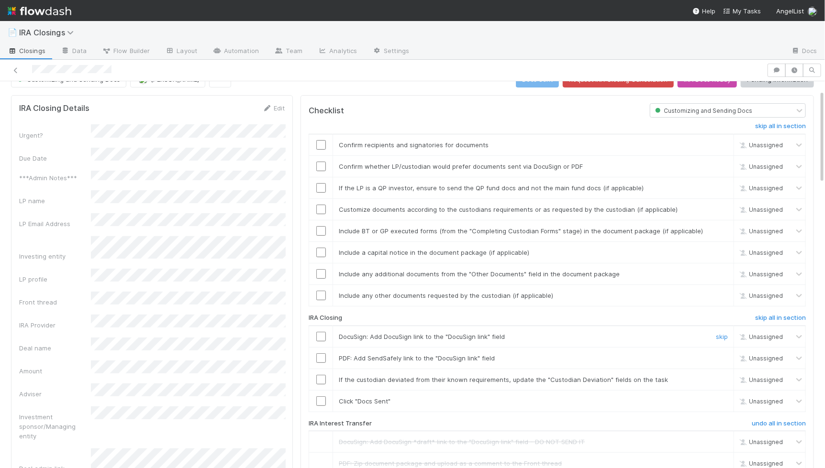
scroll to position [0, 0]
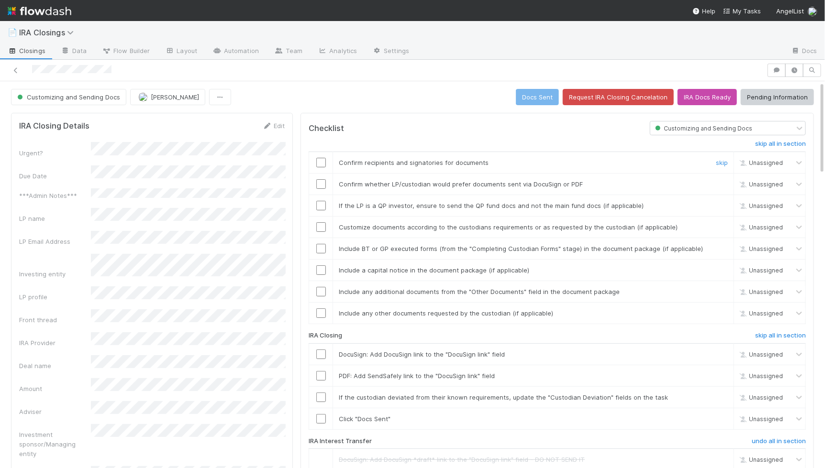
click at [323, 158] on input "checkbox" at bounding box center [321, 163] width 10 height 10
click at [323, 179] on input "checkbox" at bounding box center [321, 184] width 10 height 10
click at [317, 204] on input "checkbox" at bounding box center [321, 206] width 10 height 10
checkbox input "true"
click at [321, 414] on input "checkbox" at bounding box center [321, 419] width 10 height 10
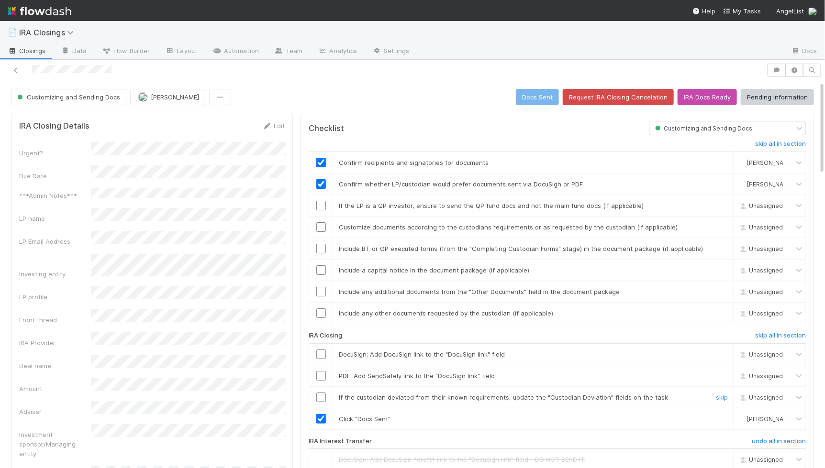
click at [321, 387] on td at bounding box center [321, 398] width 24 height 22
click at [321, 393] on input "checkbox" at bounding box center [321, 398] width 10 height 10
click at [321, 376] on td at bounding box center [321, 376] width 24 height 22
click at [321, 371] on input "checkbox" at bounding box center [321, 376] width 10 height 10
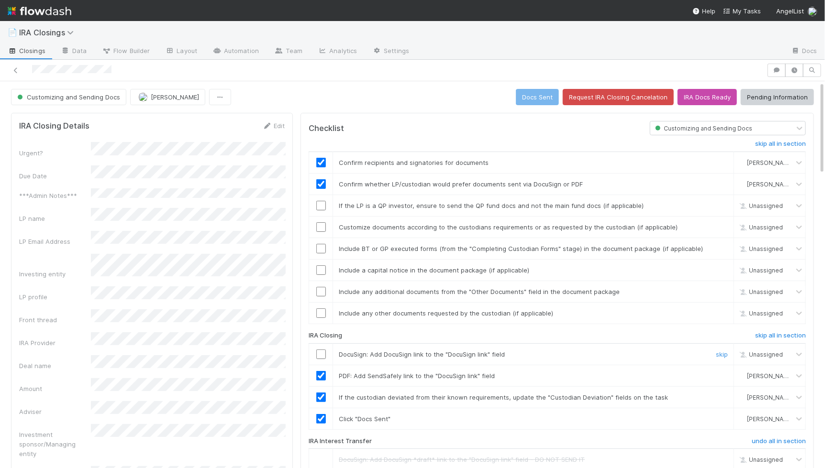
click at [321, 350] on input "checkbox" at bounding box center [321, 355] width 10 height 10
click at [323, 309] on input "checkbox" at bounding box center [321, 314] width 10 height 10
click at [322, 289] on input "checkbox" at bounding box center [321, 292] width 10 height 10
click at [323, 266] on input "checkbox" at bounding box center [321, 271] width 10 height 10
click at [323, 249] on input "checkbox" at bounding box center [321, 249] width 10 height 10
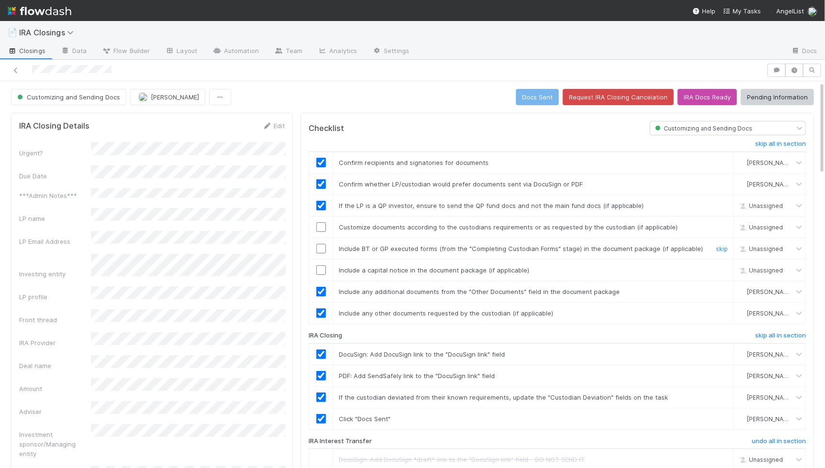
checkbox input "true"
click at [318, 217] on td at bounding box center [321, 228] width 24 height 22
click at [319, 223] on input "checkbox" at bounding box center [321, 228] width 10 height 10
click at [319, 267] on input "checkbox" at bounding box center [321, 271] width 10 height 10
click at [543, 95] on button "Docs Sent" at bounding box center [537, 97] width 43 height 16
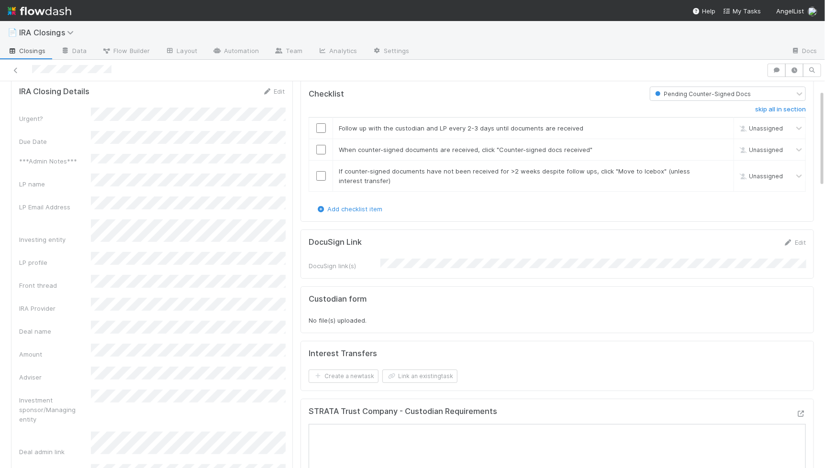
scroll to position [35, 0]
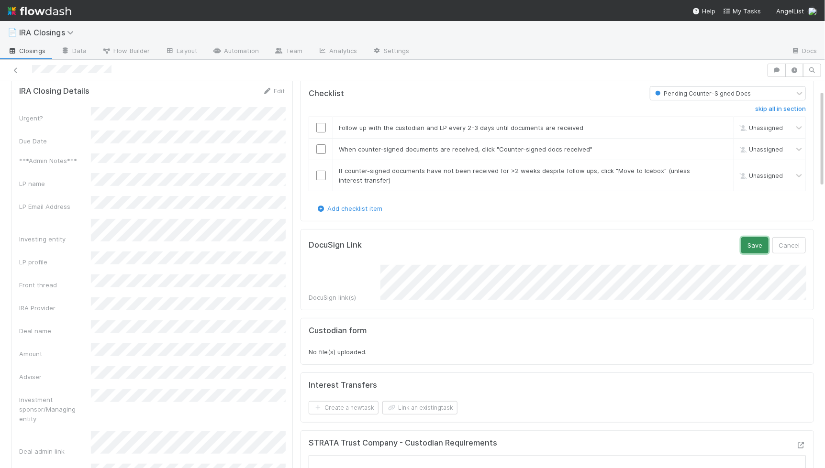
click at [757, 241] on button "Save" at bounding box center [754, 245] width 27 height 16
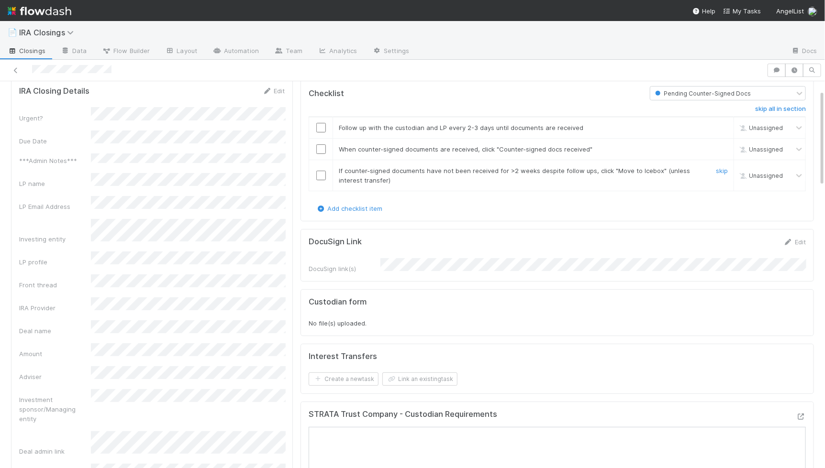
scroll to position [0, 0]
